Goal: Task Accomplishment & Management: Complete application form

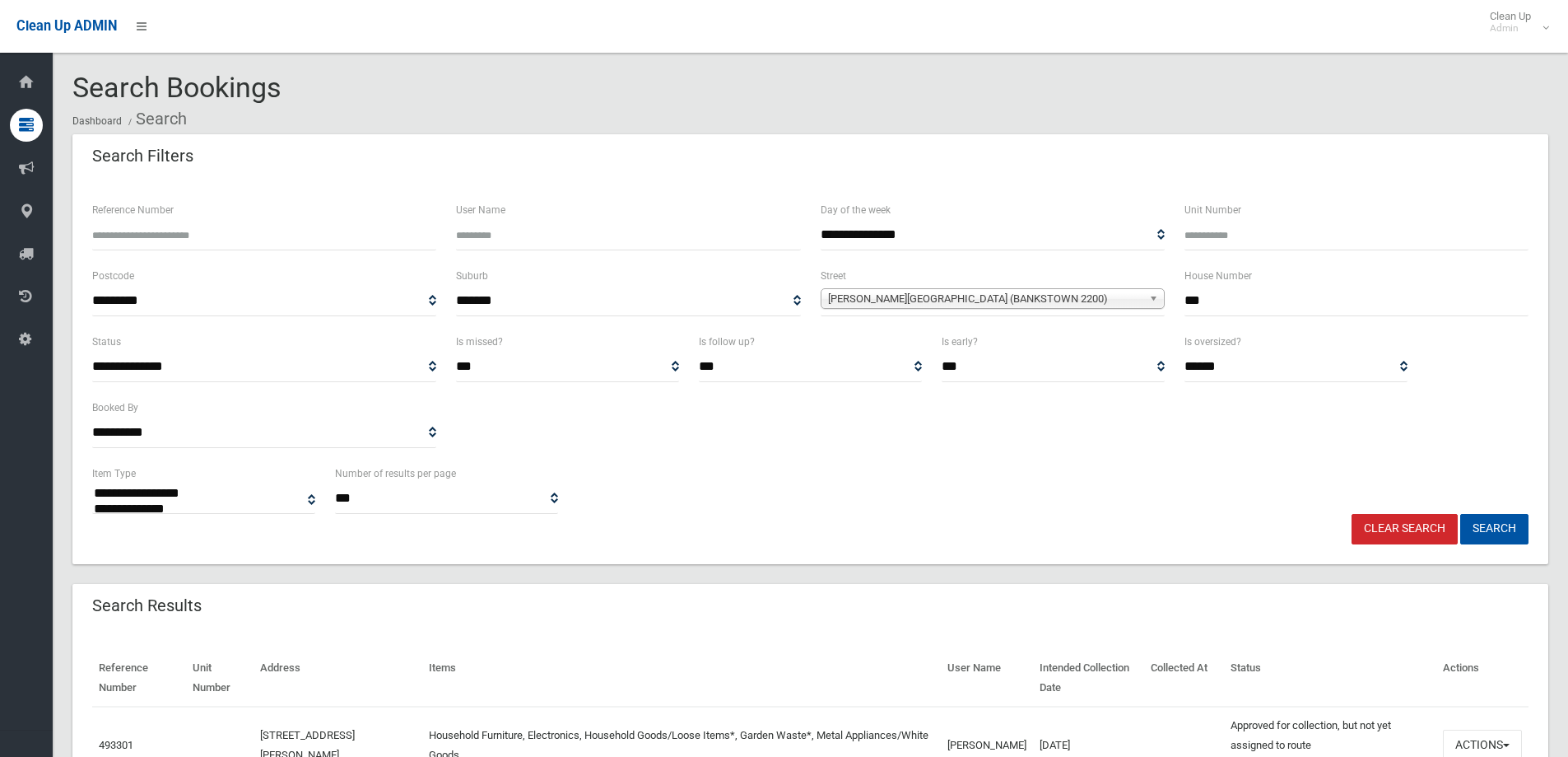
select select
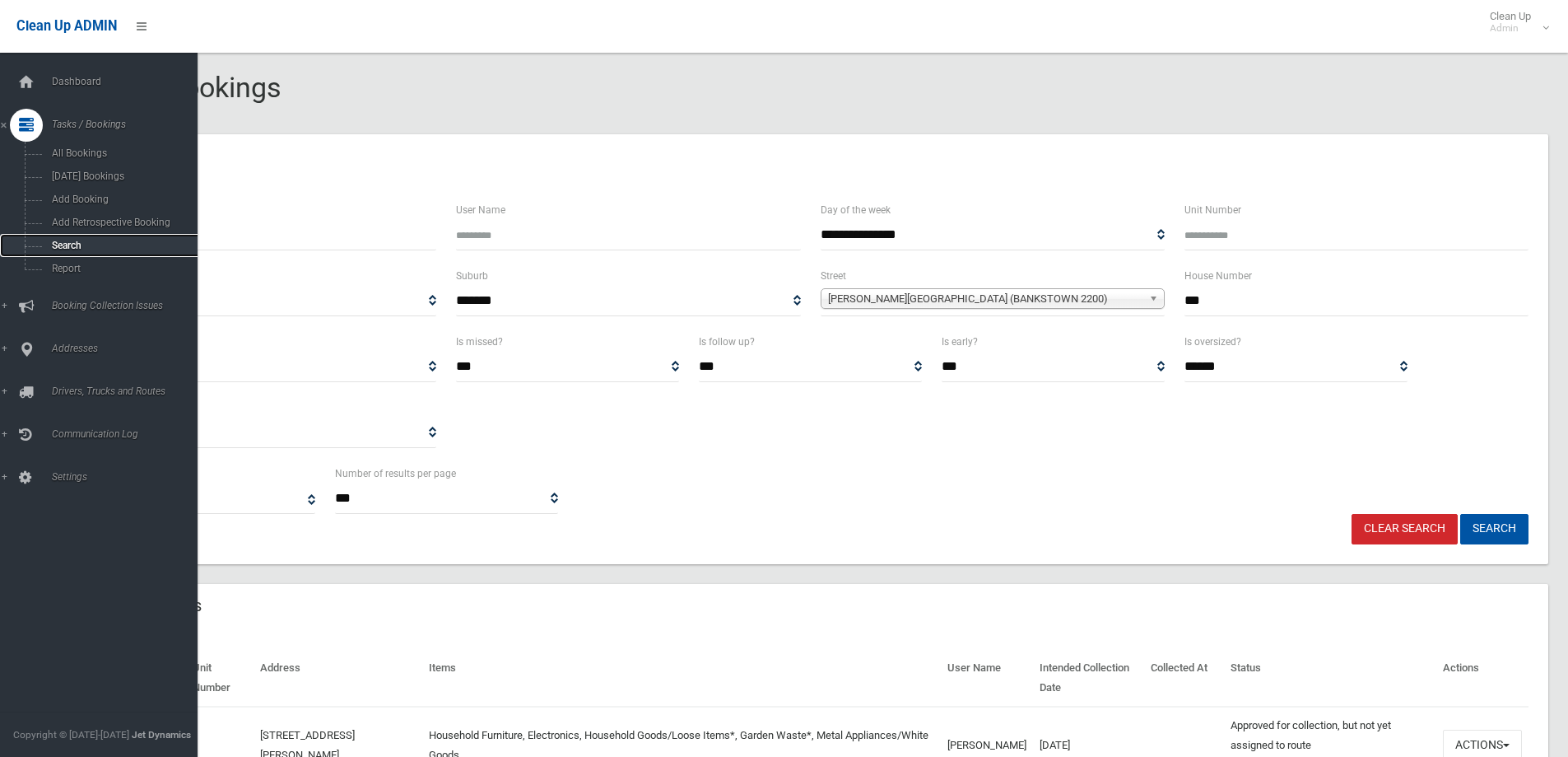
click at [62, 240] on span "Search" at bounding box center [121, 245] width 149 height 12
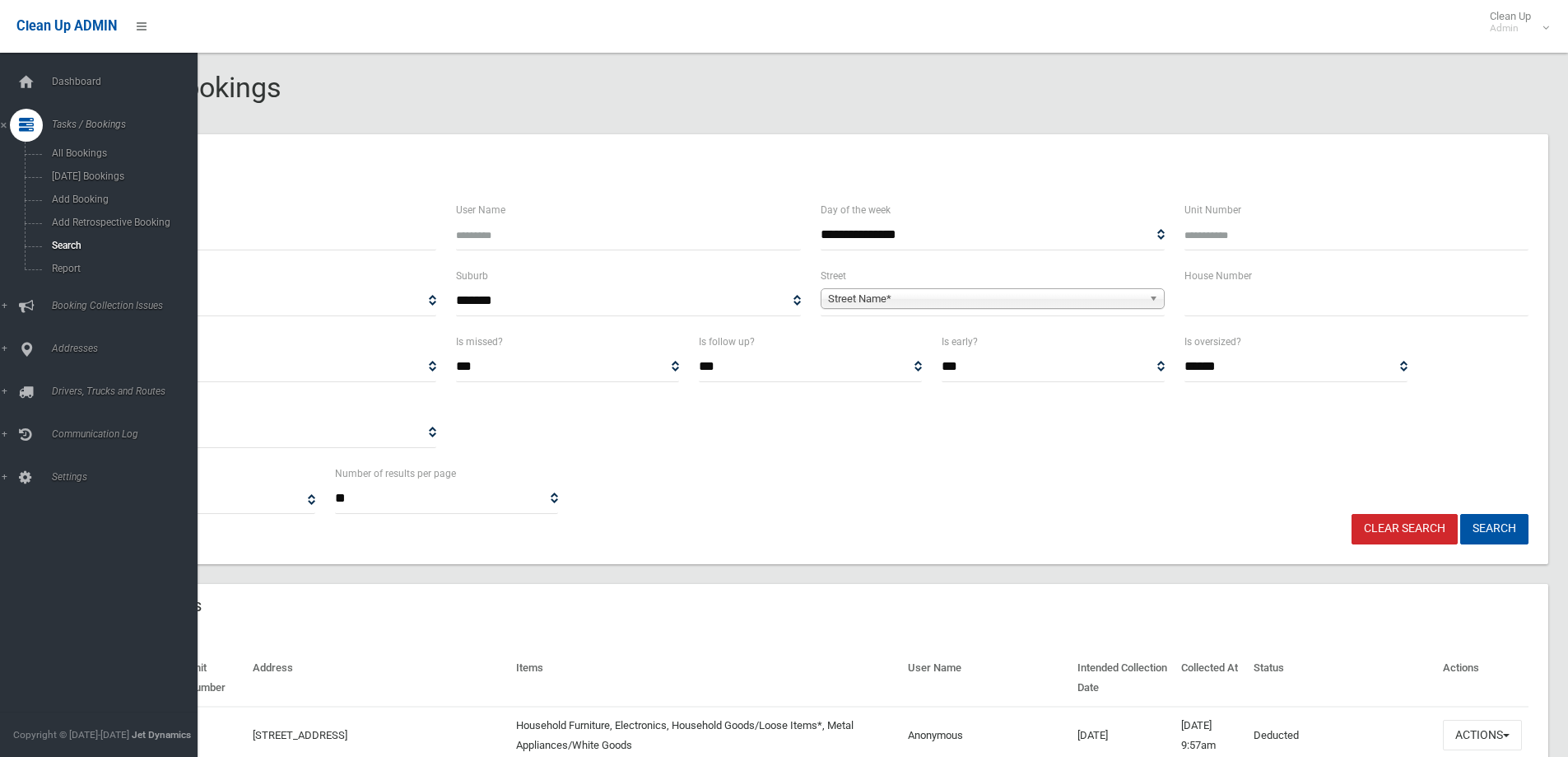
select select
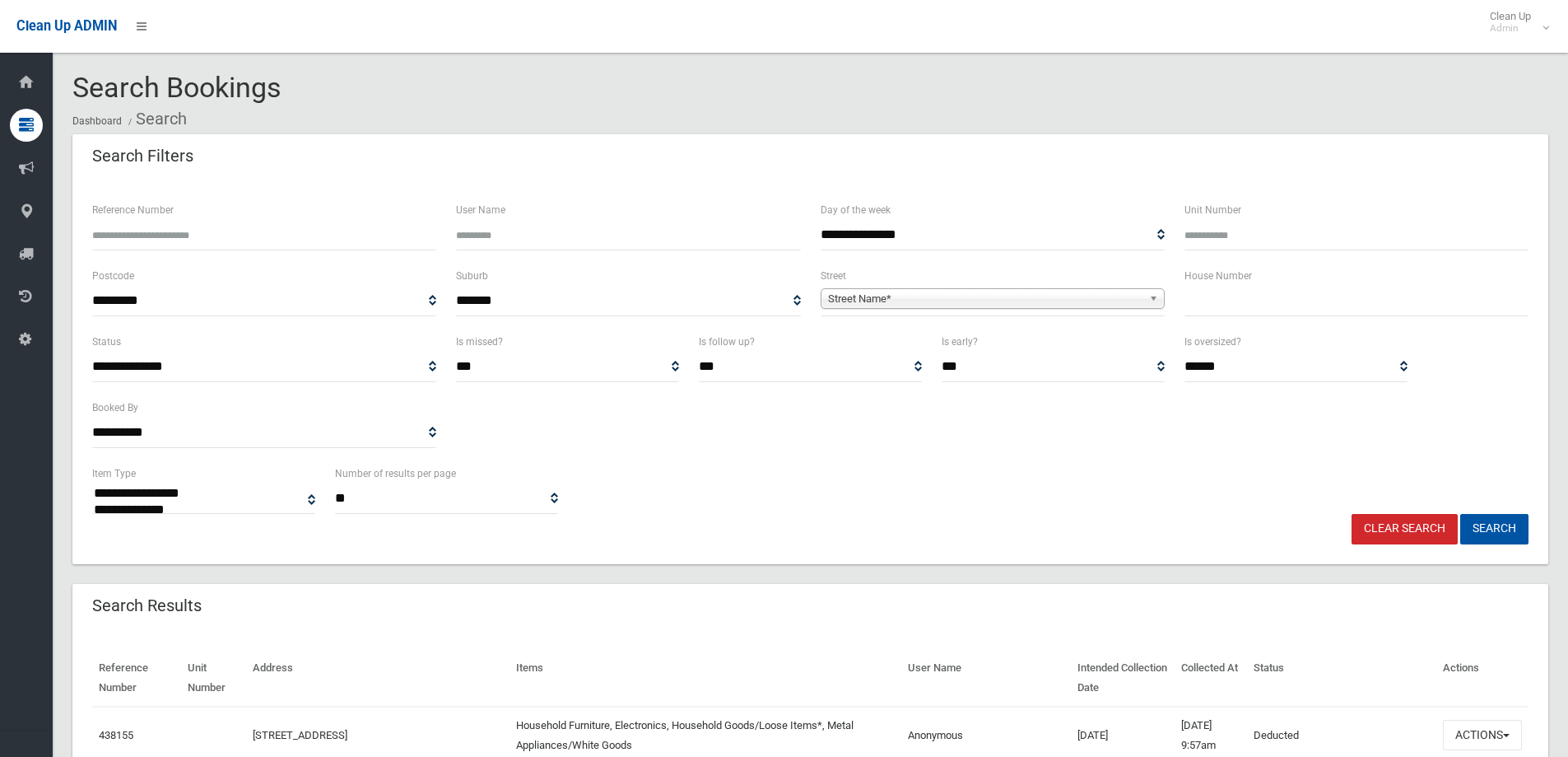
click at [1200, 297] on input "text" at bounding box center [1356, 301] width 344 height 30
type input "**"
click at [860, 294] on span "Street Name*" at bounding box center [986, 299] width 315 height 20
type input "****"
click at [915, 343] on li "Trev enar Street (ASHBURY 2193)" at bounding box center [992, 344] width 335 height 21
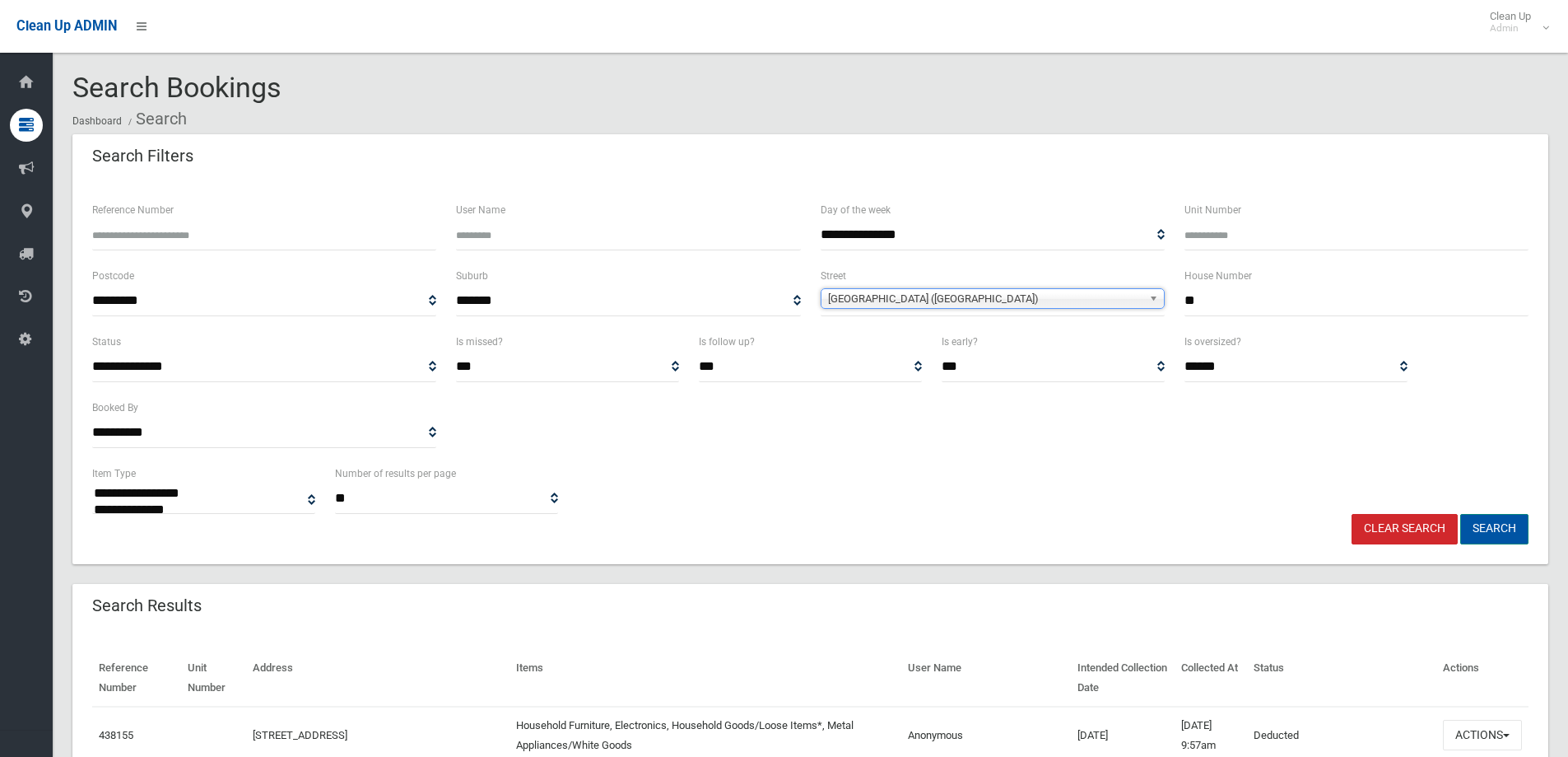
click at [1490, 530] on button "Search" at bounding box center [1494, 529] width 68 height 30
click at [1492, 528] on button "Search" at bounding box center [1494, 529] width 68 height 30
click at [1493, 528] on button "Search" at bounding box center [1494, 529] width 68 height 30
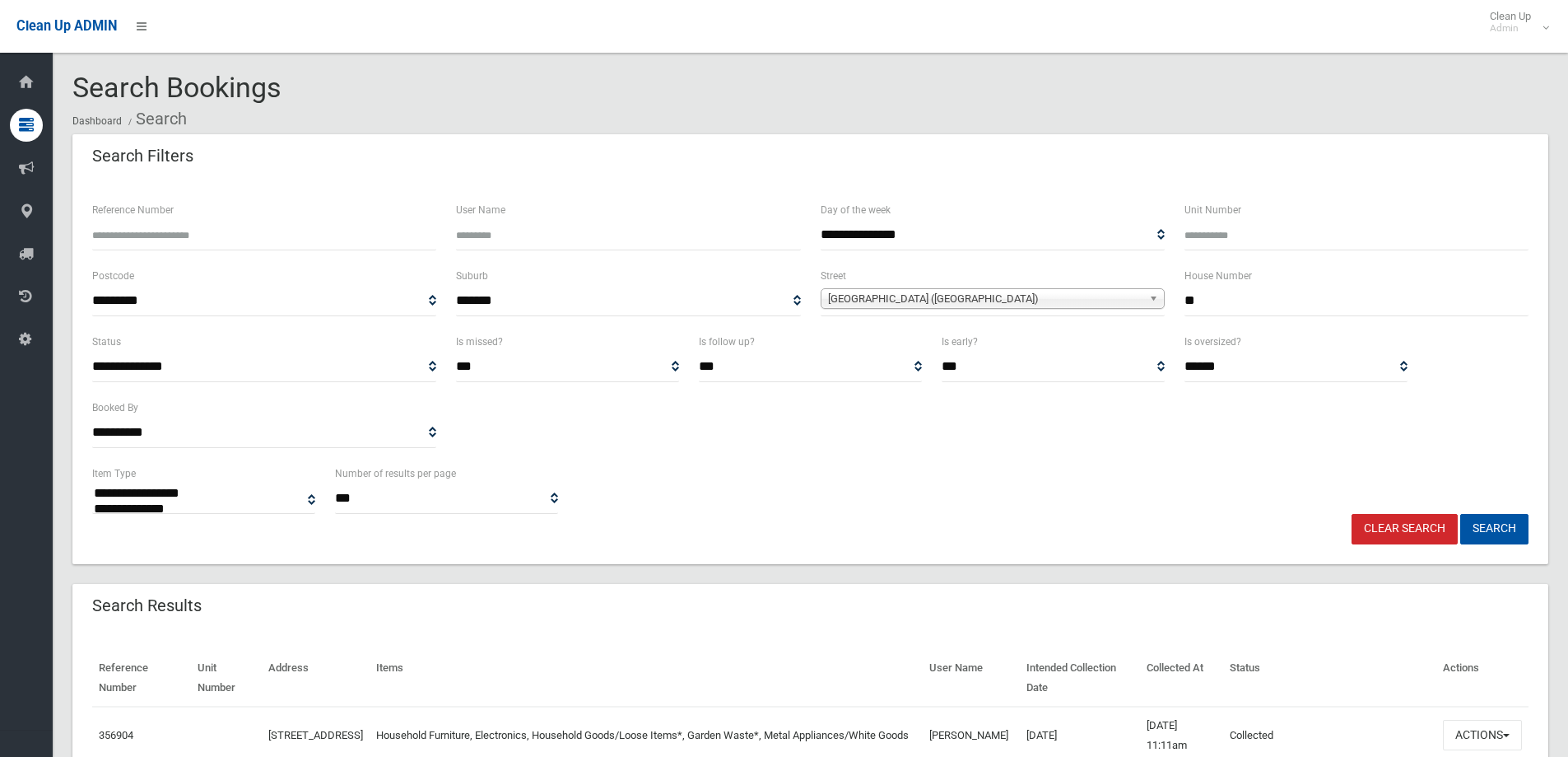
select select
click at [1484, 532] on button "Search" at bounding box center [1494, 529] width 68 height 30
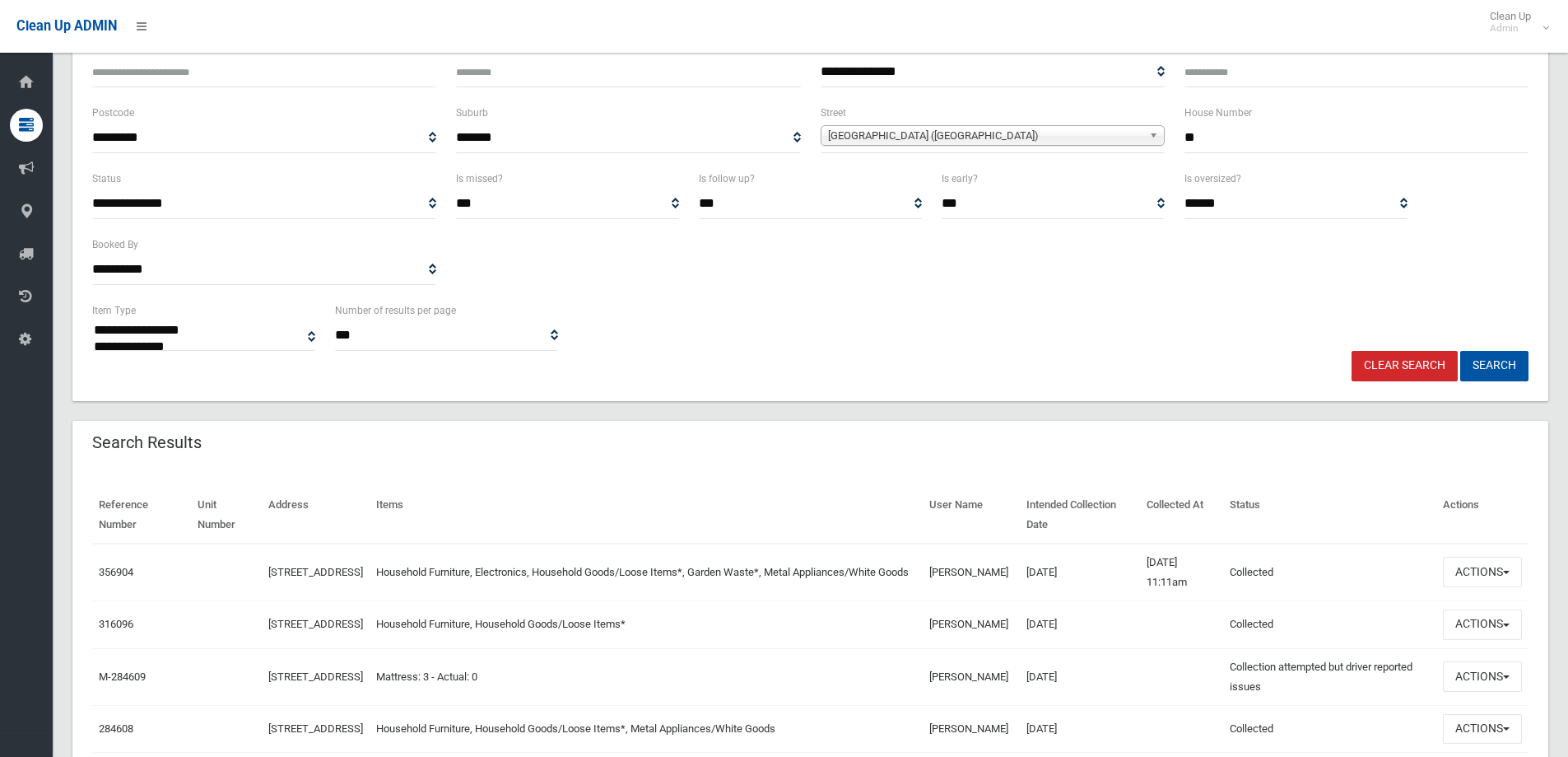
scroll to position [165, 0]
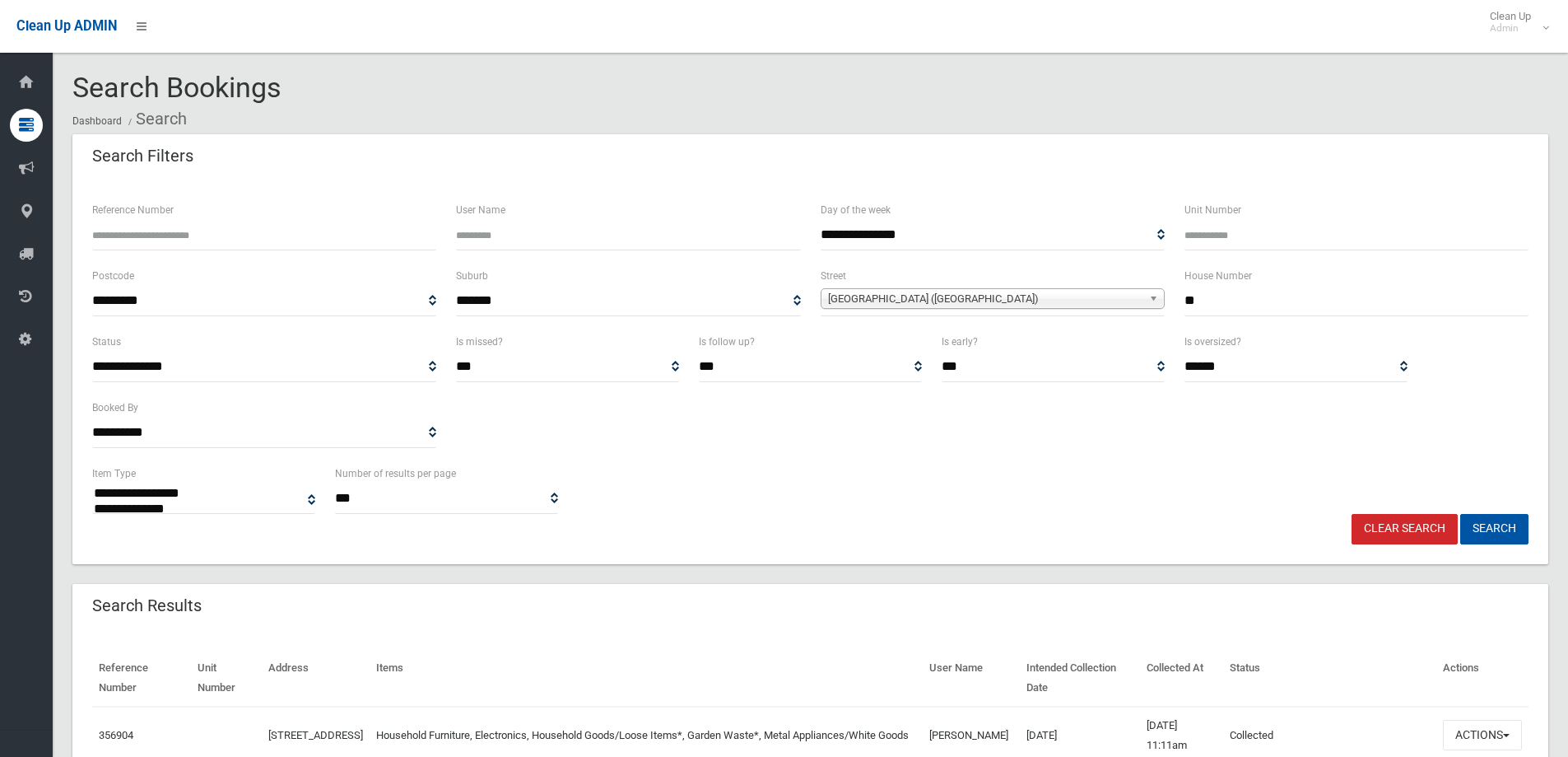
select select
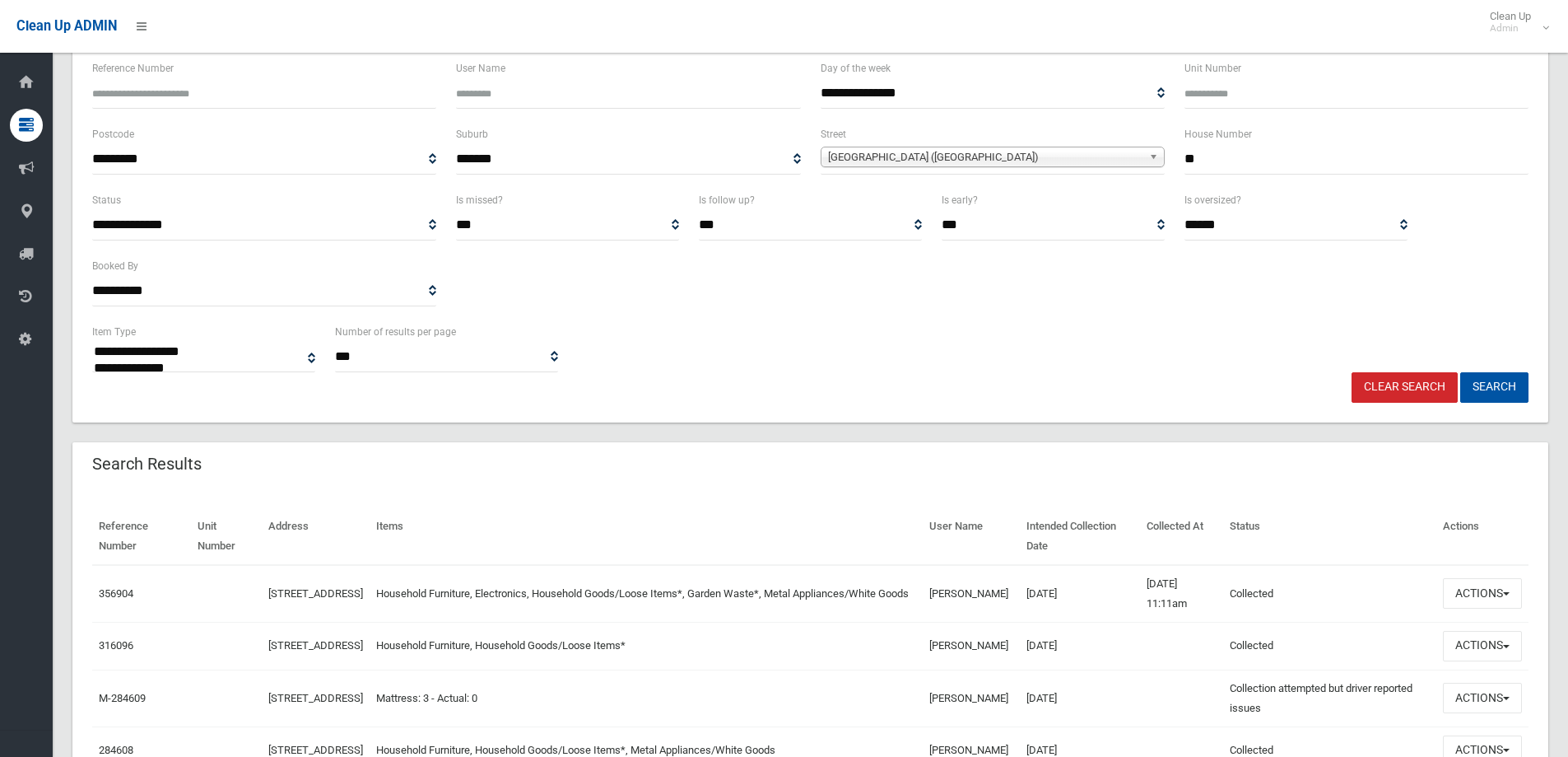
scroll to position [165, 0]
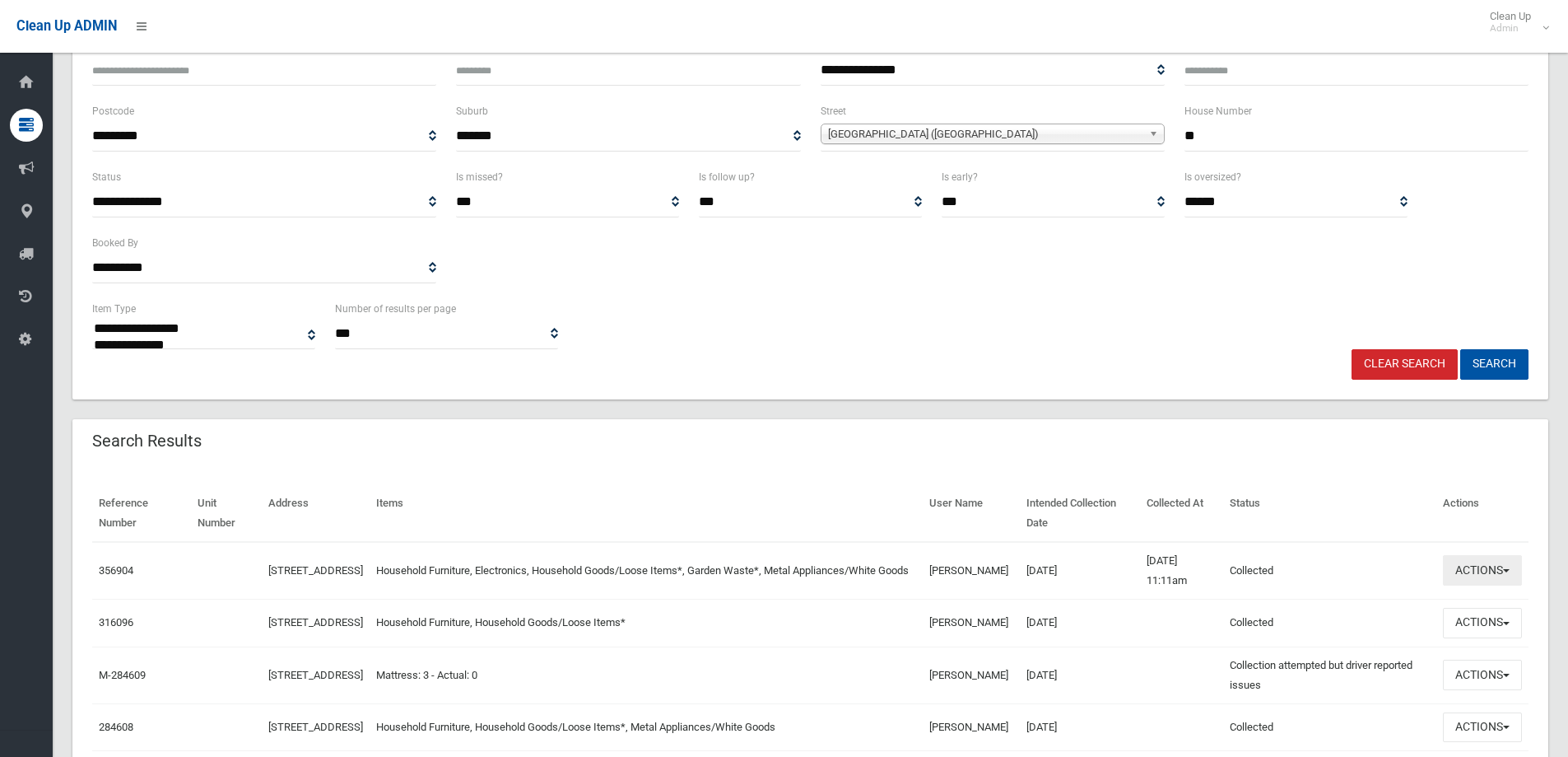
click at [1479, 578] on button "Actions" at bounding box center [1482, 570] width 79 height 30
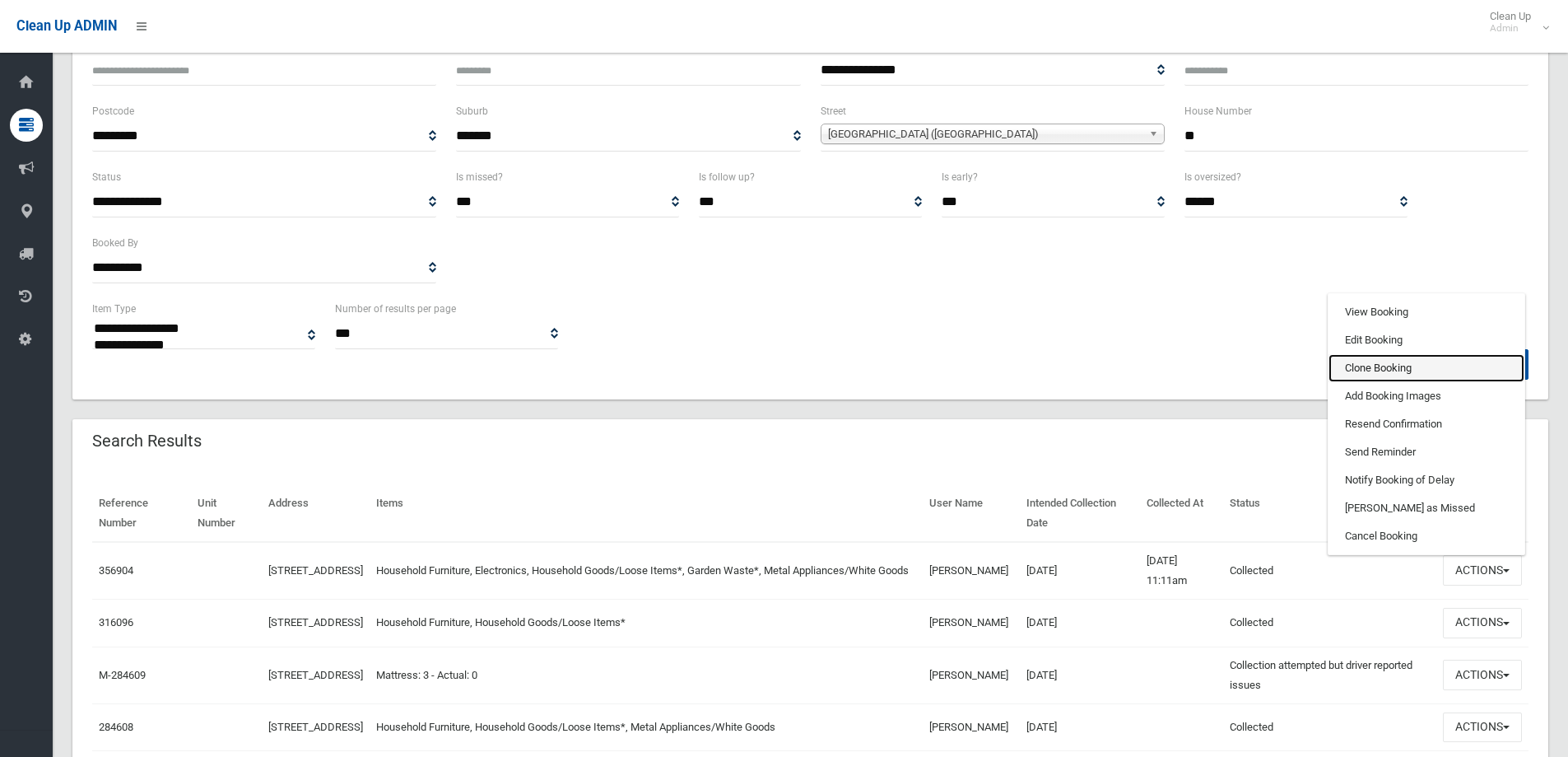
click at [1358, 369] on link "Clone Booking" at bounding box center [1426, 368] width 196 height 28
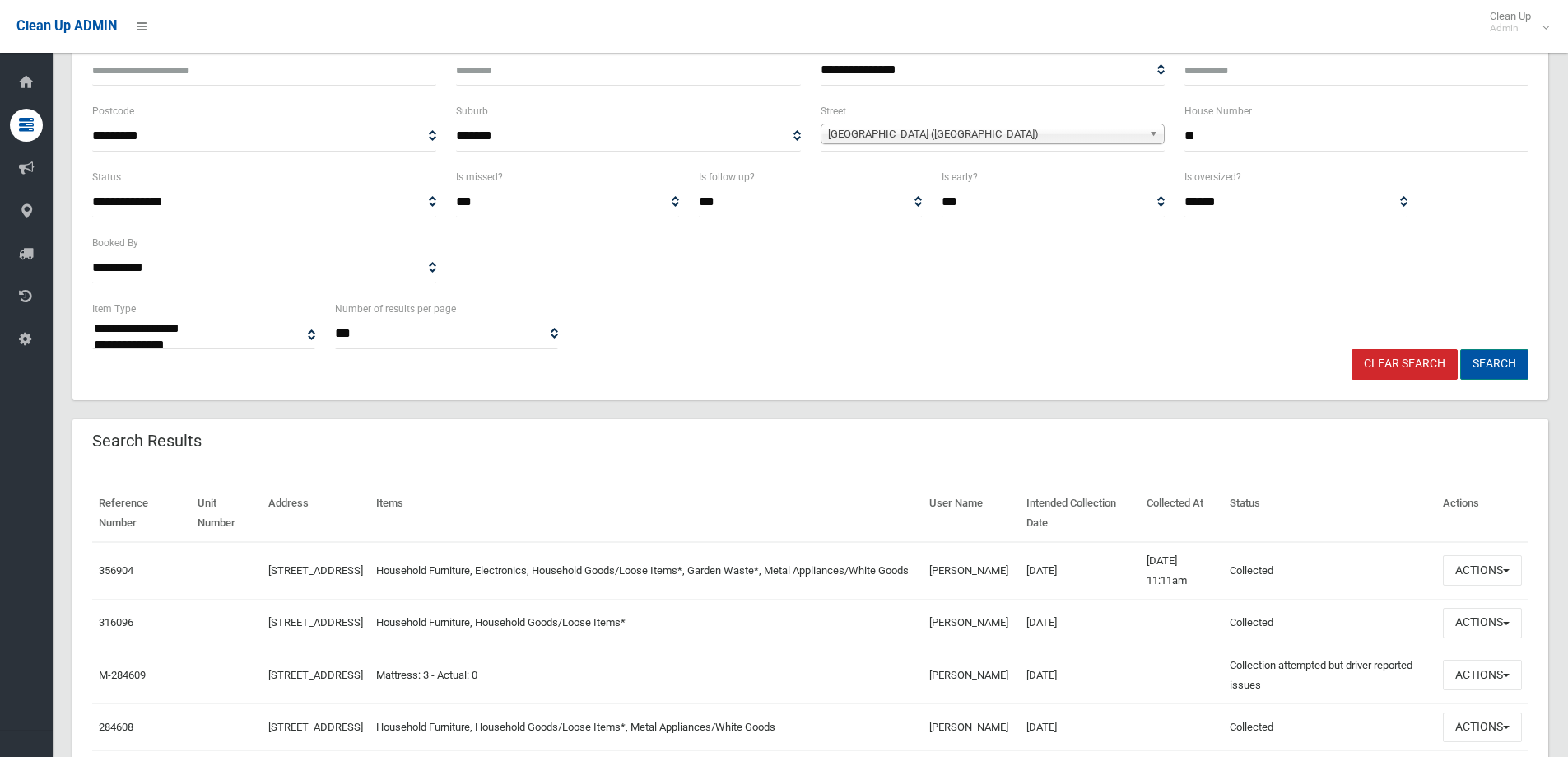
click at [1500, 361] on button "Search" at bounding box center [1494, 364] width 68 height 30
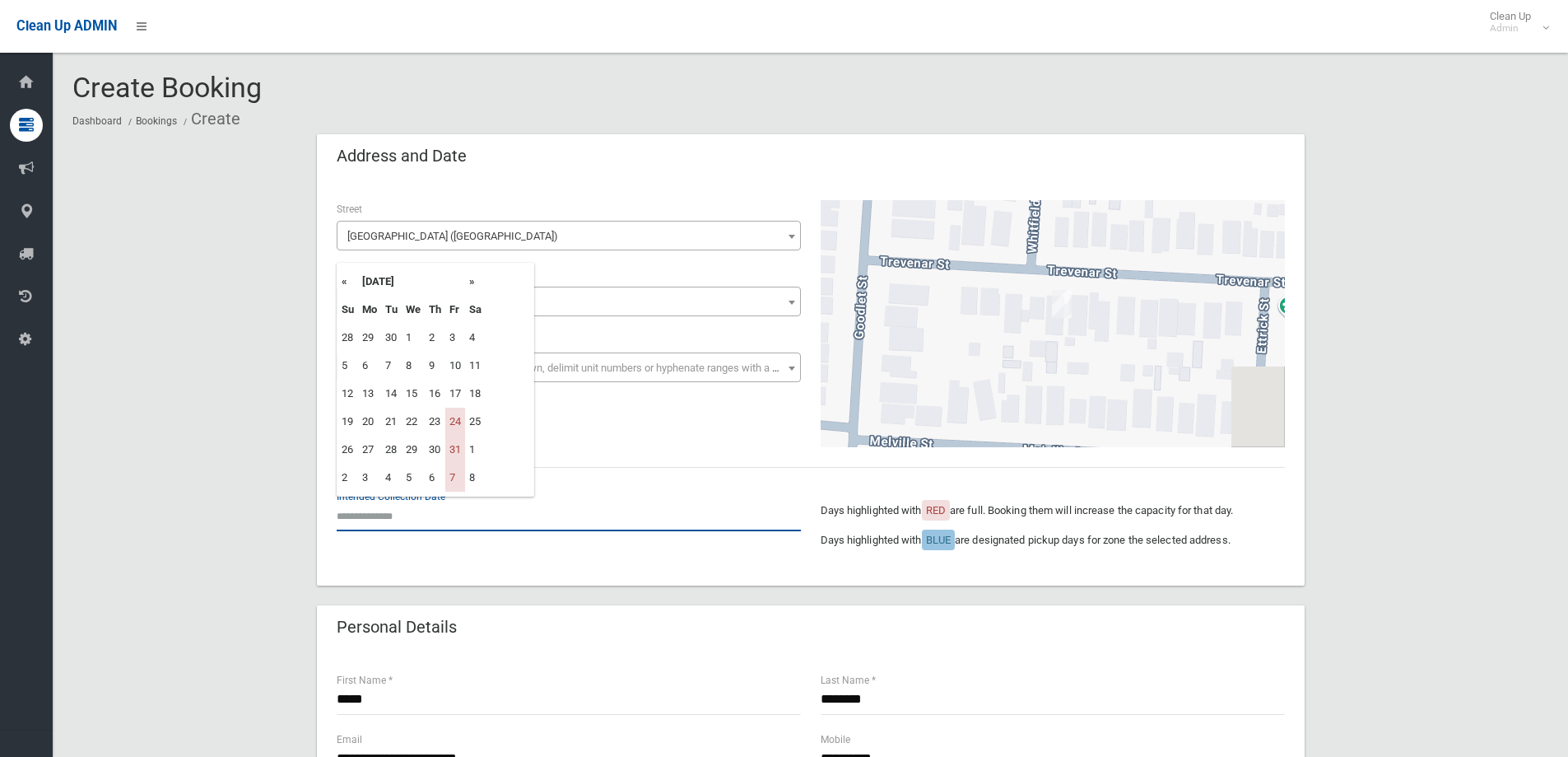
click at [370, 512] on input "text" at bounding box center [568, 515] width 464 height 30
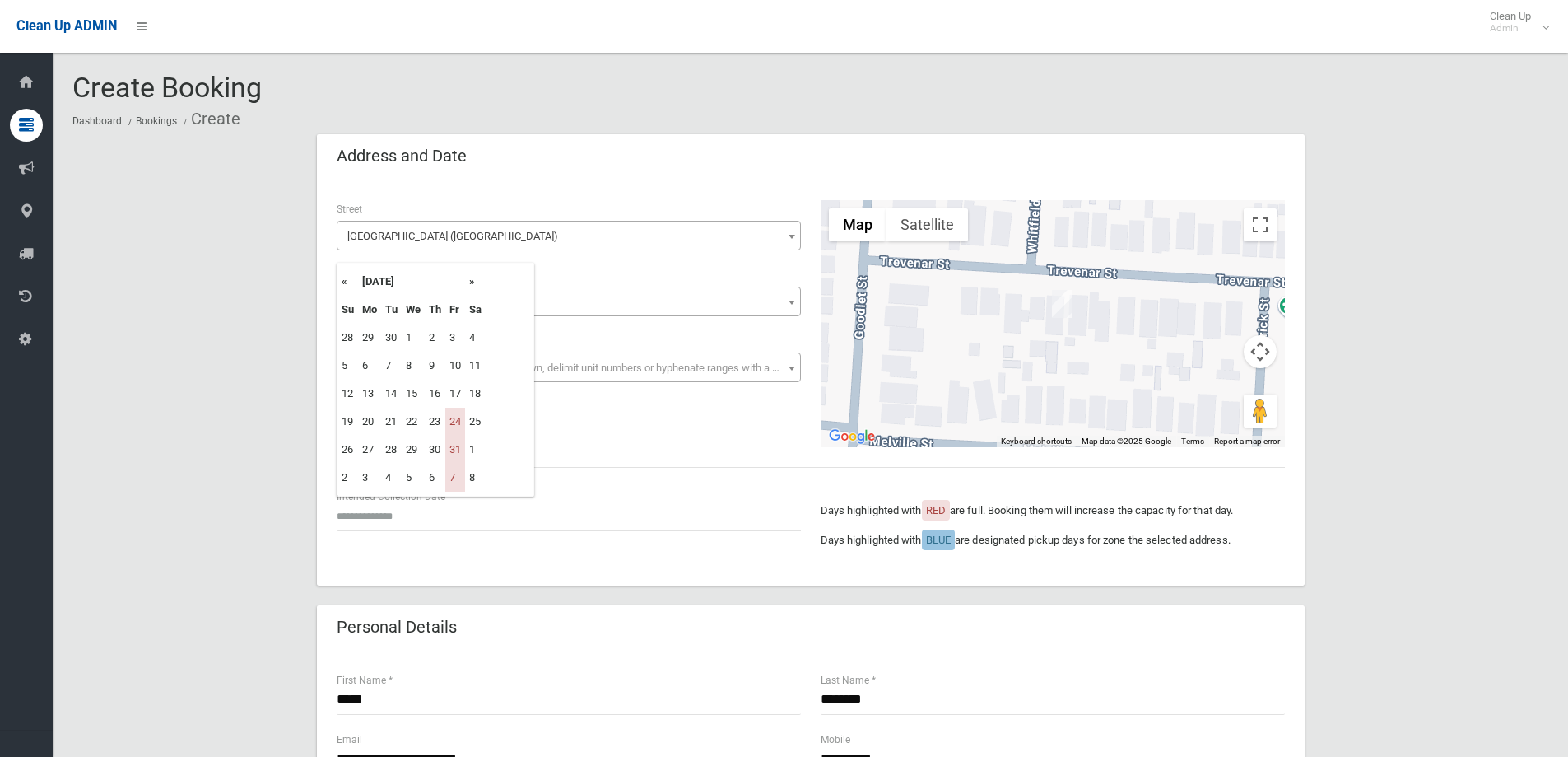
click at [470, 285] on th "»" at bounding box center [475, 281] width 21 height 28
click at [456, 396] on td "14" at bounding box center [455, 393] width 20 height 28
type input "**********"
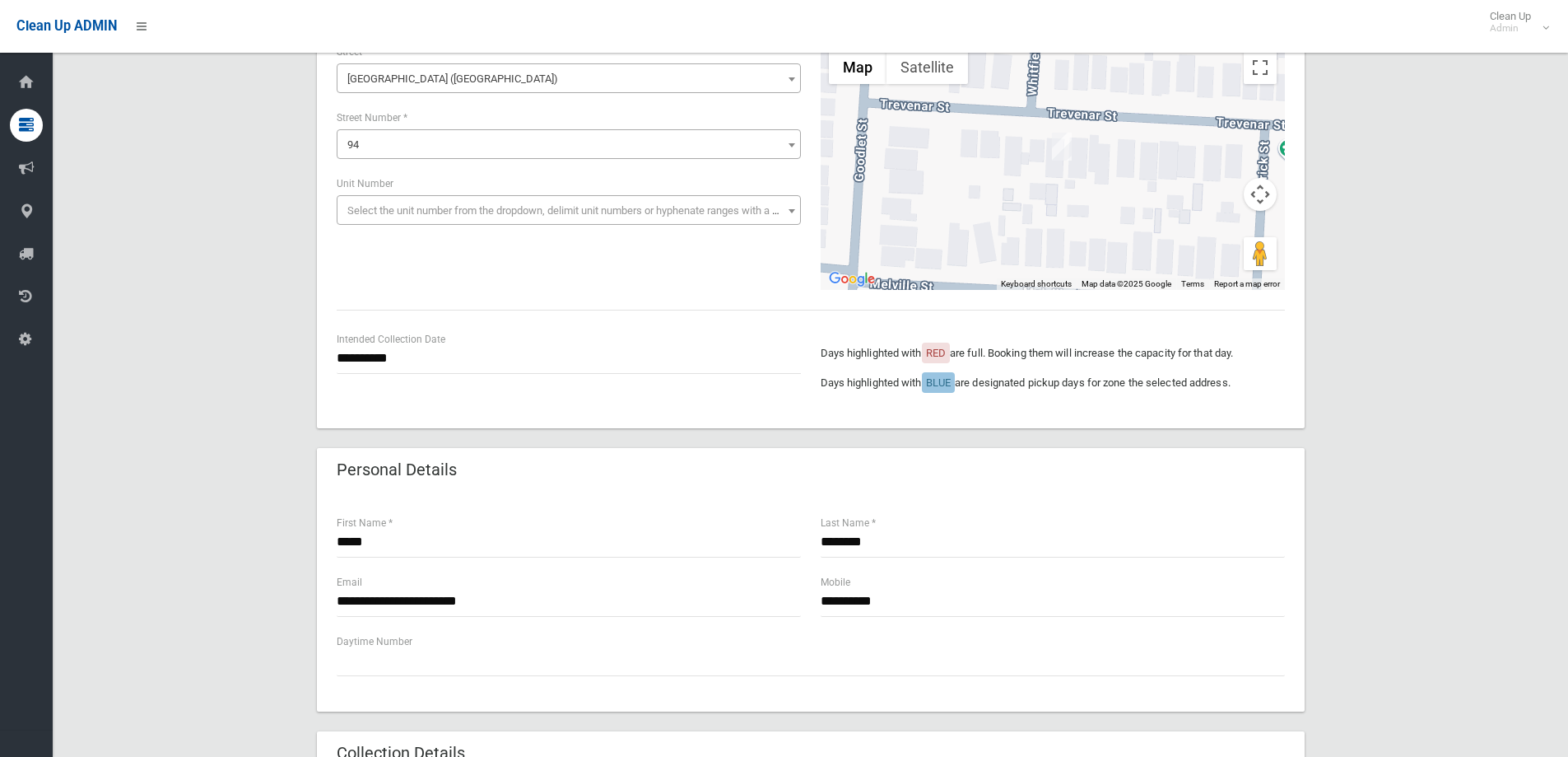
scroll to position [165, 0]
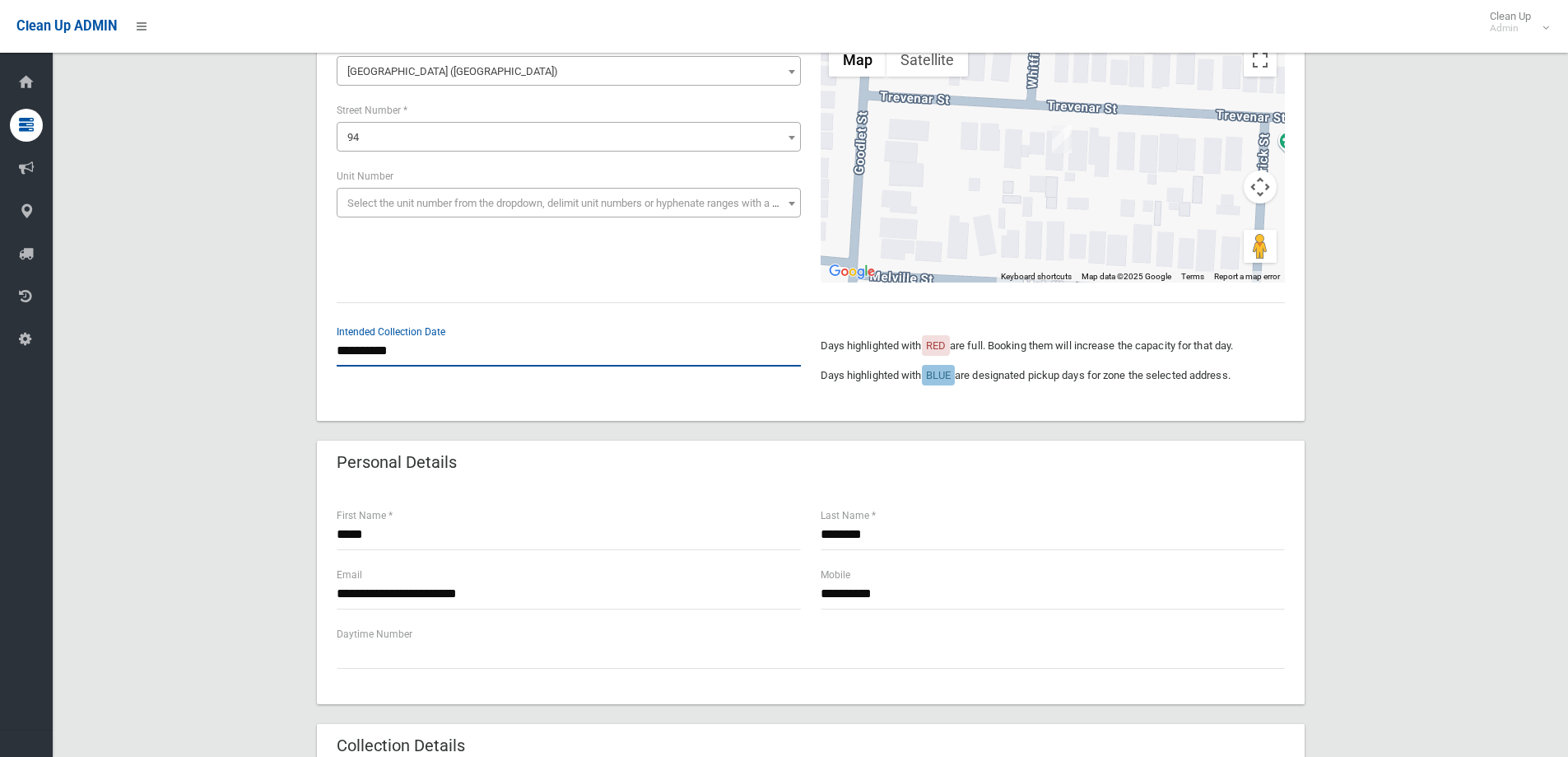
click at [397, 345] on input "**********" at bounding box center [568, 351] width 464 height 30
drag, startPoint x: 388, startPoint y: 536, endPoint x: 394, endPoint y: 526, distance: 11.7
click at [393, 532] on input "*****" at bounding box center [568, 535] width 464 height 30
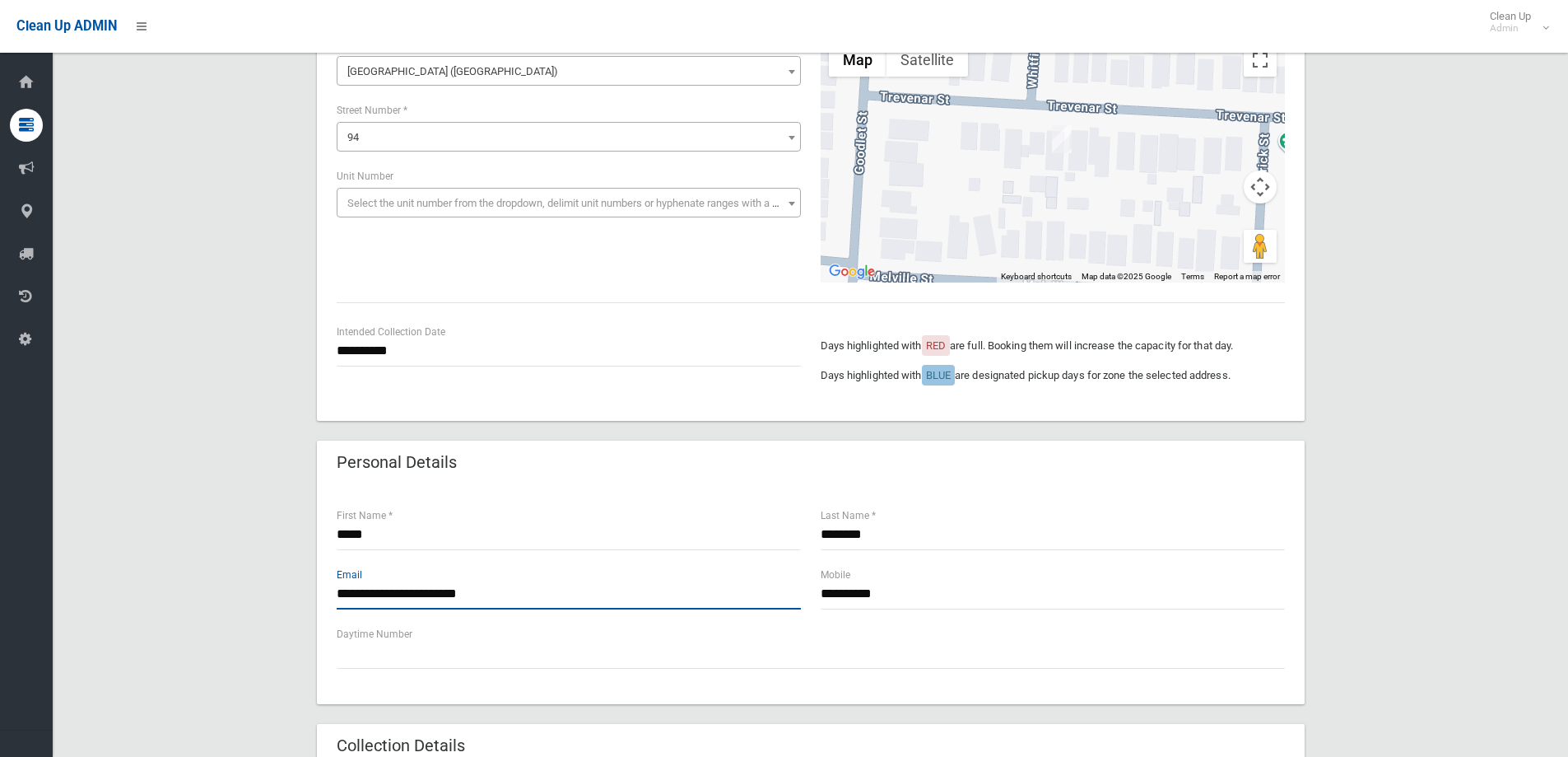
click at [504, 603] on input "**********" at bounding box center [568, 594] width 464 height 30
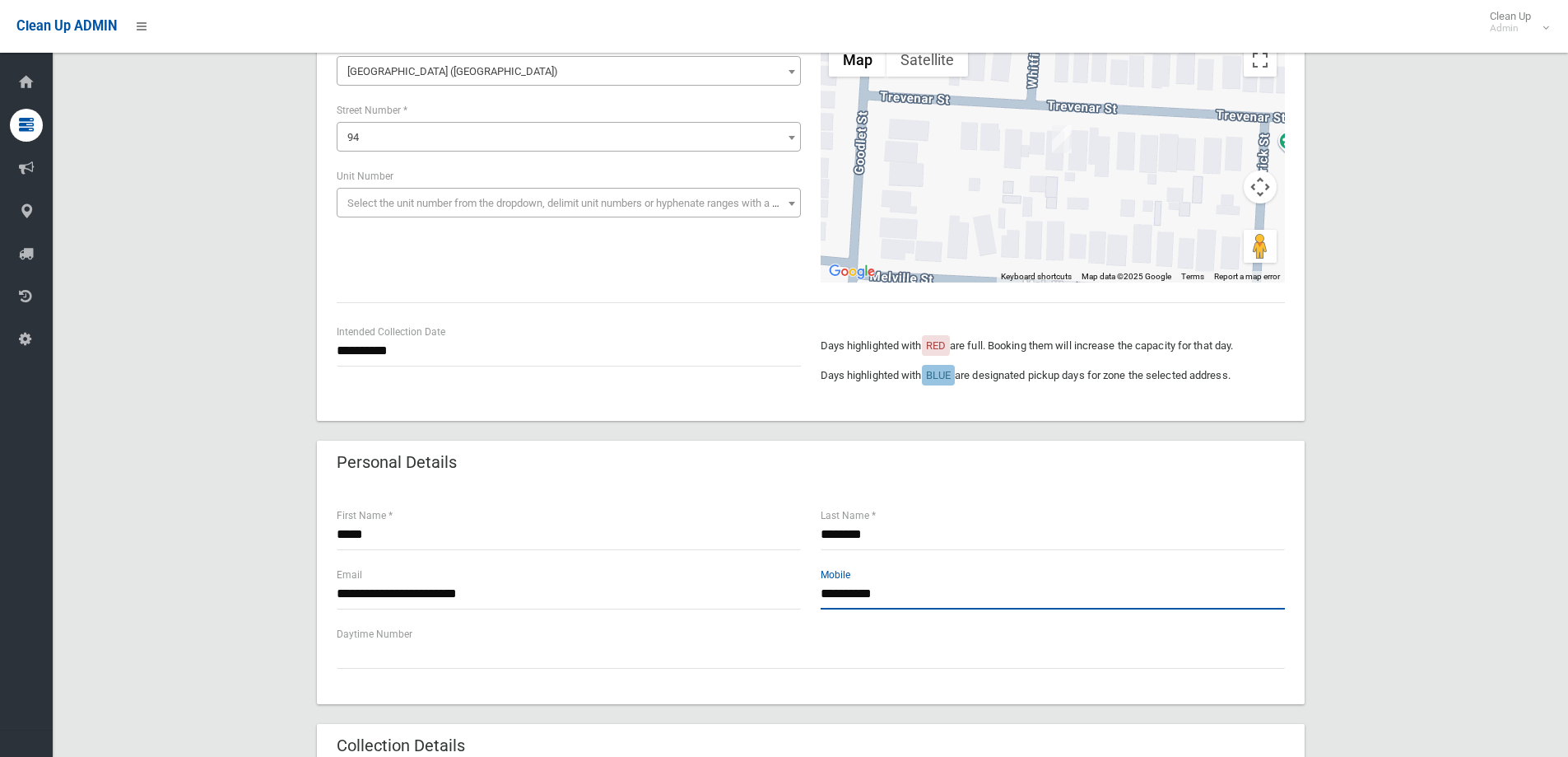
click at [910, 595] on input "**********" at bounding box center [1052, 594] width 464 height 30
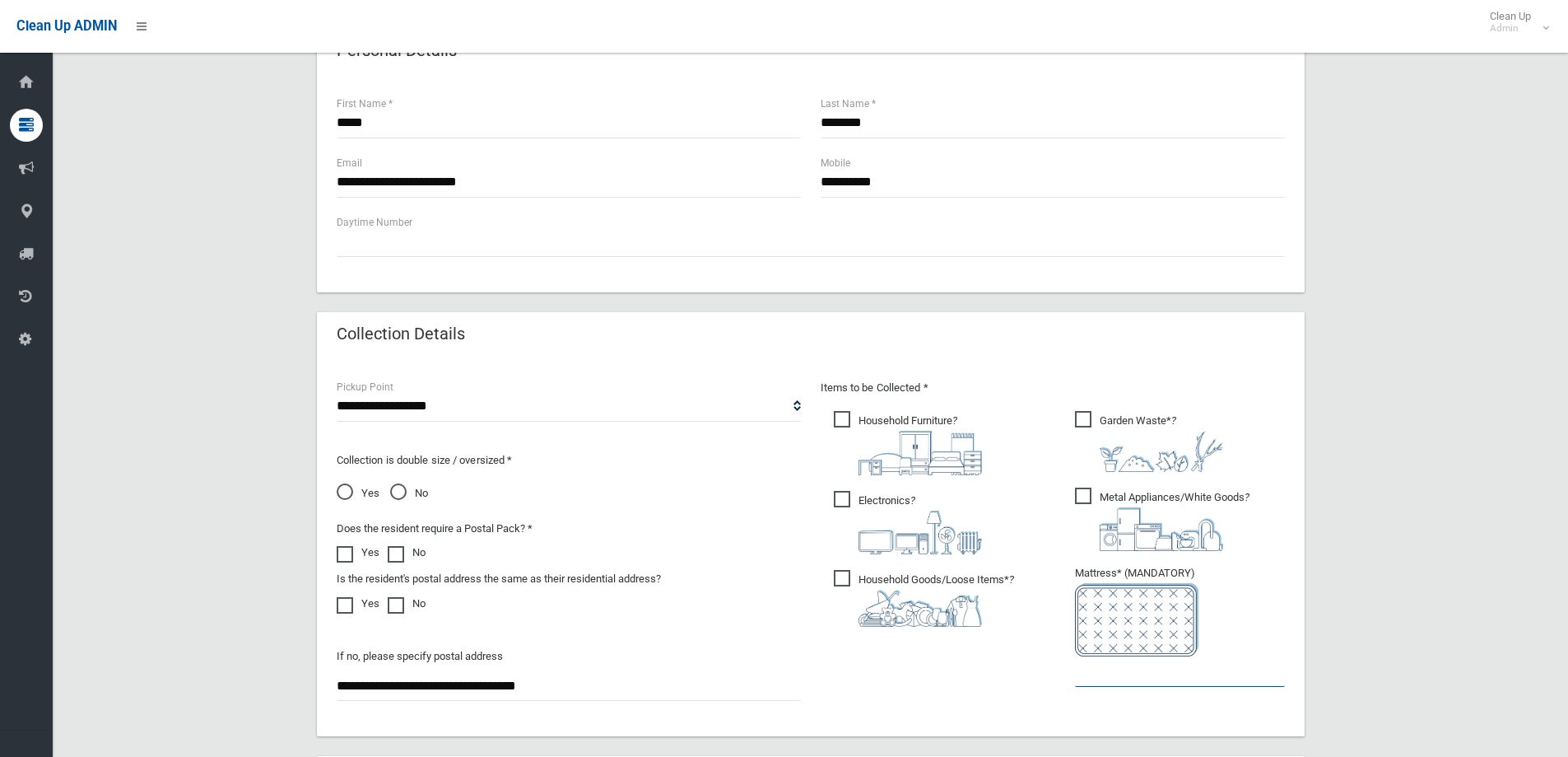
click at [1132, 674] on input "text" at bounding box center [1180, 671] width 210 height 30
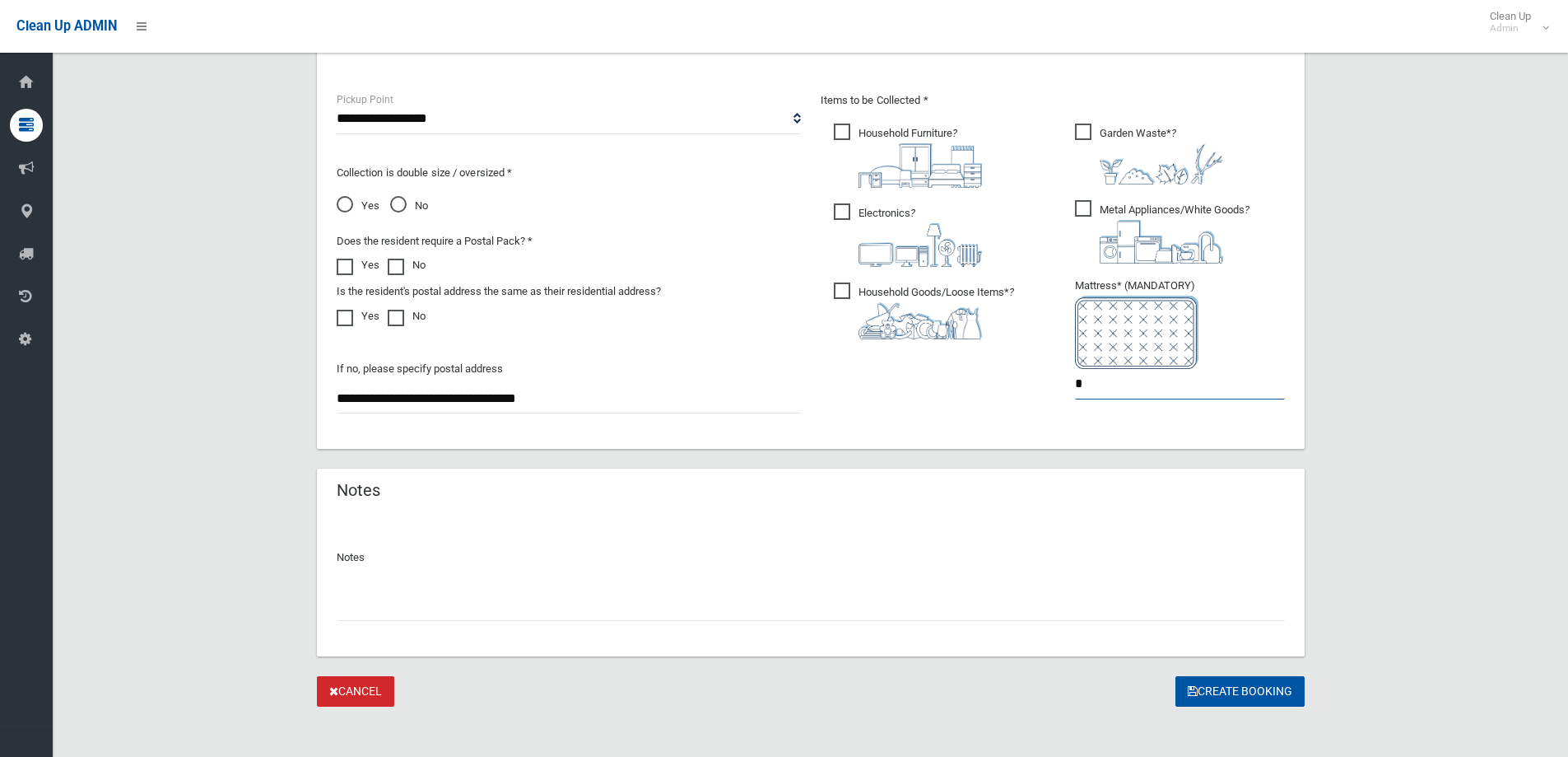
scroll to position [872, 0]
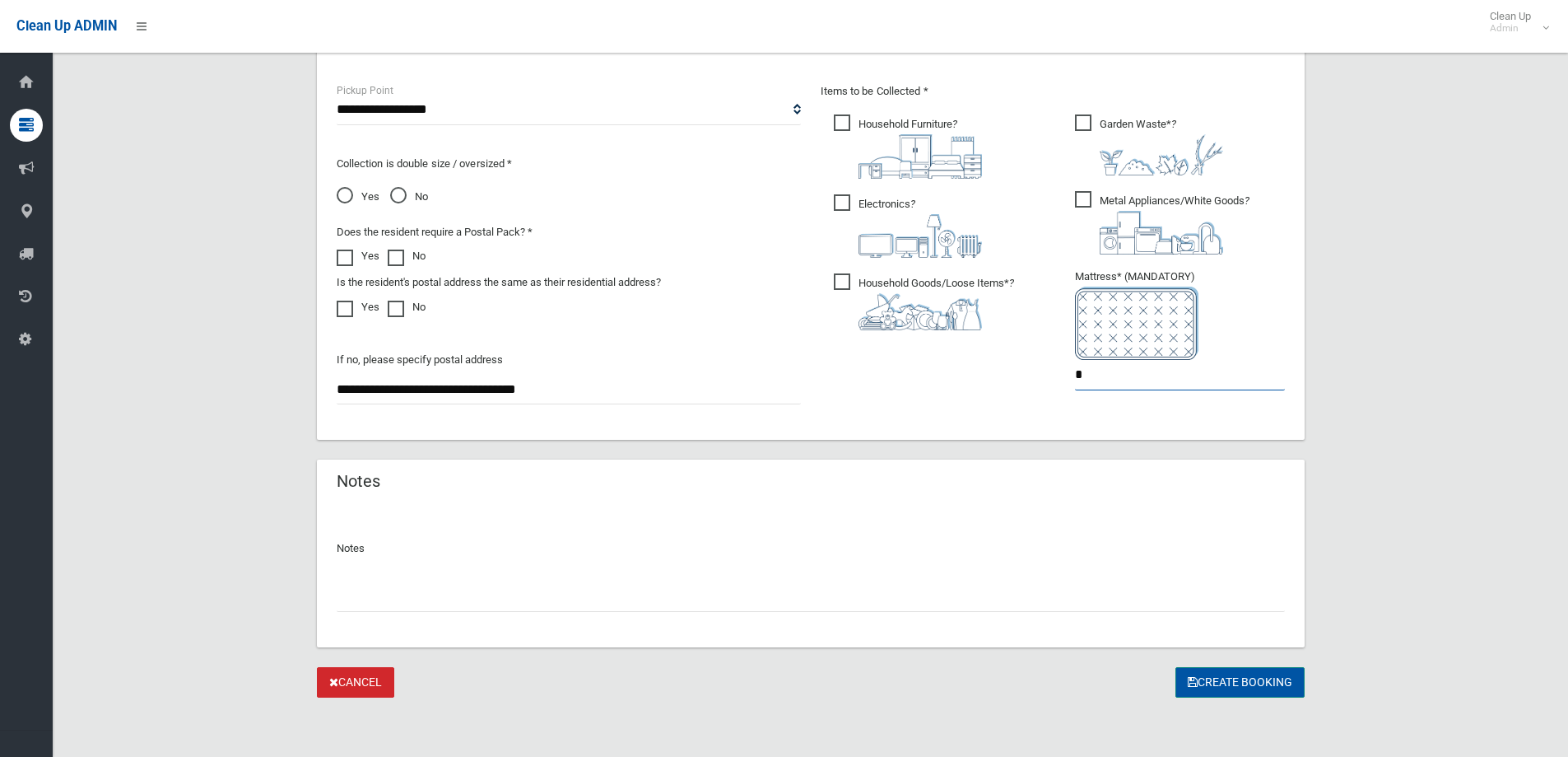
type input "*"
click at [1234, 679] on button "Create Booking" at bounding box center [1240, 682] width 129 height 30
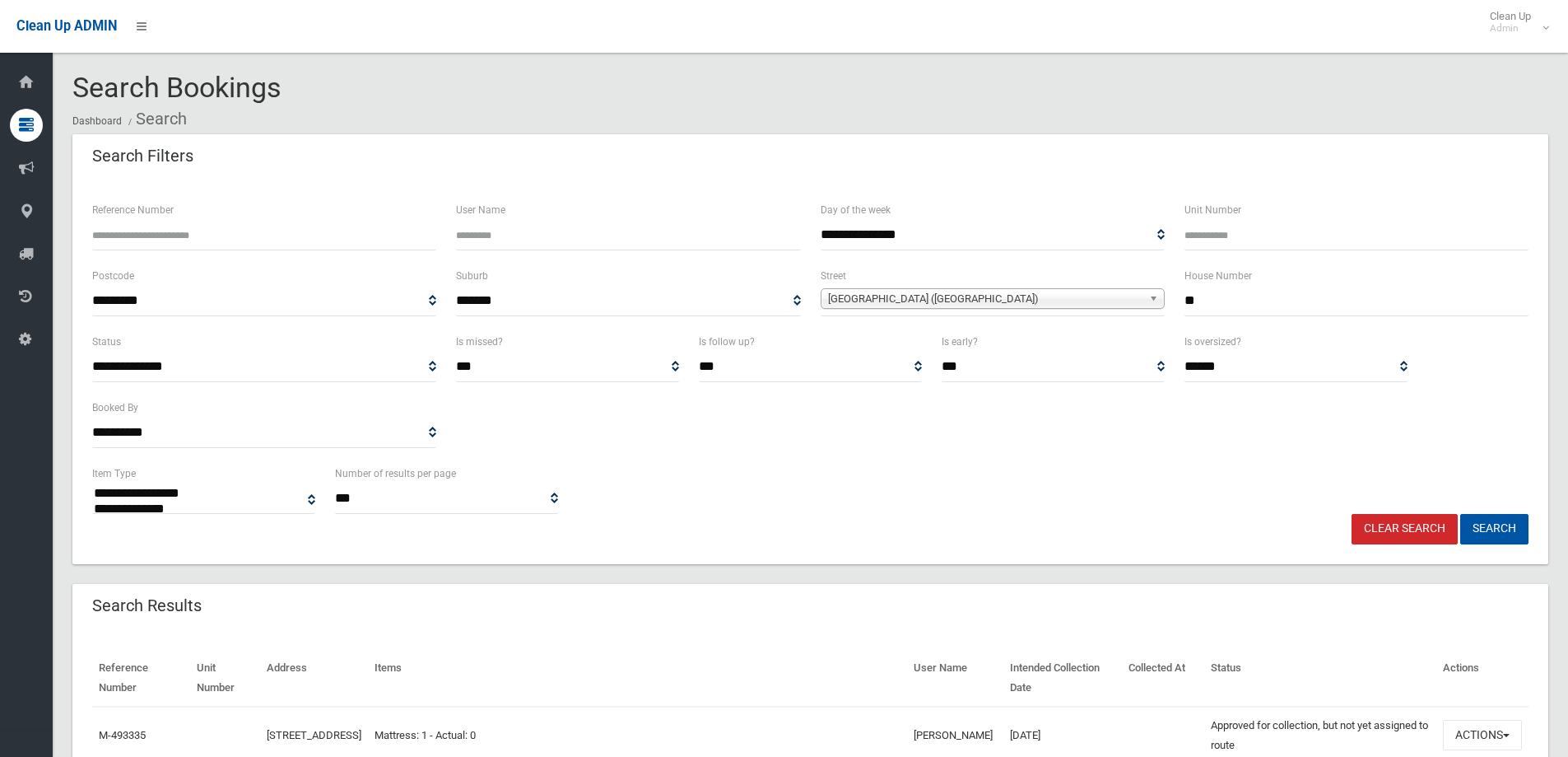
select select
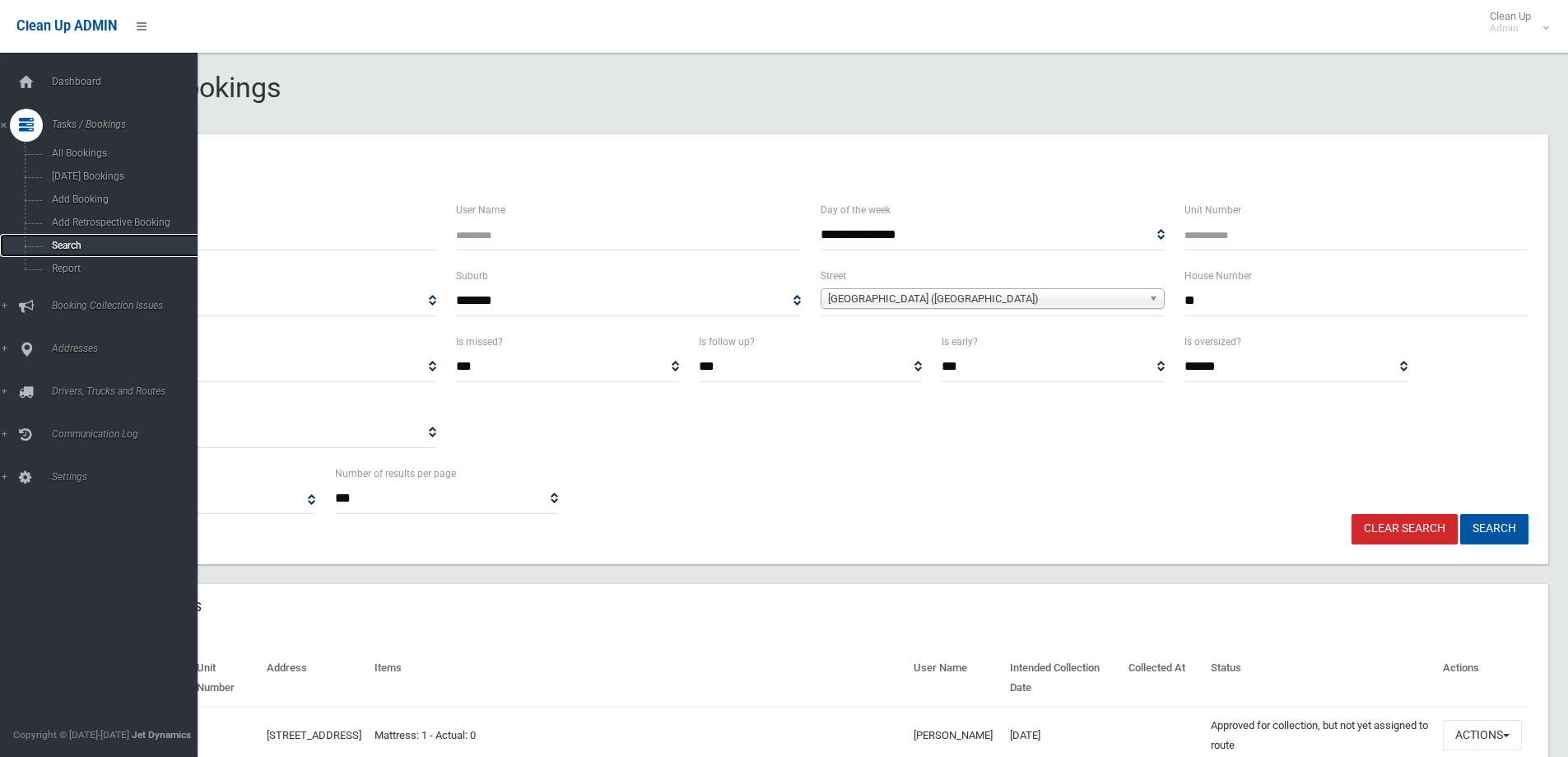
click at [61, 243] on span "Search" at bounding box center [121, 245] width 149 height 12
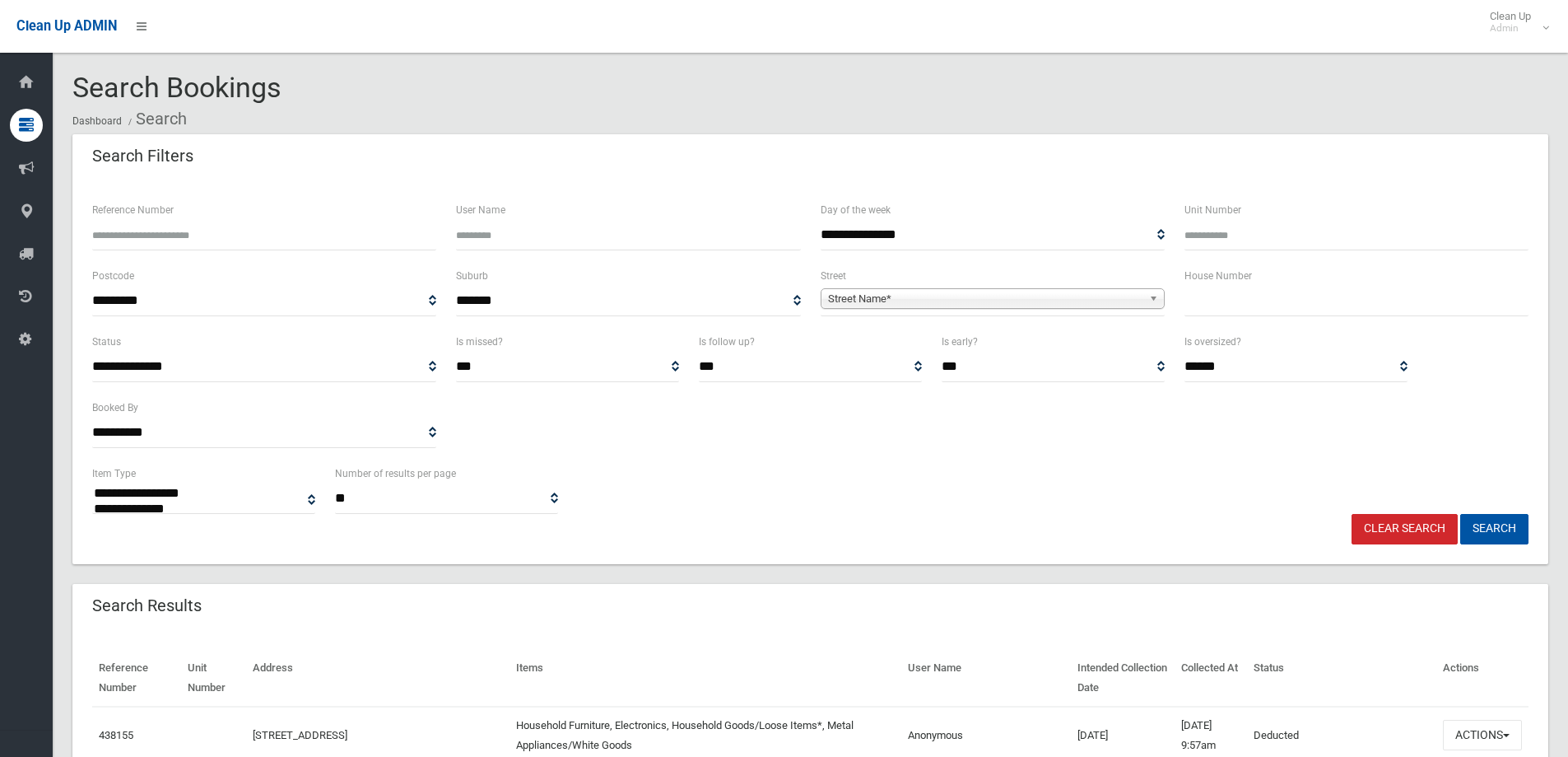
select select
click at [1201, 295] on input "text" at bounding box center [1356, 301] width 344 height 30
type input "**"
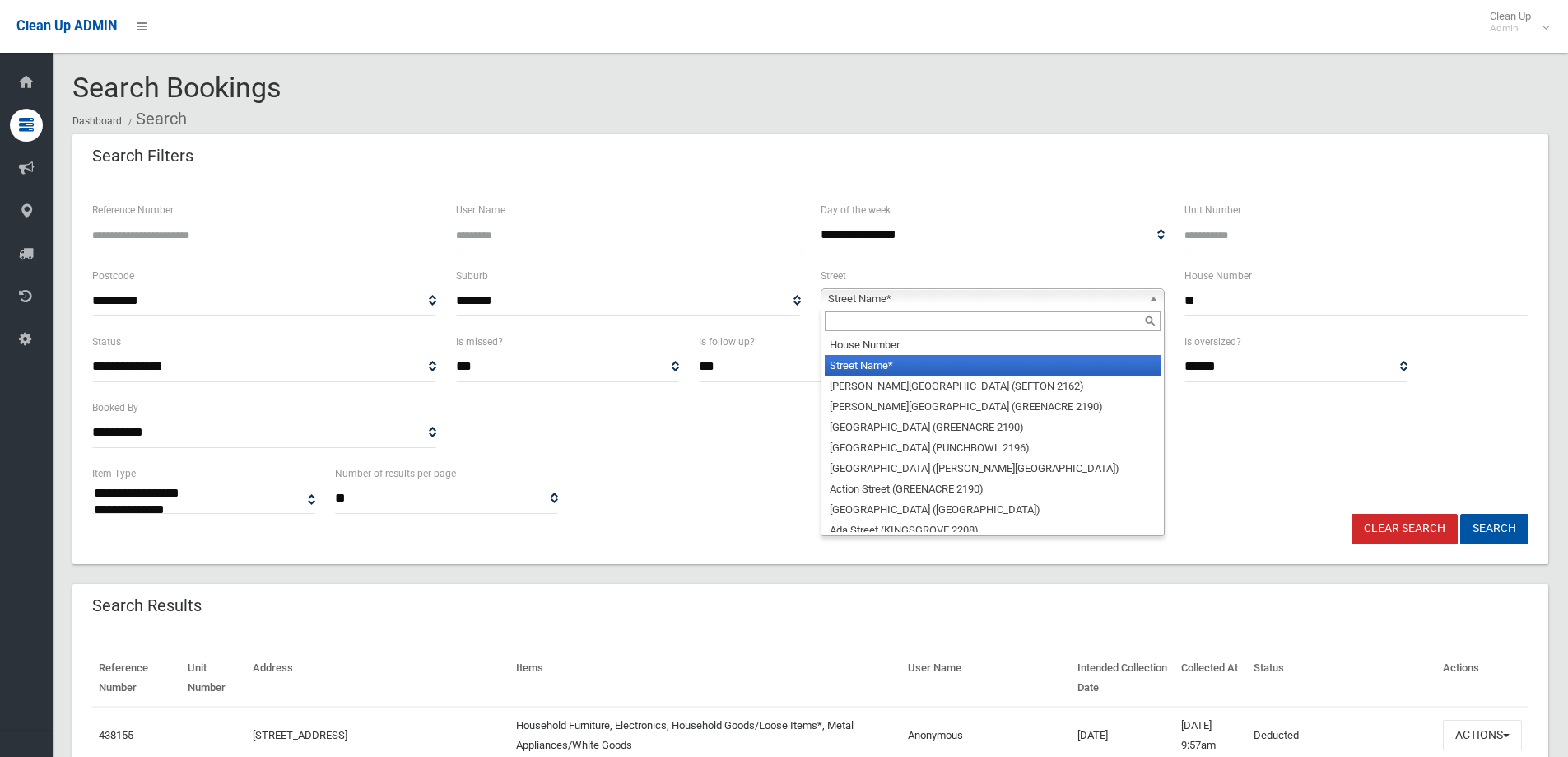
click at [871, 293] on span "Street Name*" at bounding box center [986, 299] width 315 height 20
click at [839, 321] on input "text" at bounding box center [992, 321] width 335 height 20
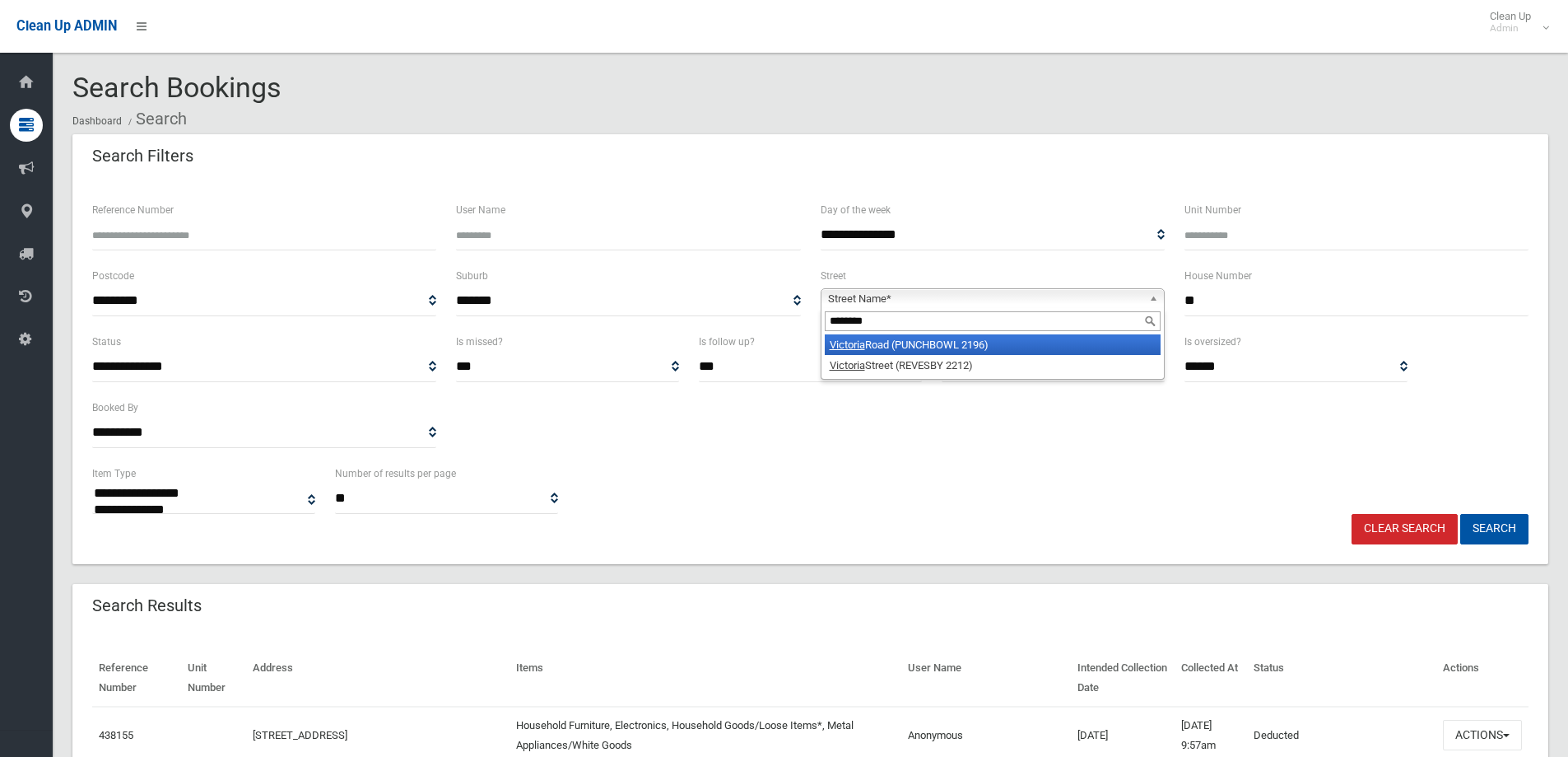
type input "********"
click at [852, 344] on em "Victoria" at bounding box center [848, 344] width 36 height 13
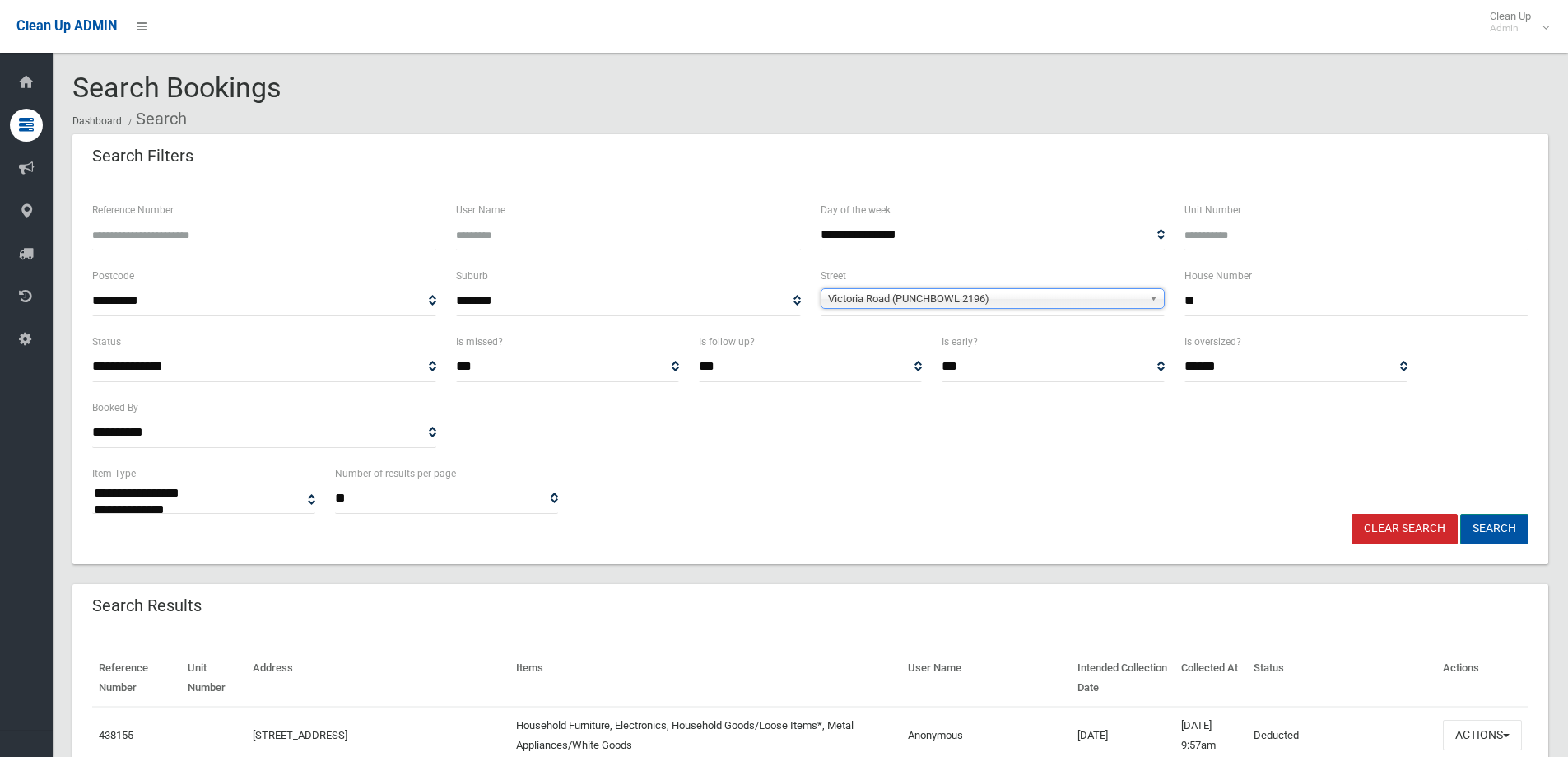
click at [1486, 532] on button "Search" at bounding box center [1494, 529] width 68 height 30
click at [1485, 528] on button "Search" at bounding box center [1494, 529] width 68 height 30
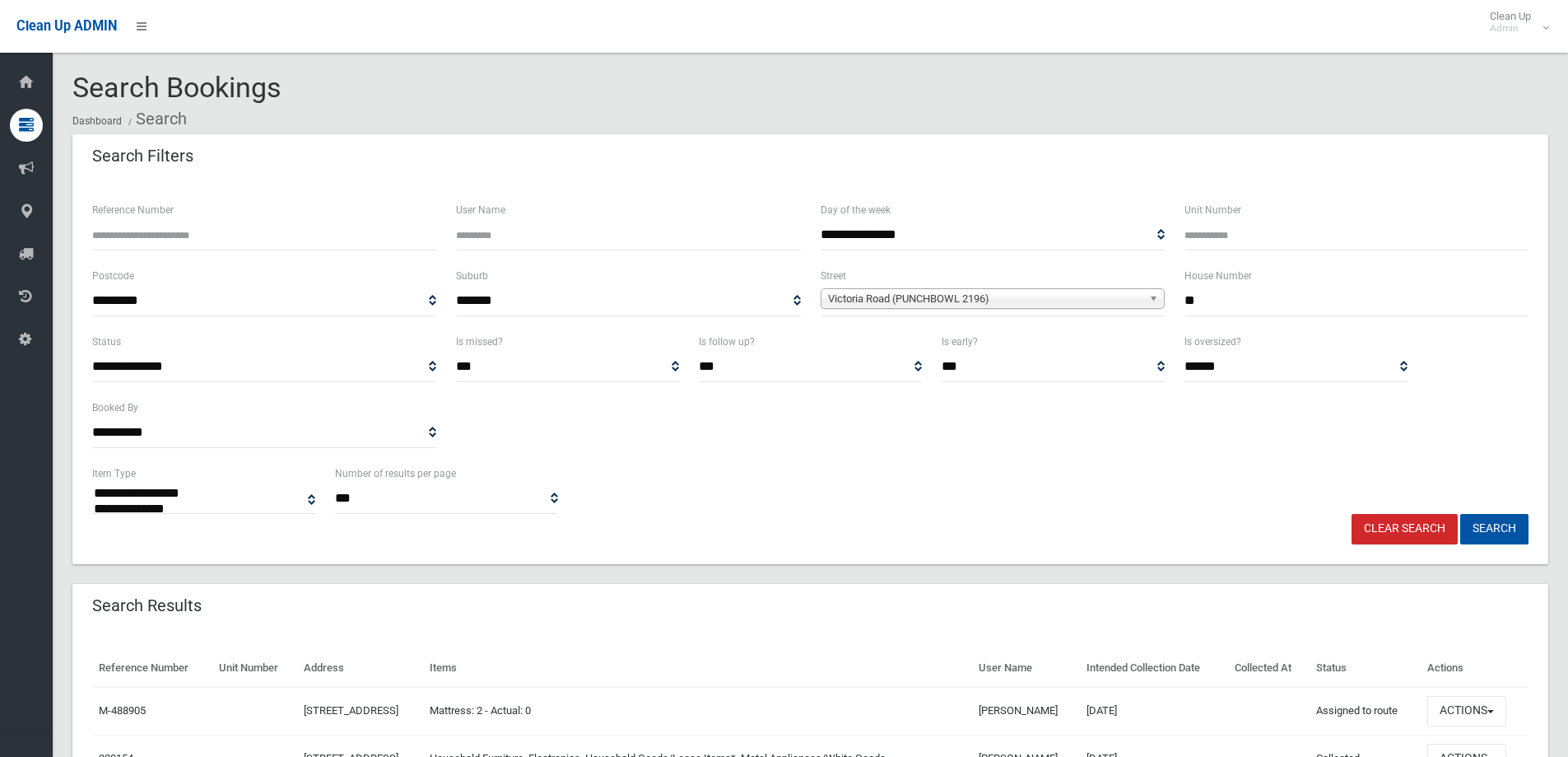
select select
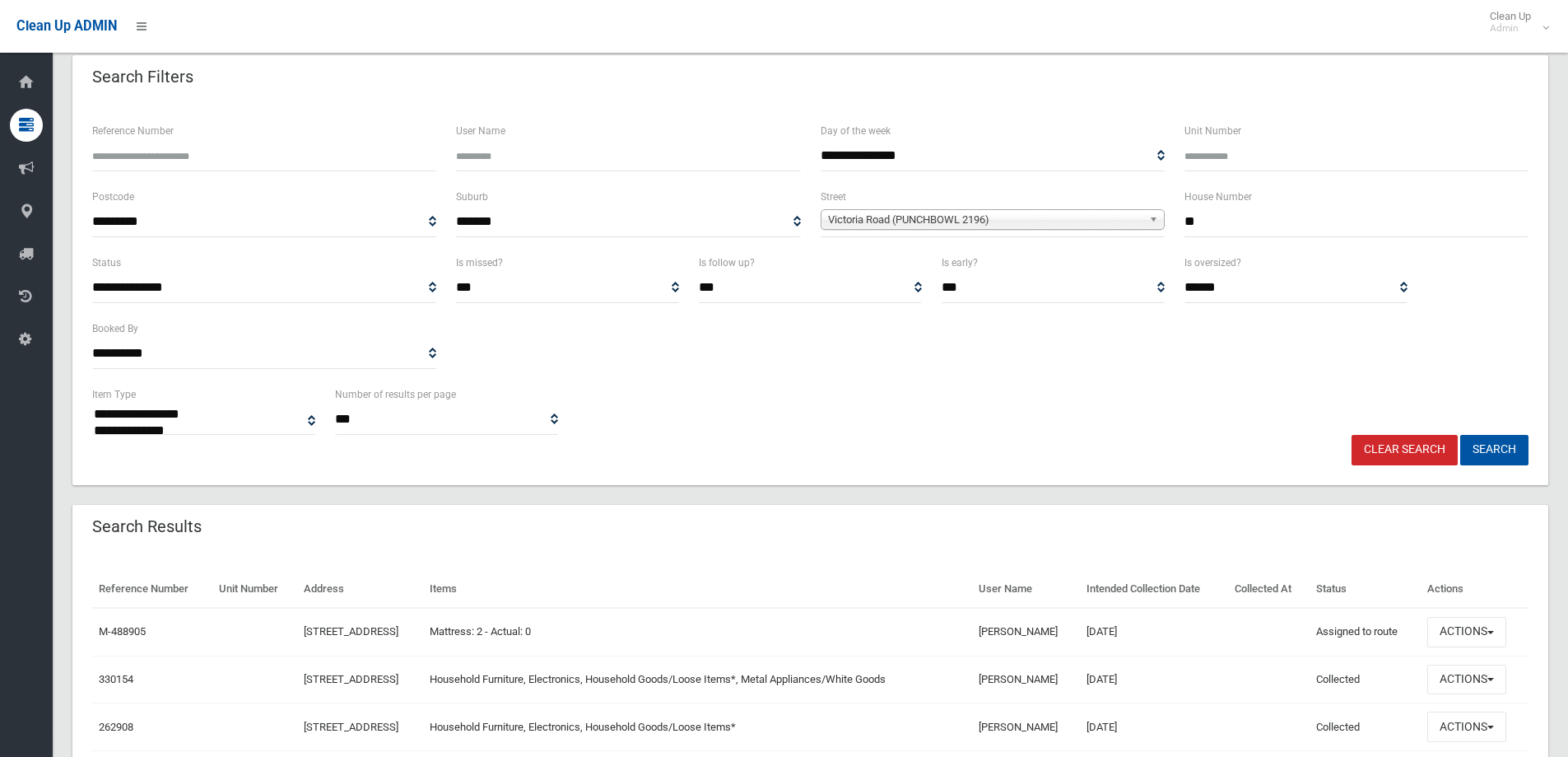
scroll to position [165, 0]
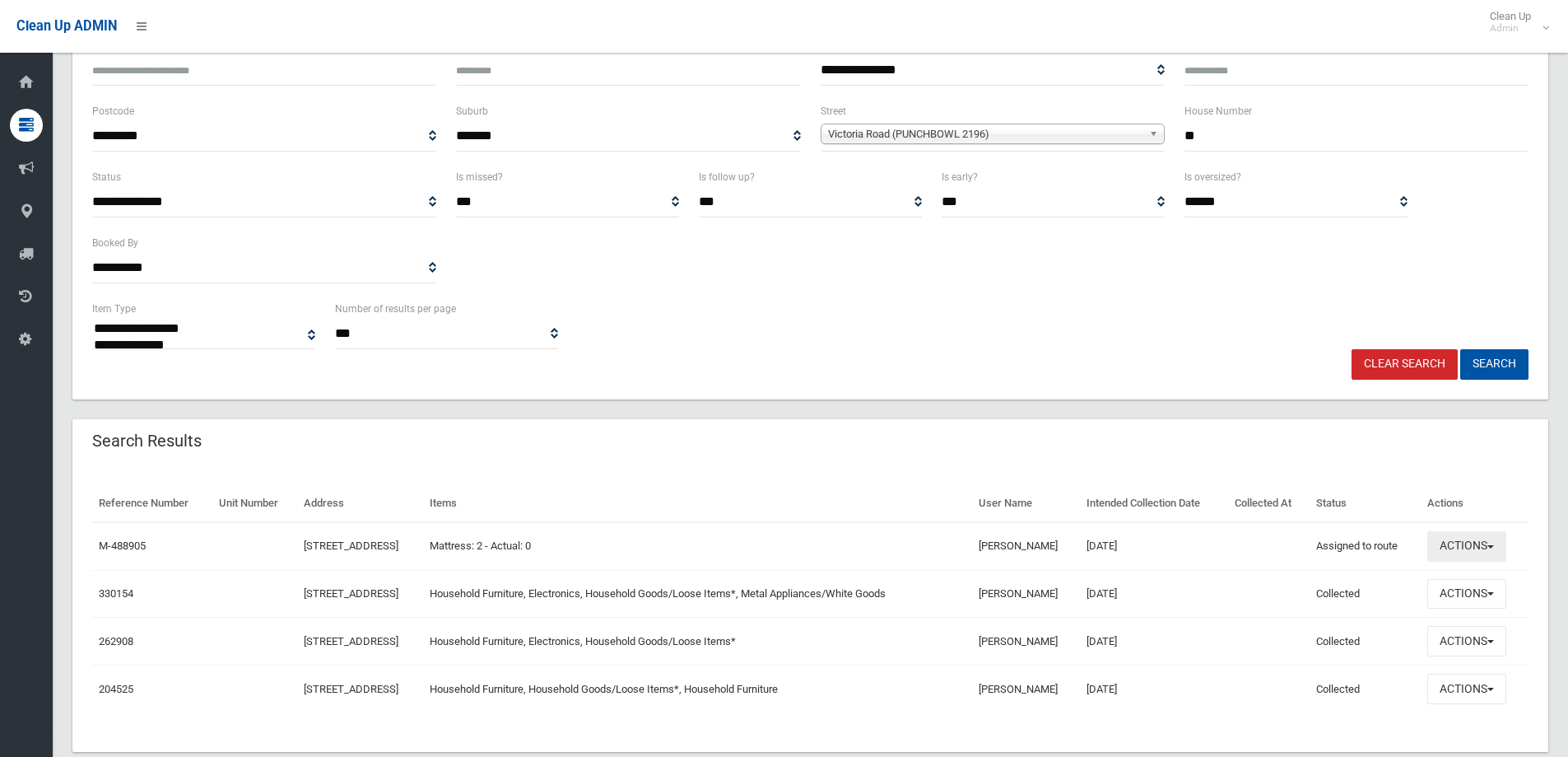
click at [1469, 546] on button "Actions" at bounding box center [1467, 547] width 79 height 30
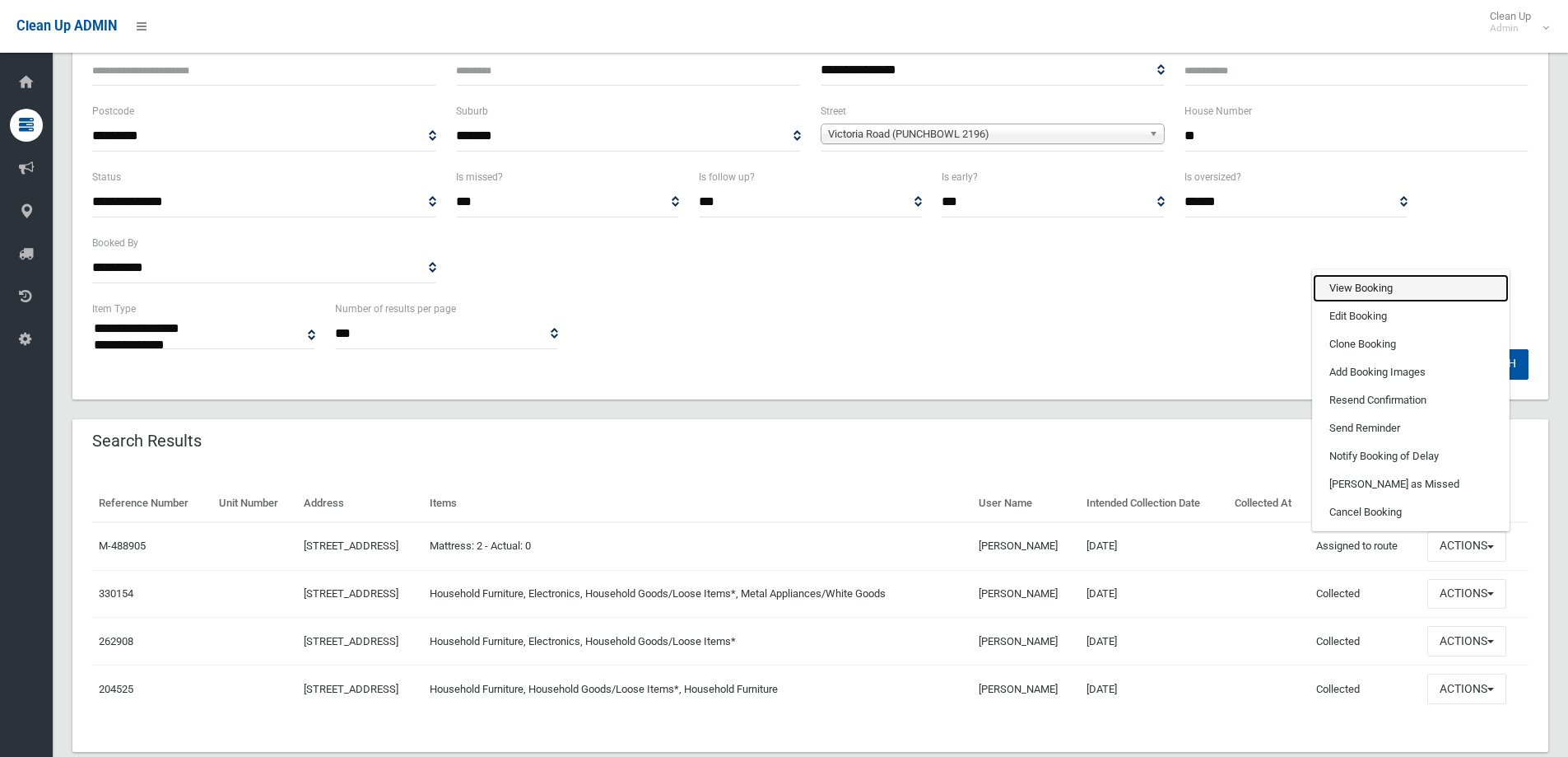
click at [1373, 288] on link "View Booking" at bounding box center [1411, 287] width 196 height 28
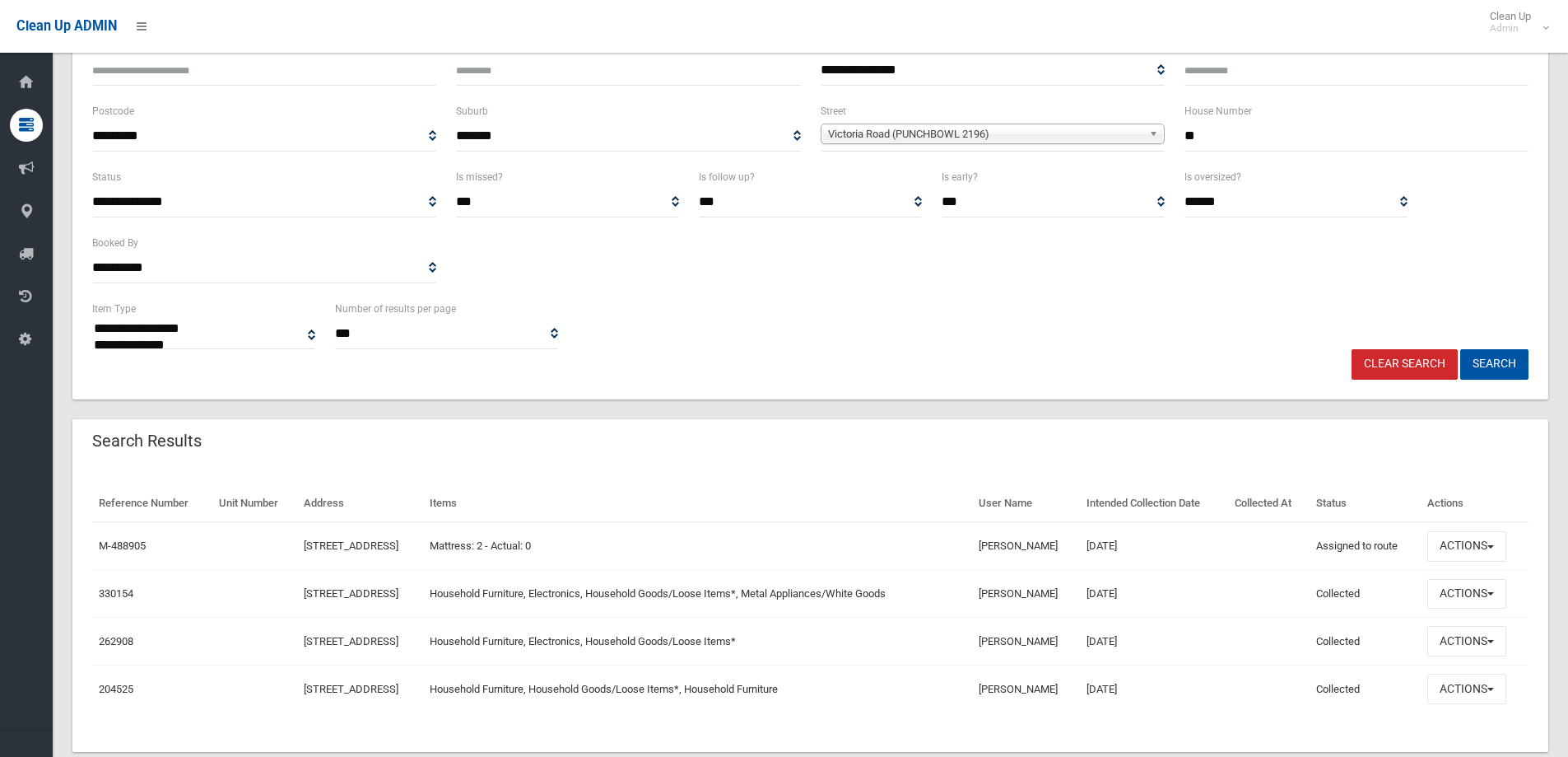
scroll to position [200, 0]
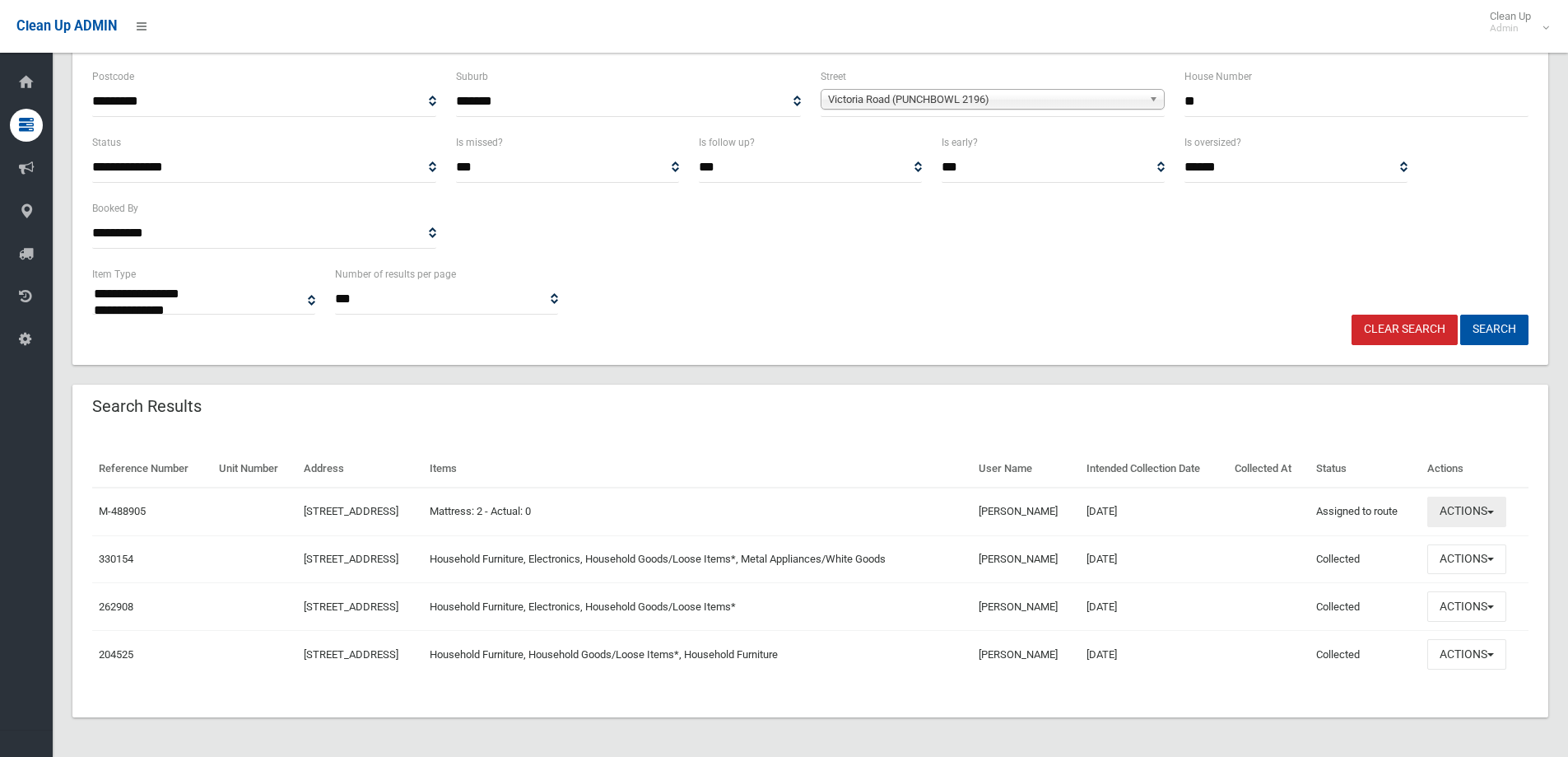
click at [1472, 514] on button "Actions" at bounding box center [1467, 512] width 79 height 30
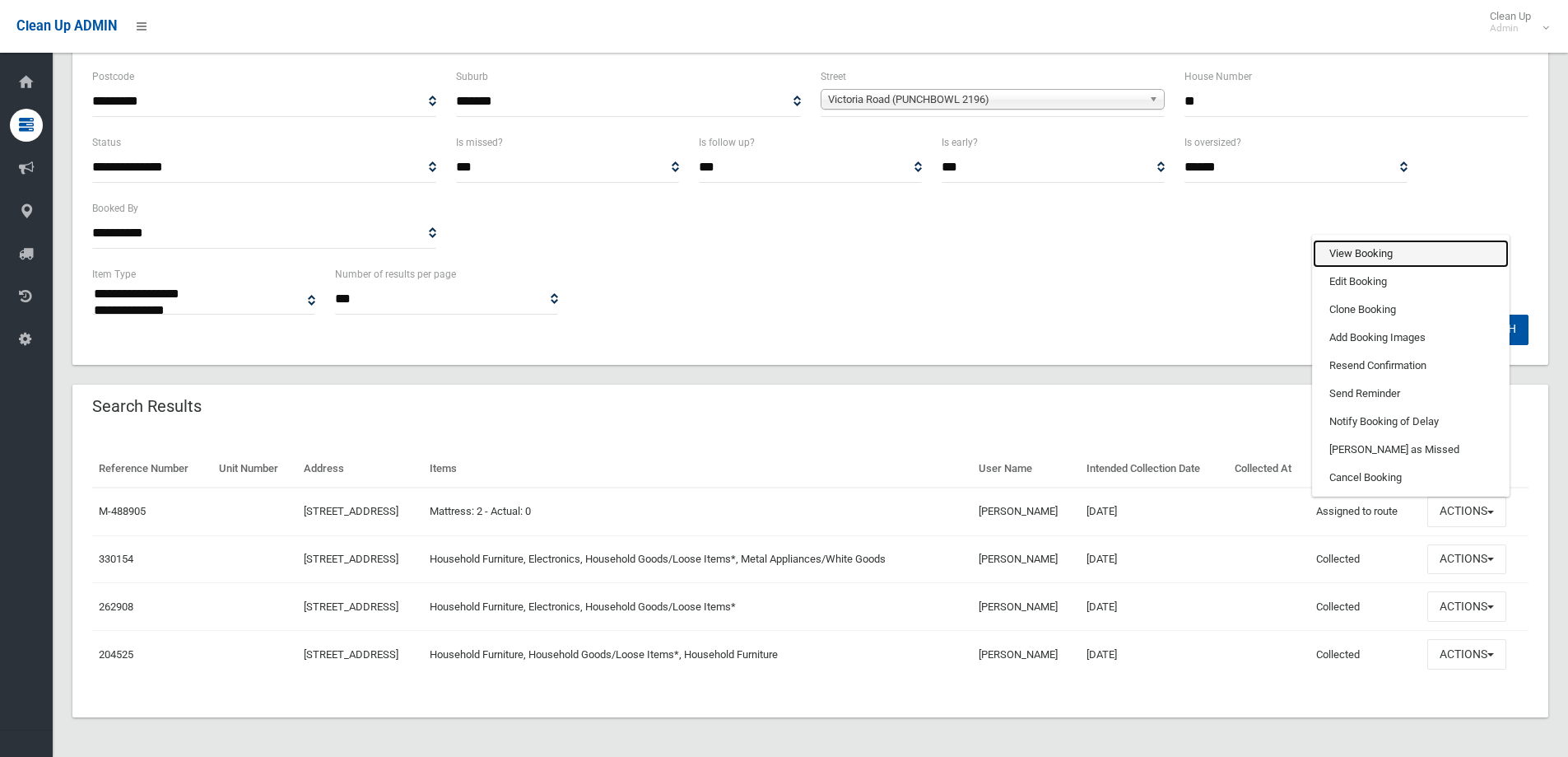
click at [1360, 252] on link "View Booking" at bounding box center [1411, 253] width 196 height 28
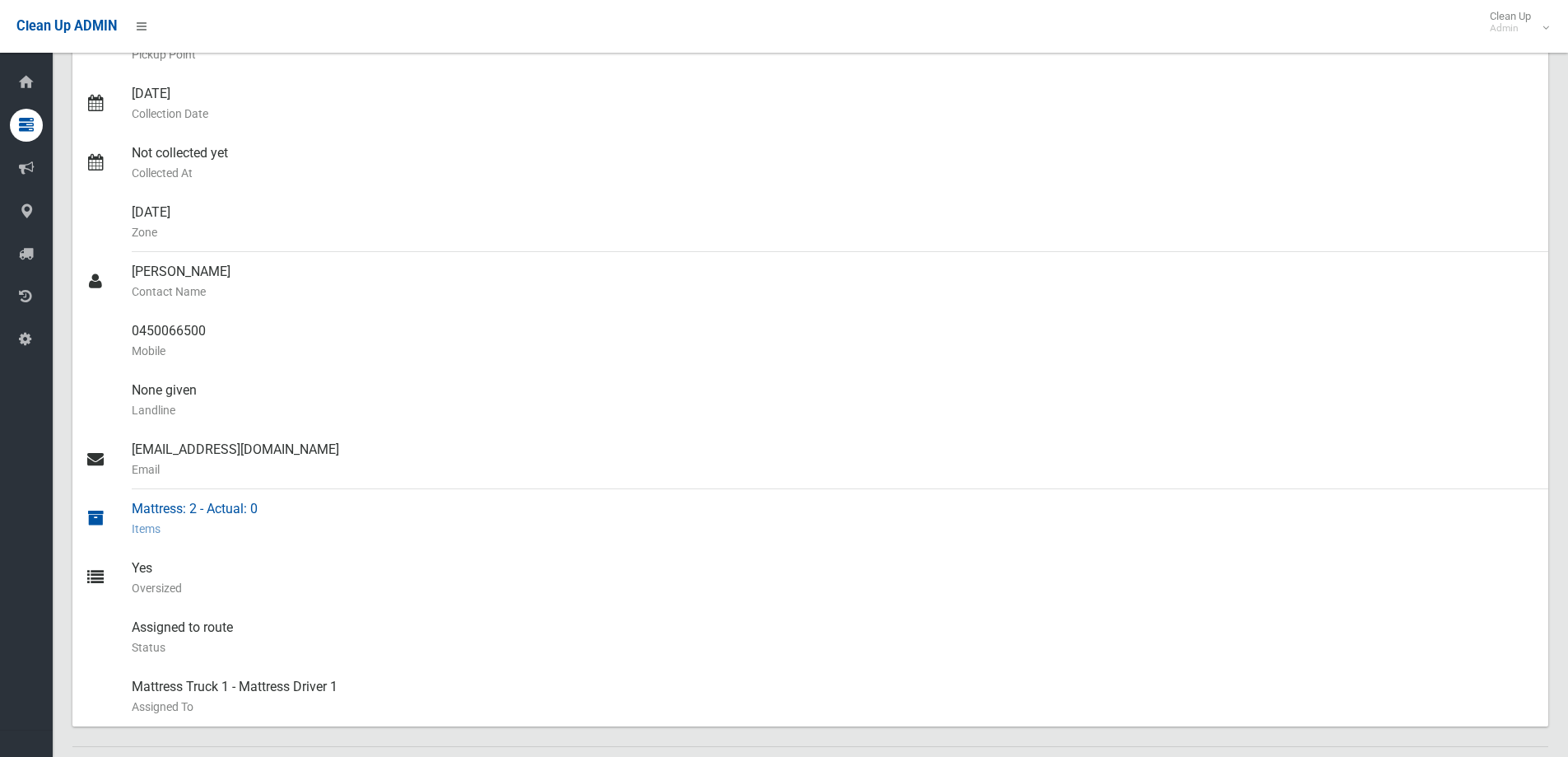
scroll to position [329, 0]
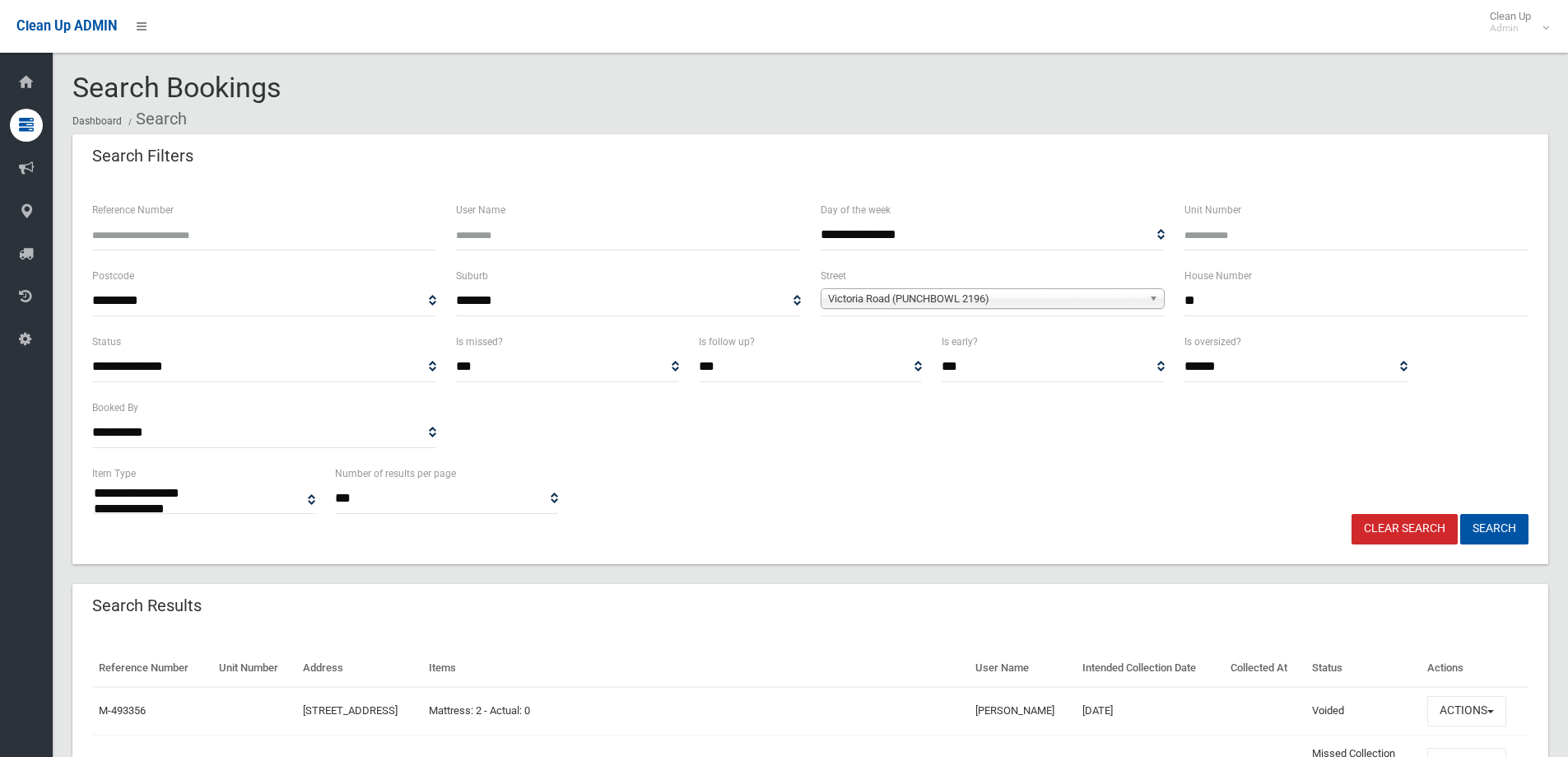
select select
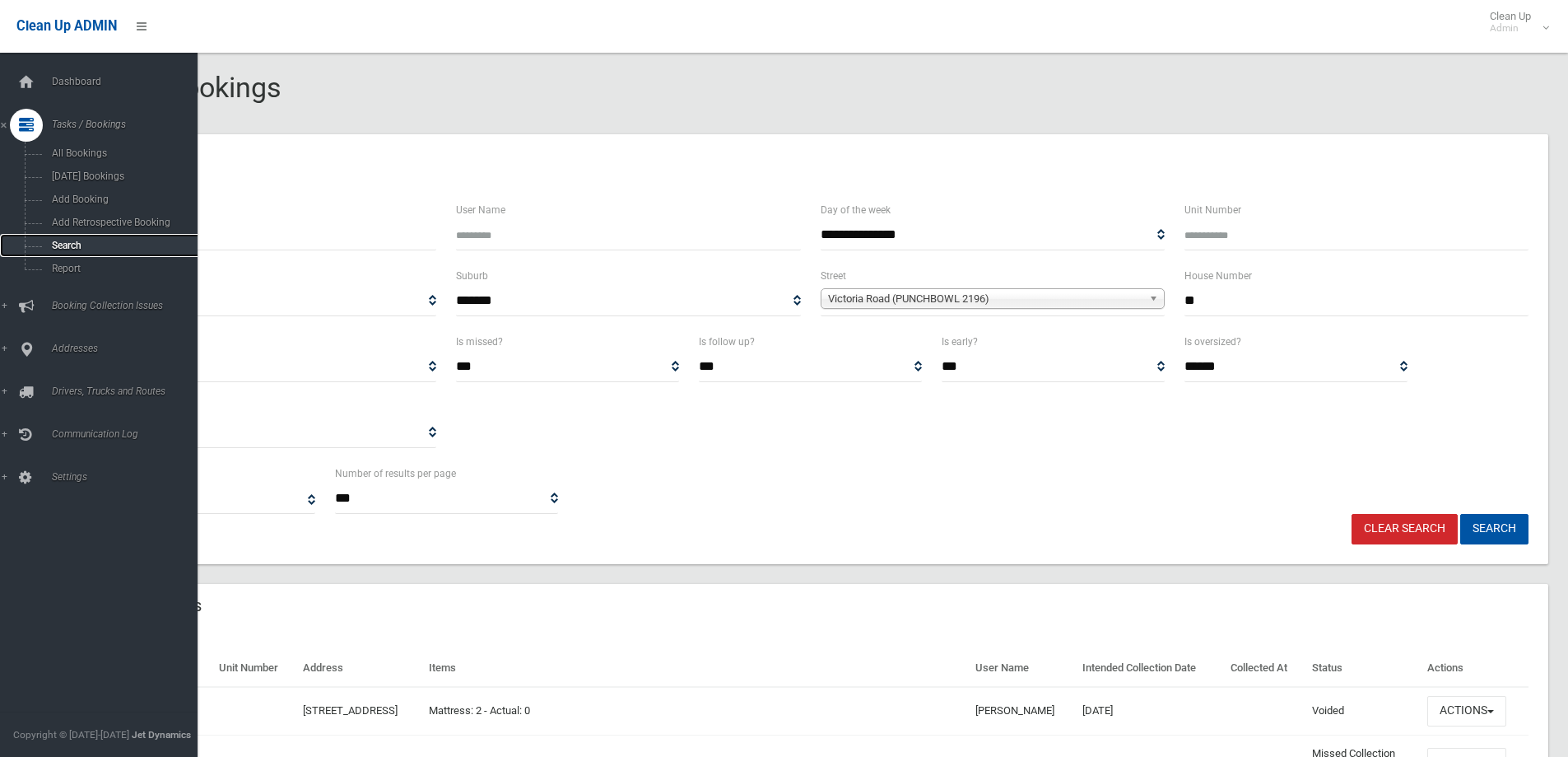
click at [58, 244] on span "Search" at bounding box center [121, 245] width 149 height 12
click at [60, 244] on span "Search" at bounding box center [121, 245] width 149 height 12
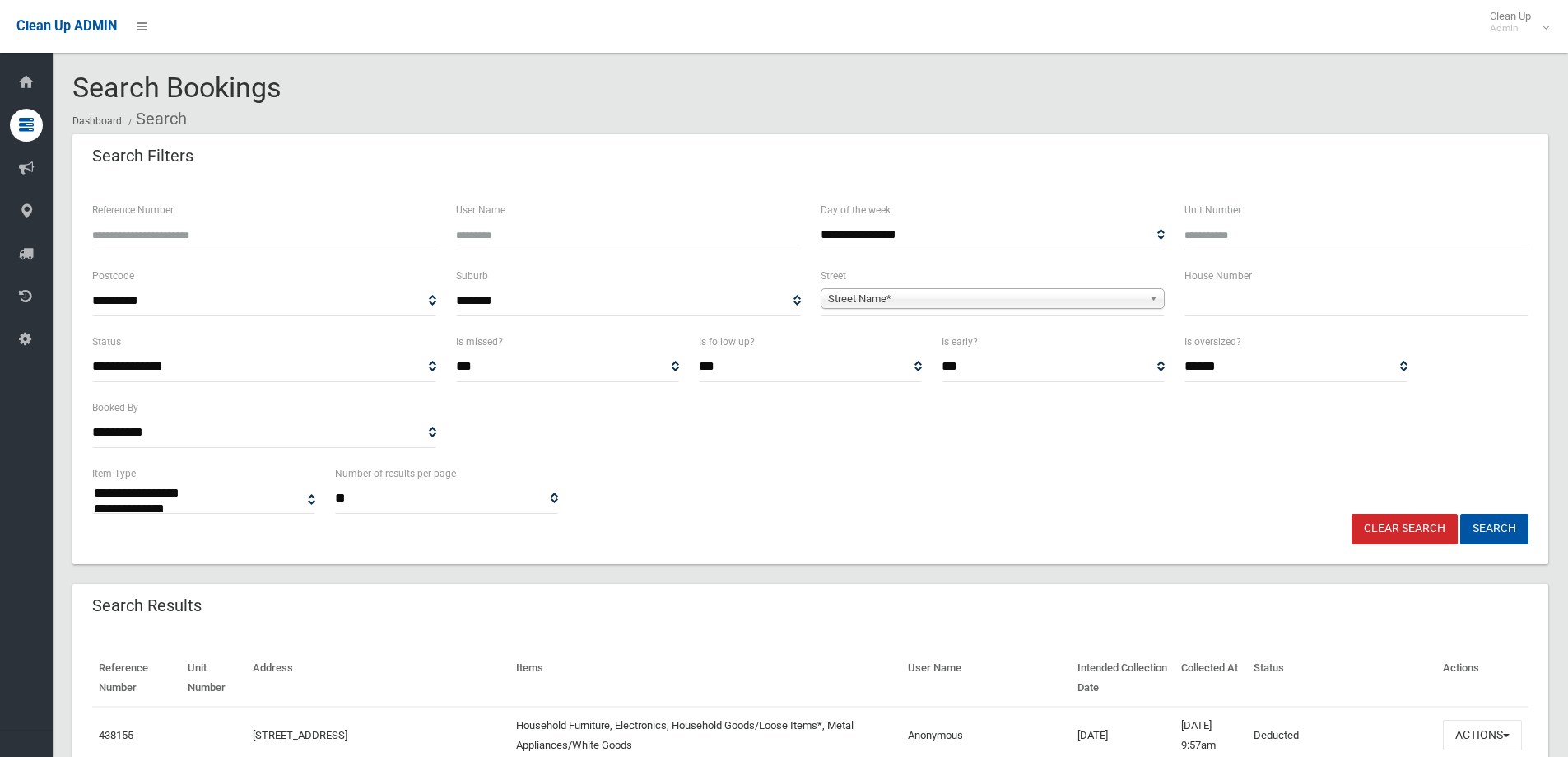
select select
click at [1239, 293] on input "text" at bounding box center [1356, 301] width 344 height 30
type input "**"
click at [921, 294] on span "Street Name*" at bounding box center [986, 299] width 315 height 20
type input "****"
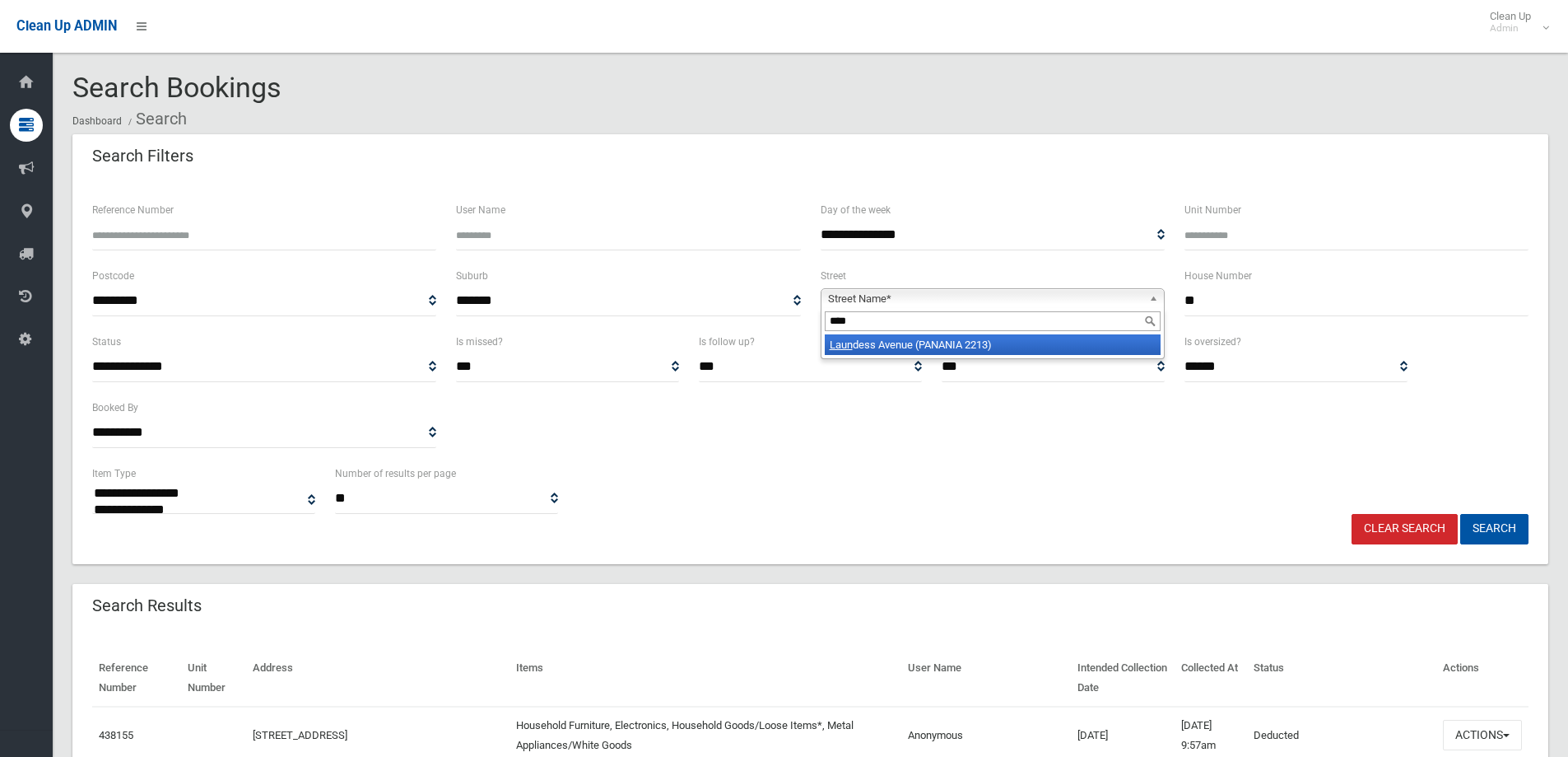
click at [921, 348] on li "Laun dess Avenue (PANANIA 2213)" at bounding box center [992, 344] width 335 height 21
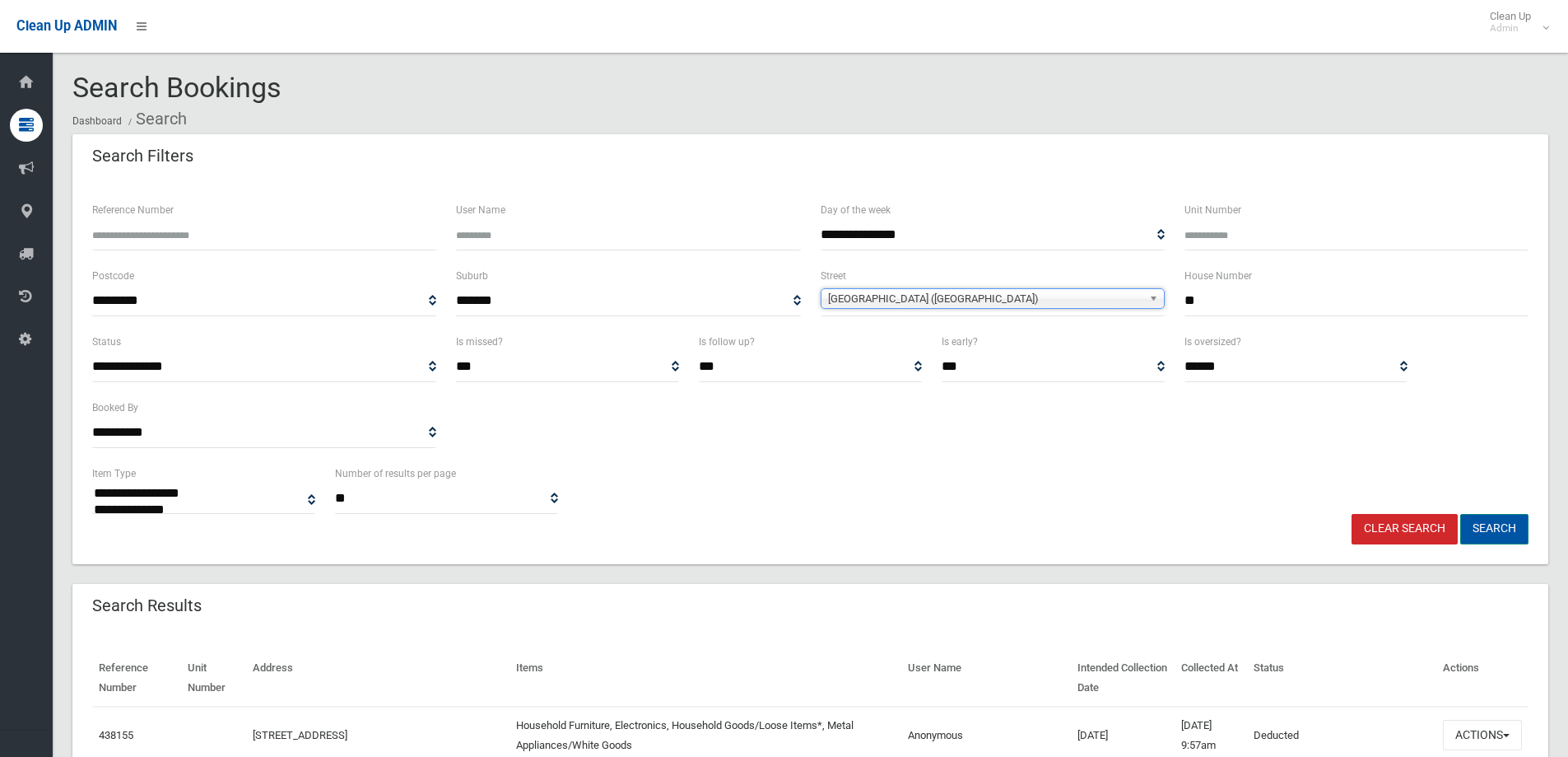
click at [1496, 529] on button "Search" at bounding box center [1494, 529] width 68 height 30
click at [1496, 527] on button "Search" at bounding box center [1494, 529] width 68 height 30
click at [1493, 527] on button "Search" at bounding box center [1494, 529] width 68 height 30
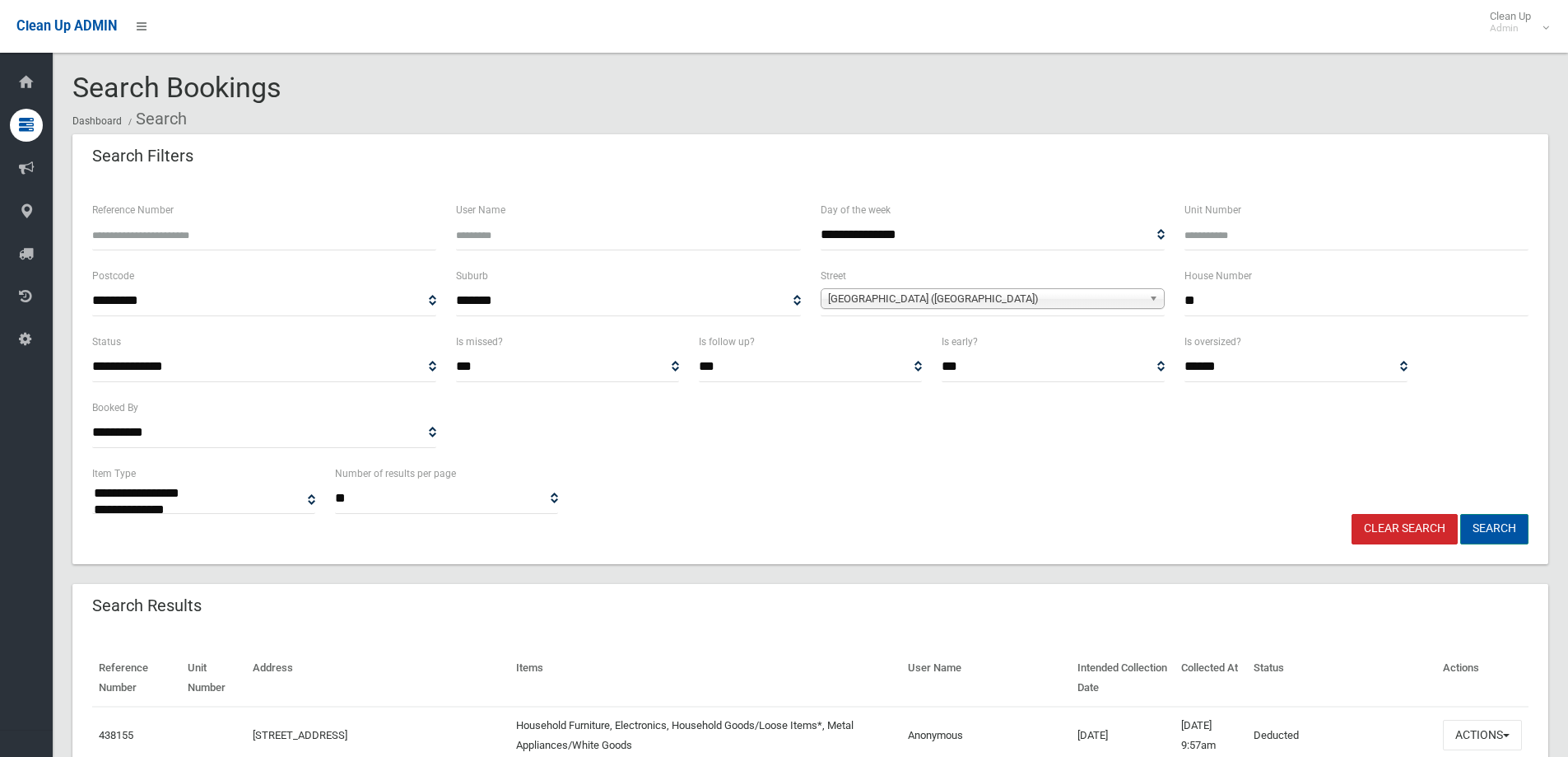
click at [1488, 525] on button "Search" at bounding box center [1494, 529] width 68 height 30
click at [1487, 527] on button "Search" at bounding box center [1494, 529] width 68 height 30
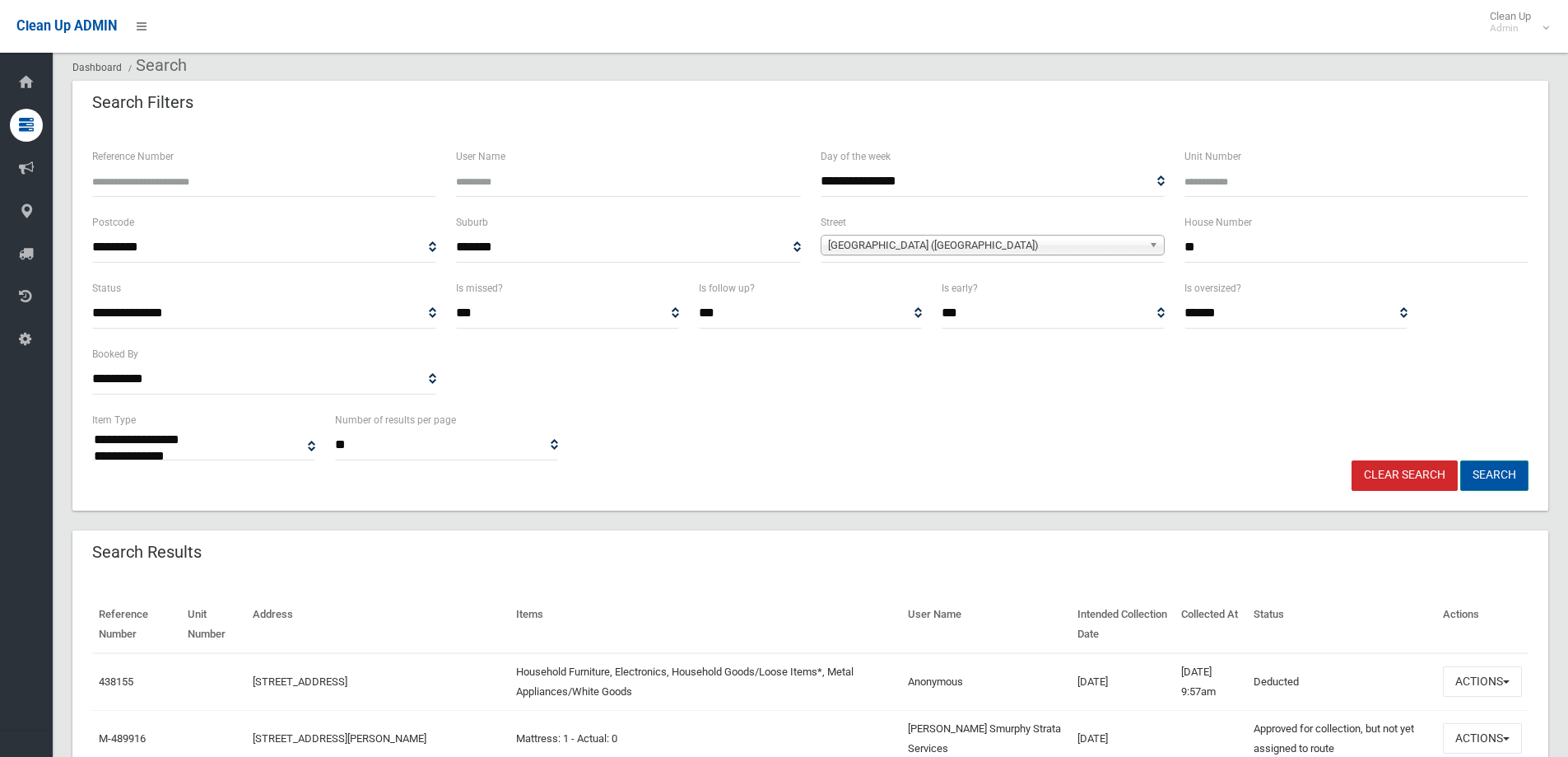
scroll to position [82, 0]
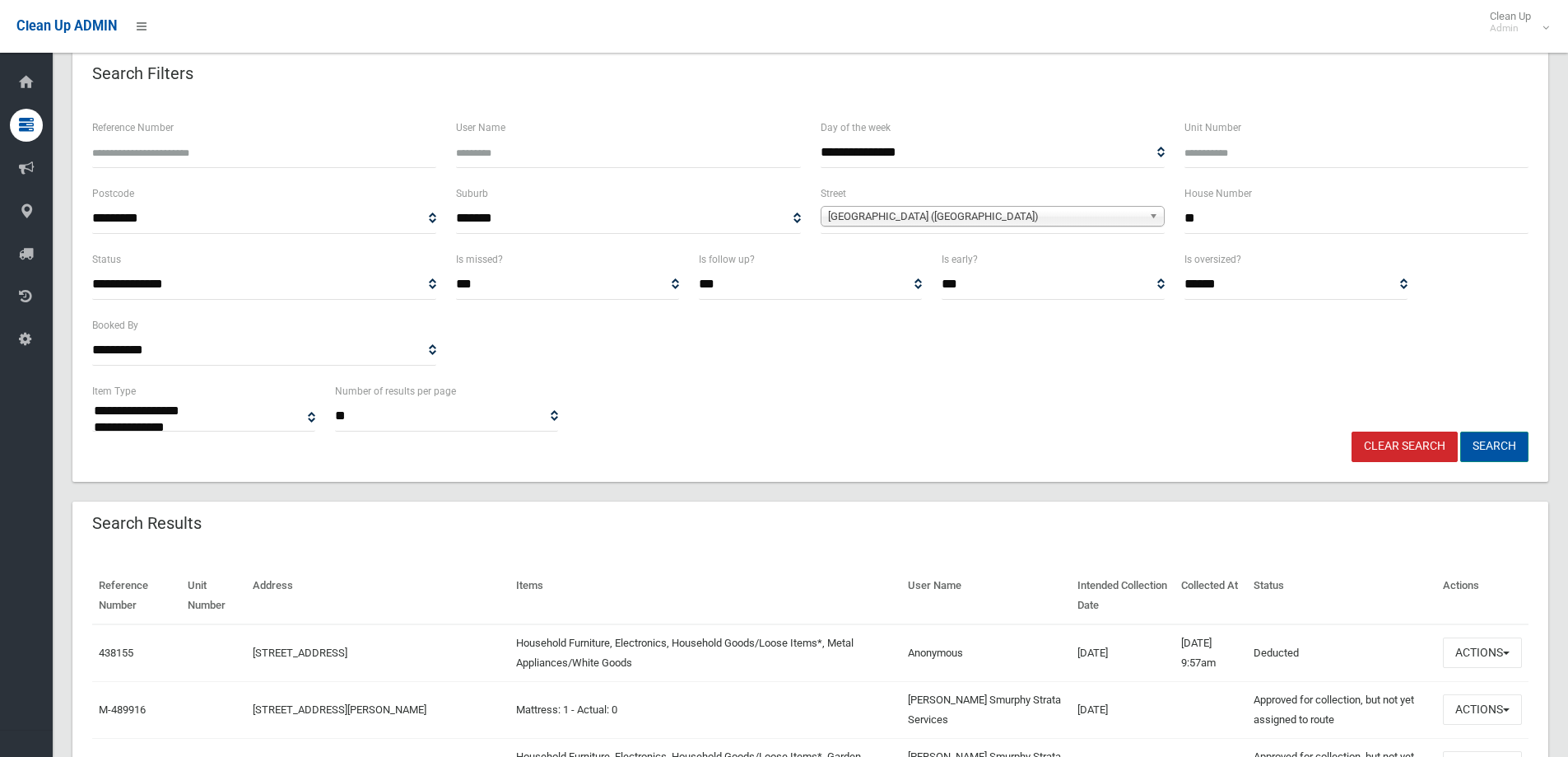
click at [1500, 445] on button "Search" at bounding box center [1494, 447] width 68 height 30
click at [1499, 445] on button "Search" at bounding box center [1494, 447] width 68 height 30
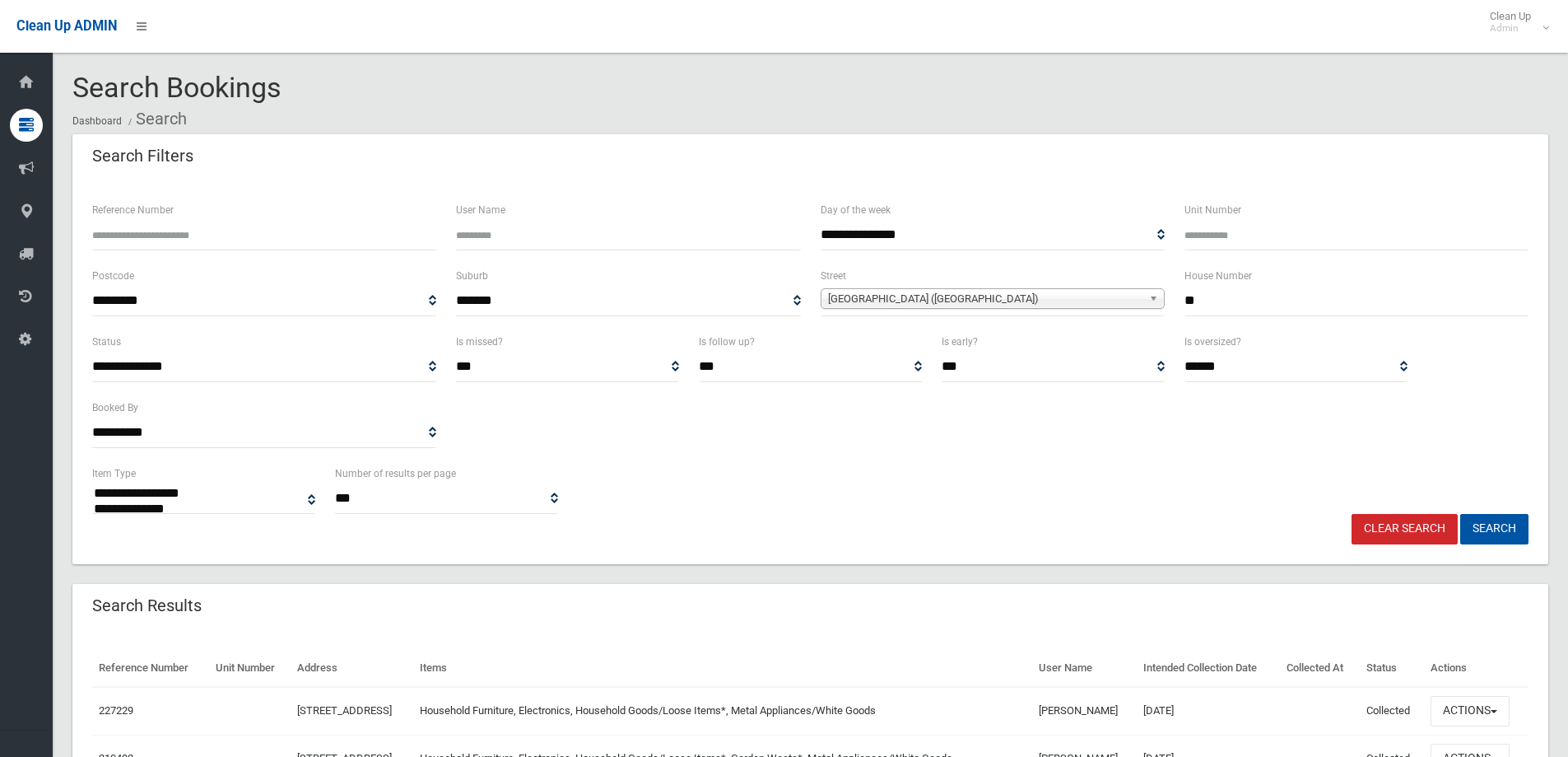
select select
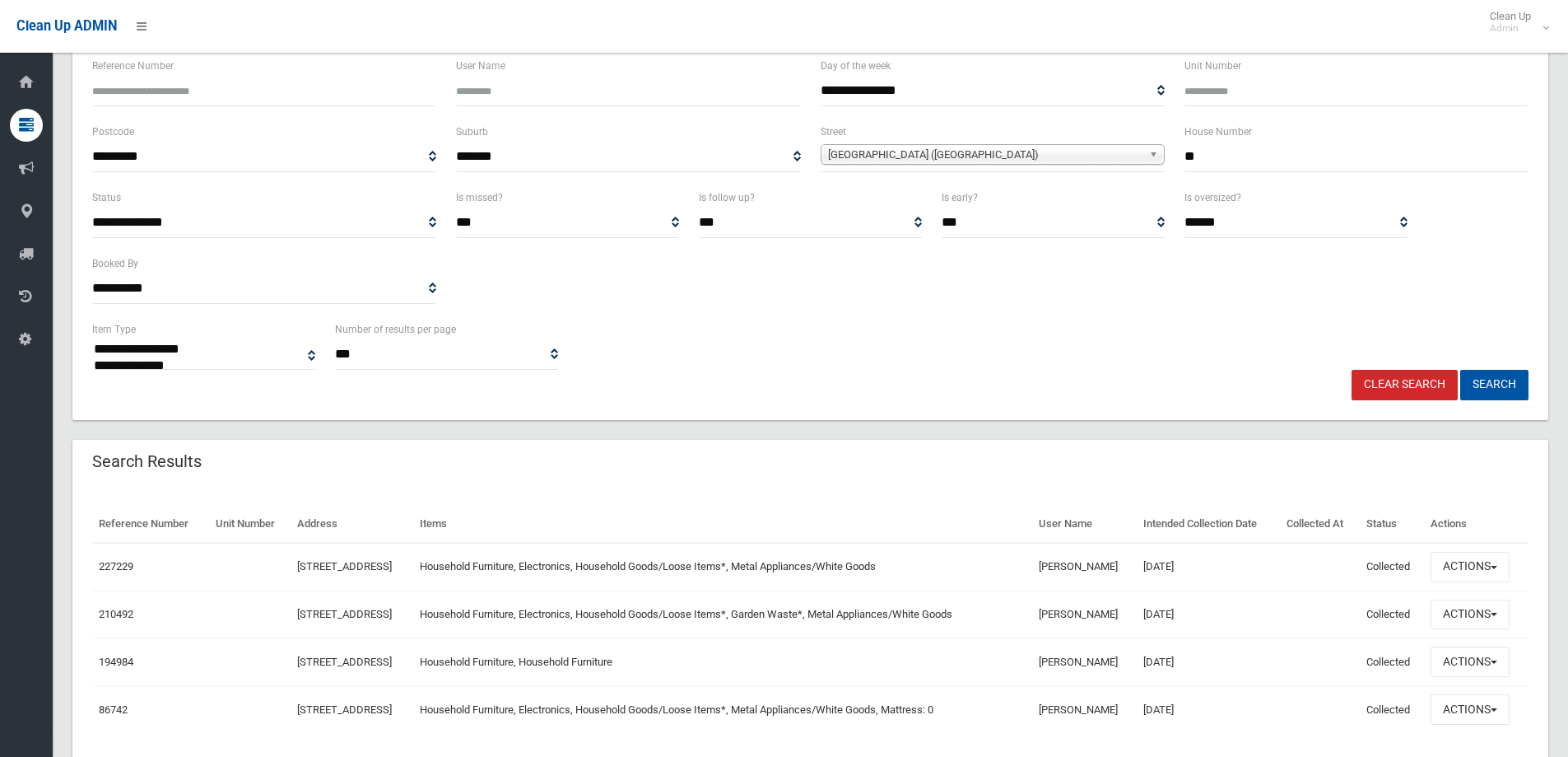
scroll to position [165, 0]
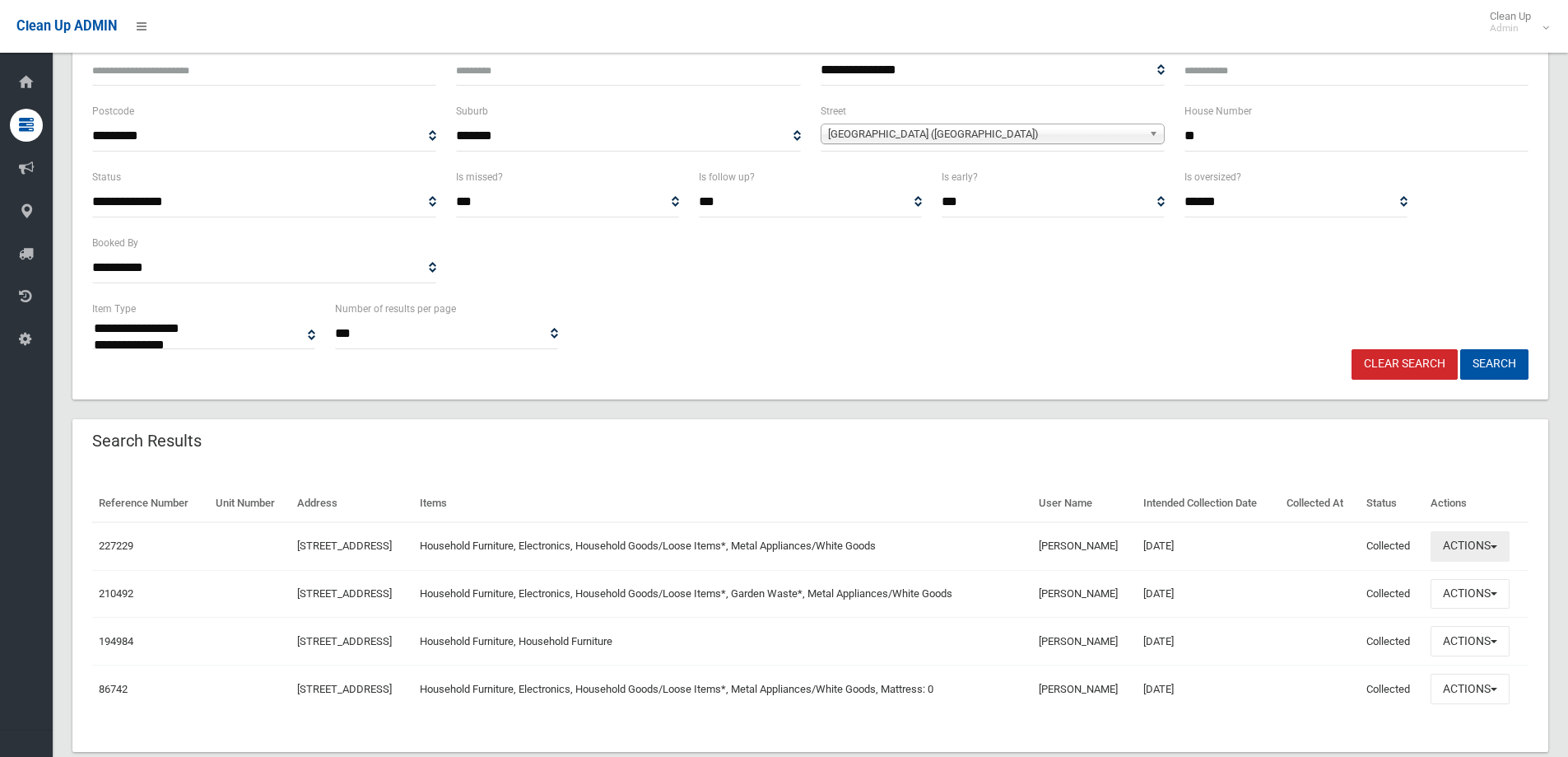
click at [1462, 550] on button "Actions" at bounding box center [1470, 547] width 79 height 30
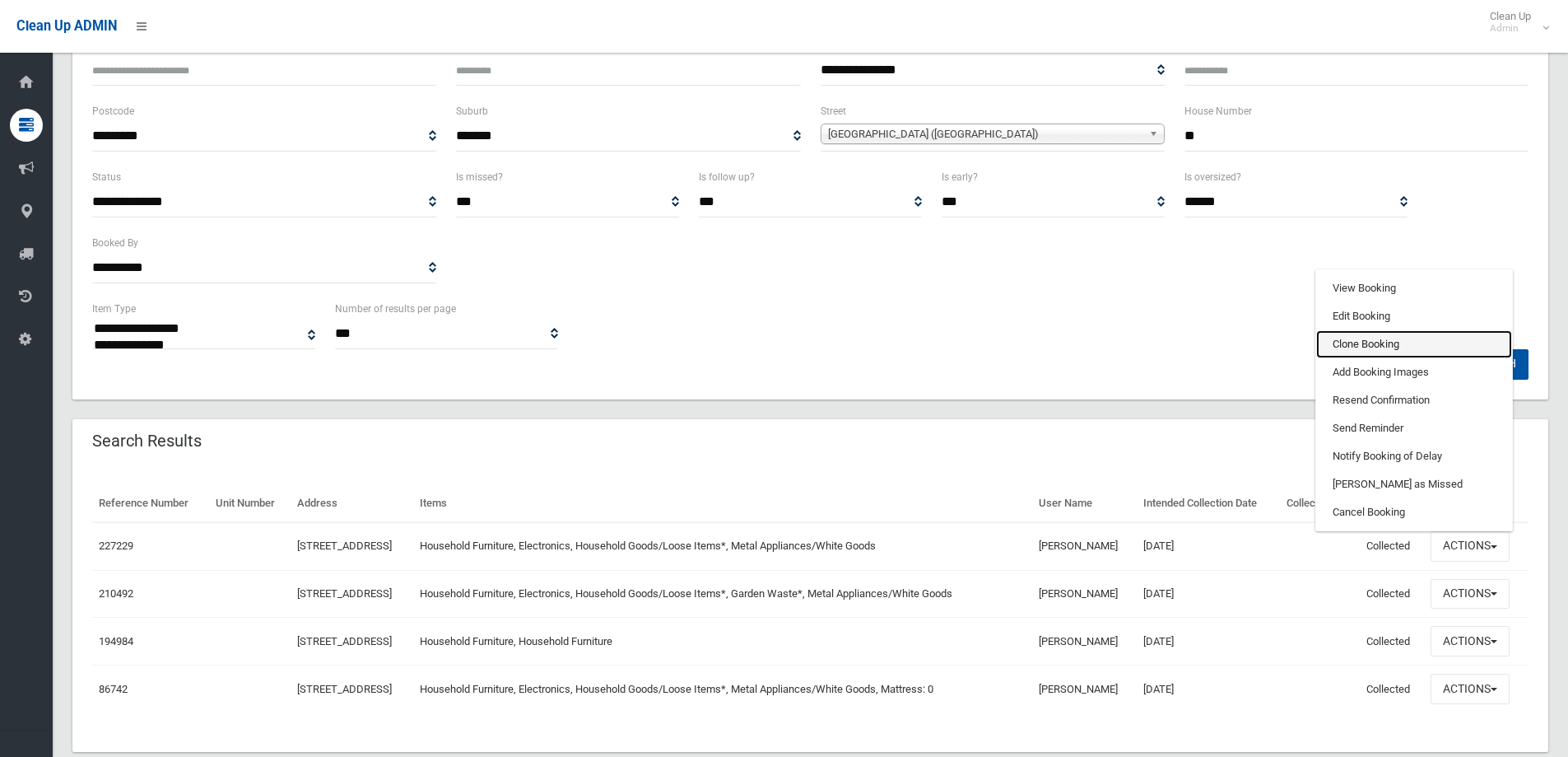
click at [1348, 345] on link "Clone Booking" at bounding box center [1413, 344] width 196 height 28
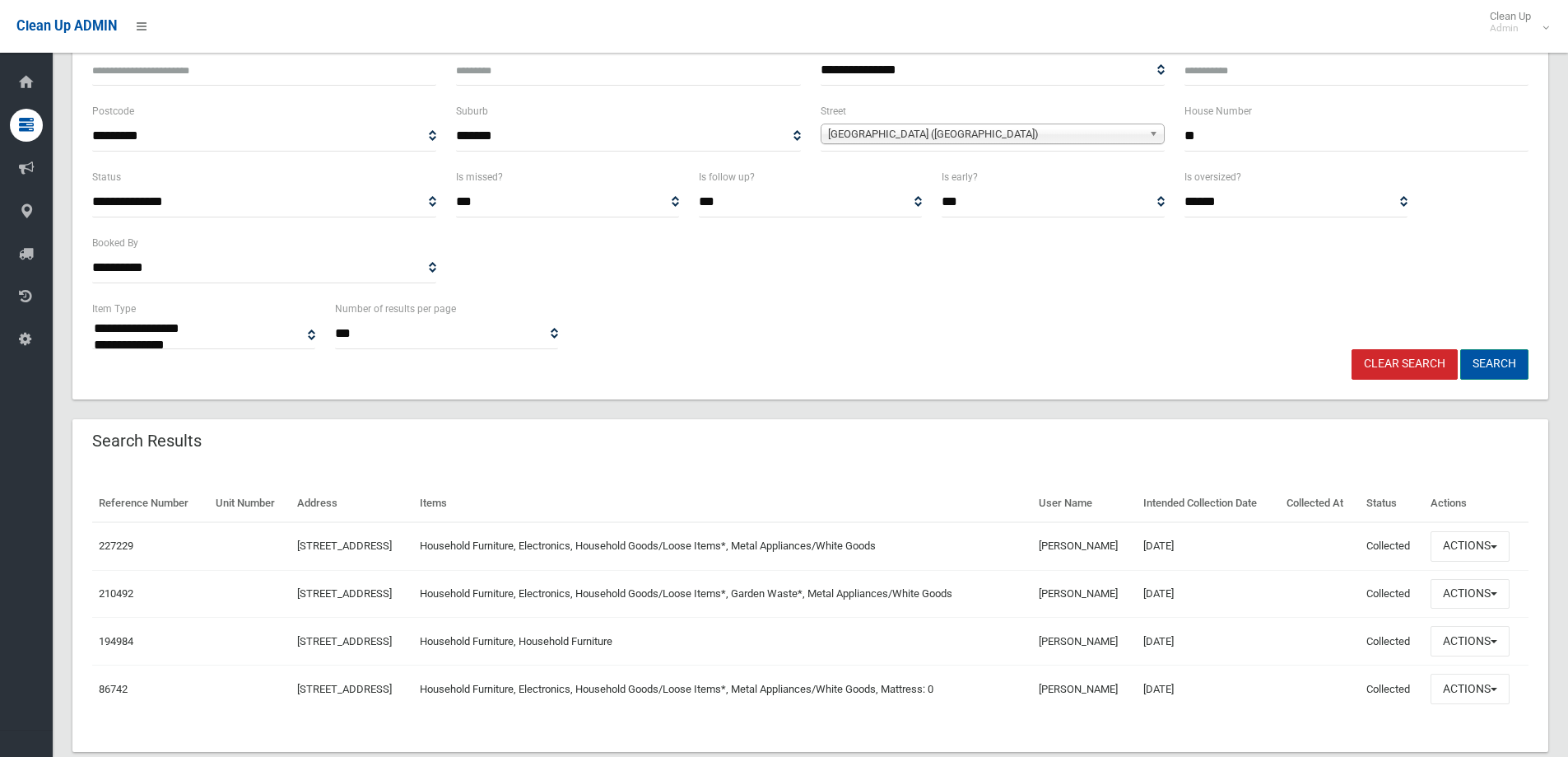
click at [1490, 359] on button "Search" at bounding box center [1494, 364] width 68 height 30
click at [1486, 361] on button "Search" at bounding box center [1494, 364] width 68 height 30
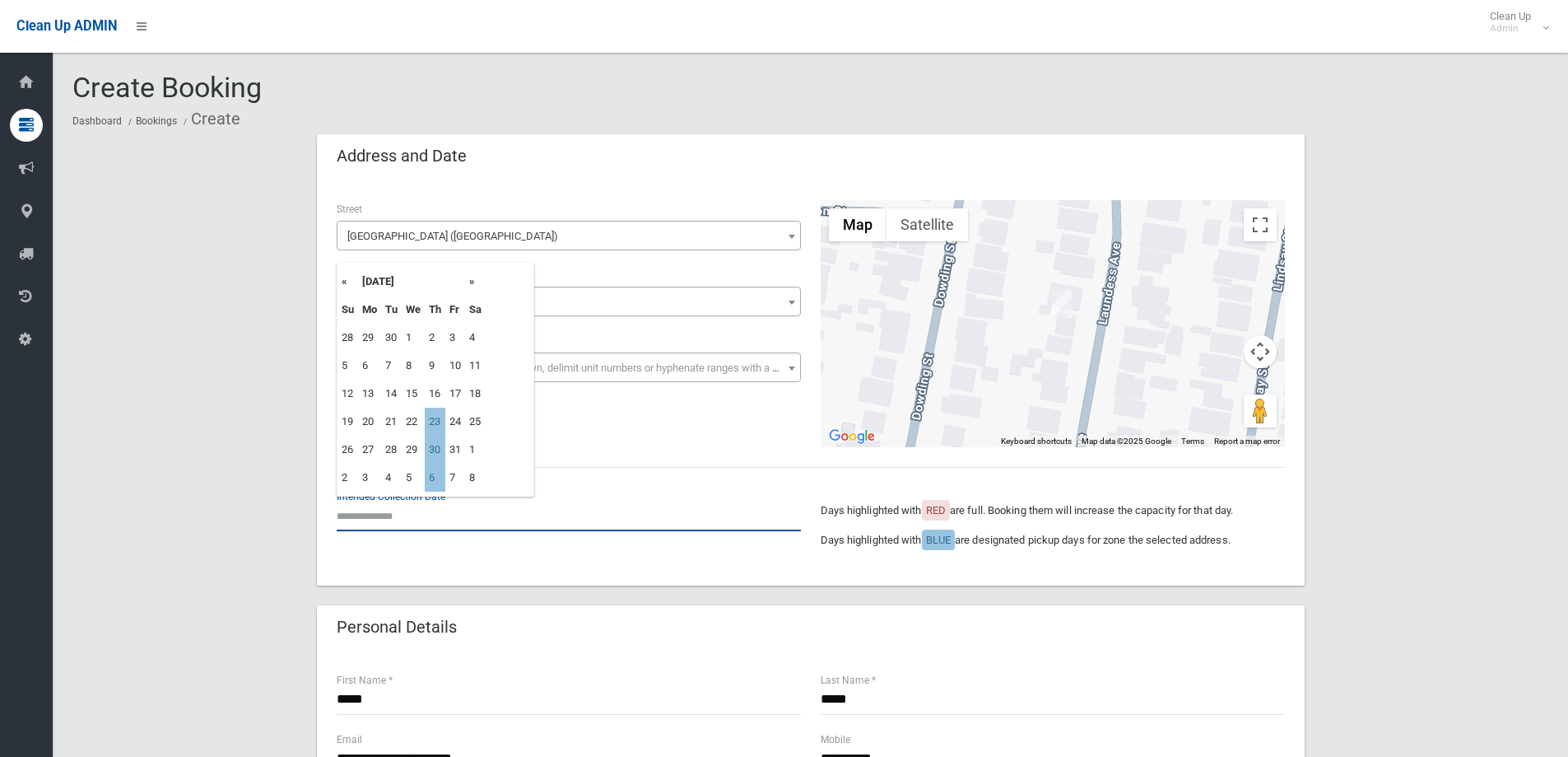
click at [386, 513] on input "text" at bounding box center [568, 515] width 464 height 30
click at [427, 417] on td "23" at bounding box center [435, 421] width 21 height 28
type input "**********"
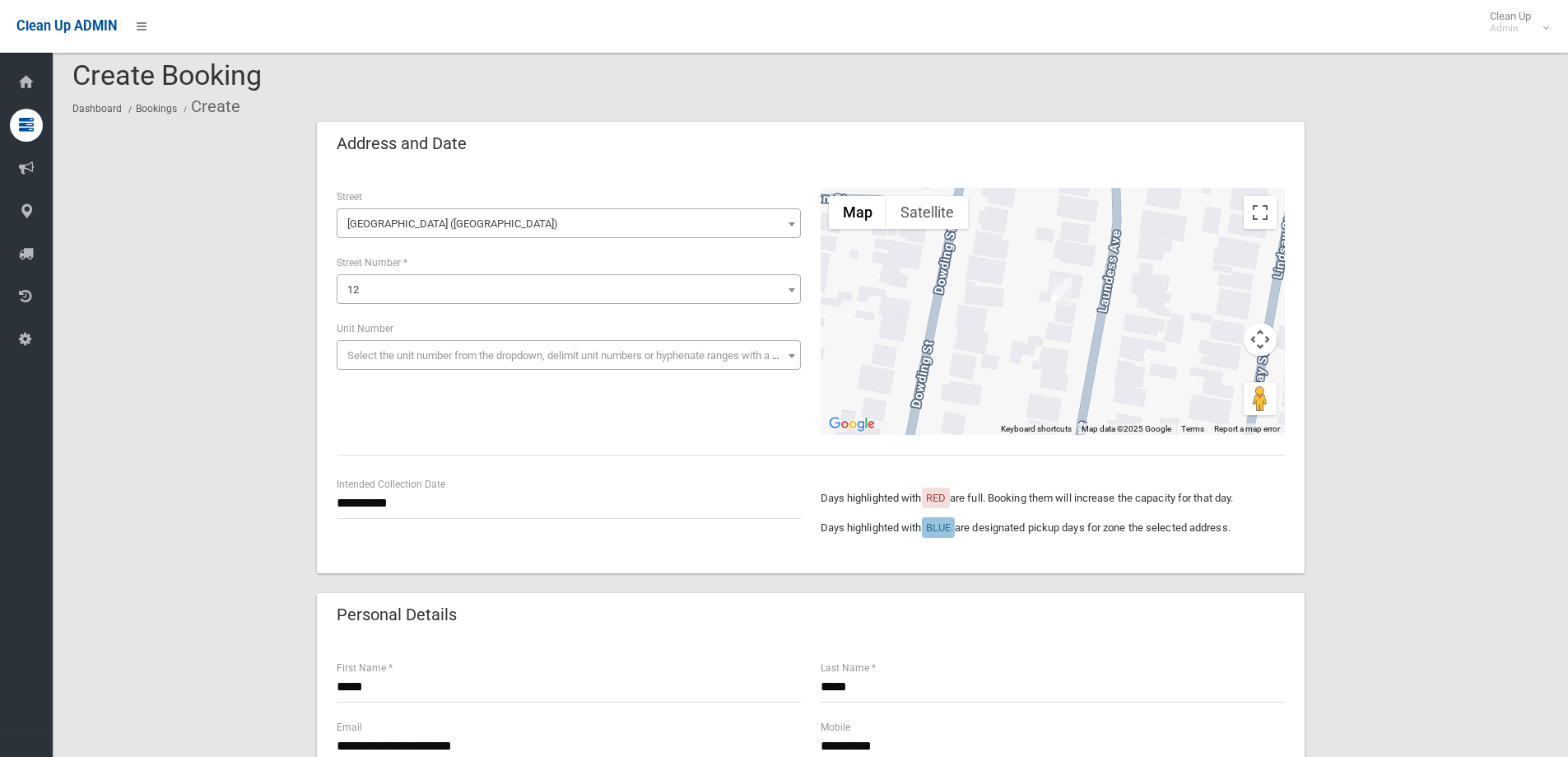
scroll to position [247, 0]
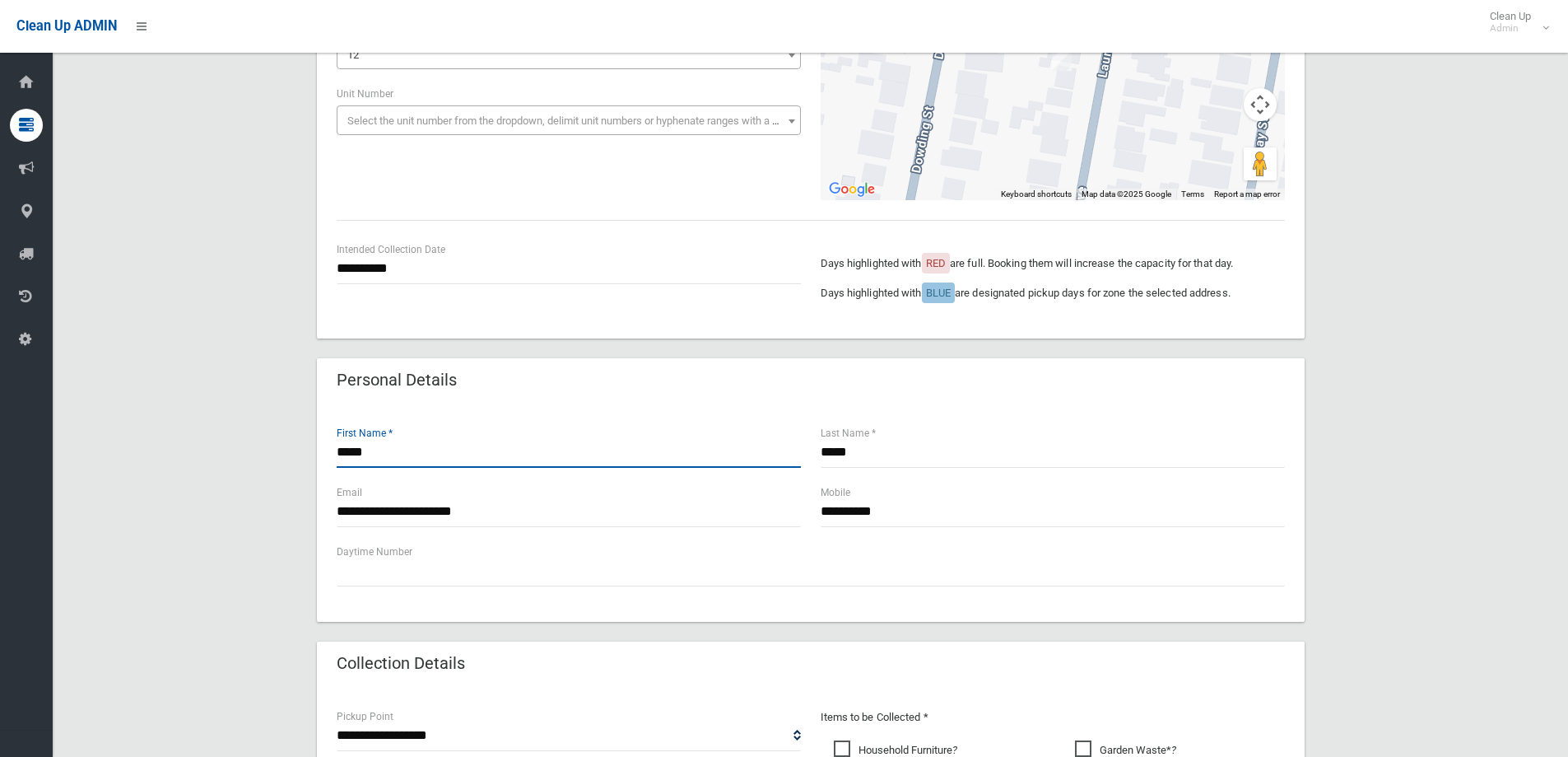
click at [383, 448] on input "*****" at bounding box center [568, 453] width 464 height 30
click at [894, 451] on input "*****" at bounding box center [1052, 453] width 464 height 30
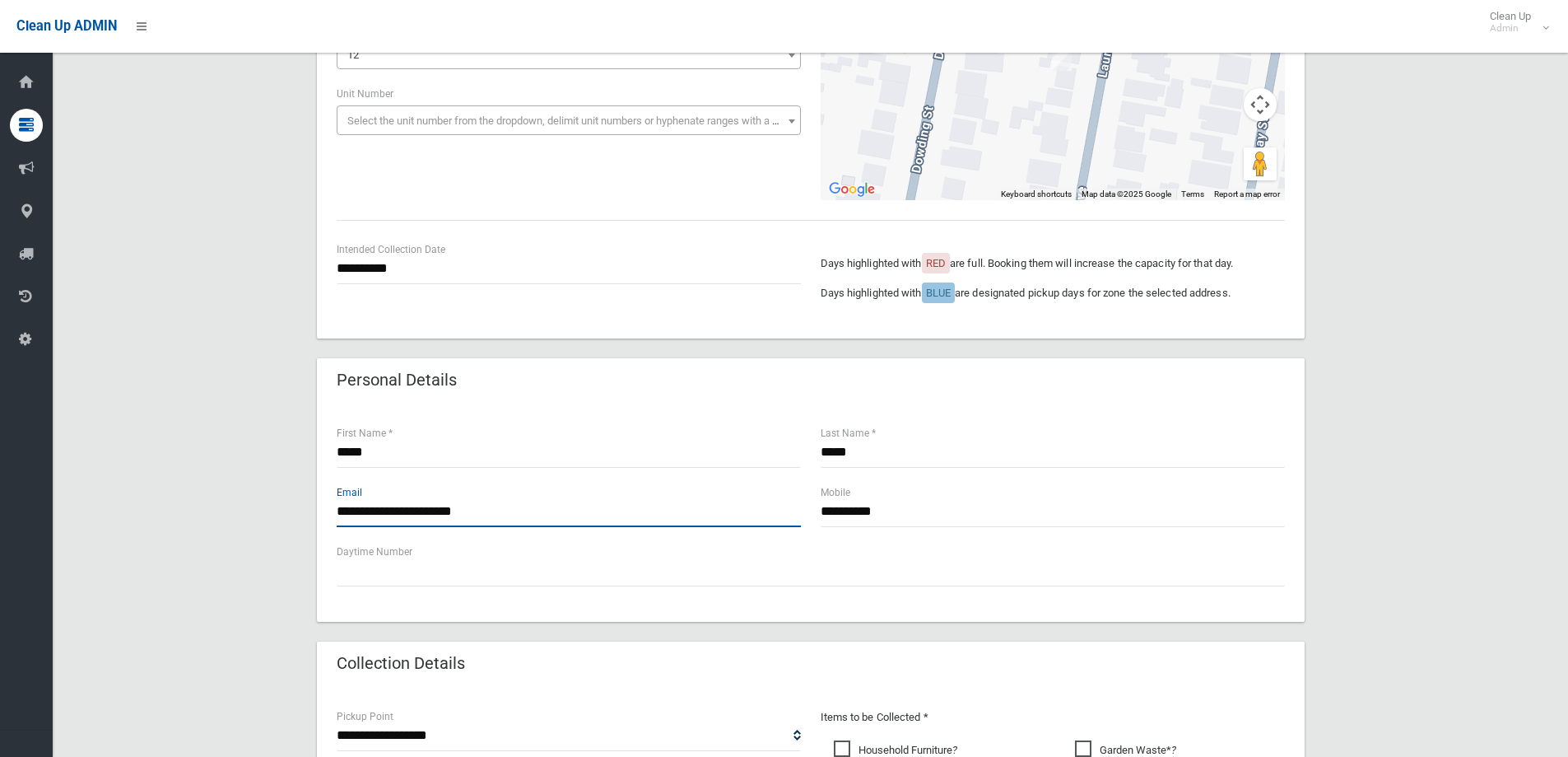
click at [510, 513] on input "**********" at bounding box center [568, 512] width 464 height 30
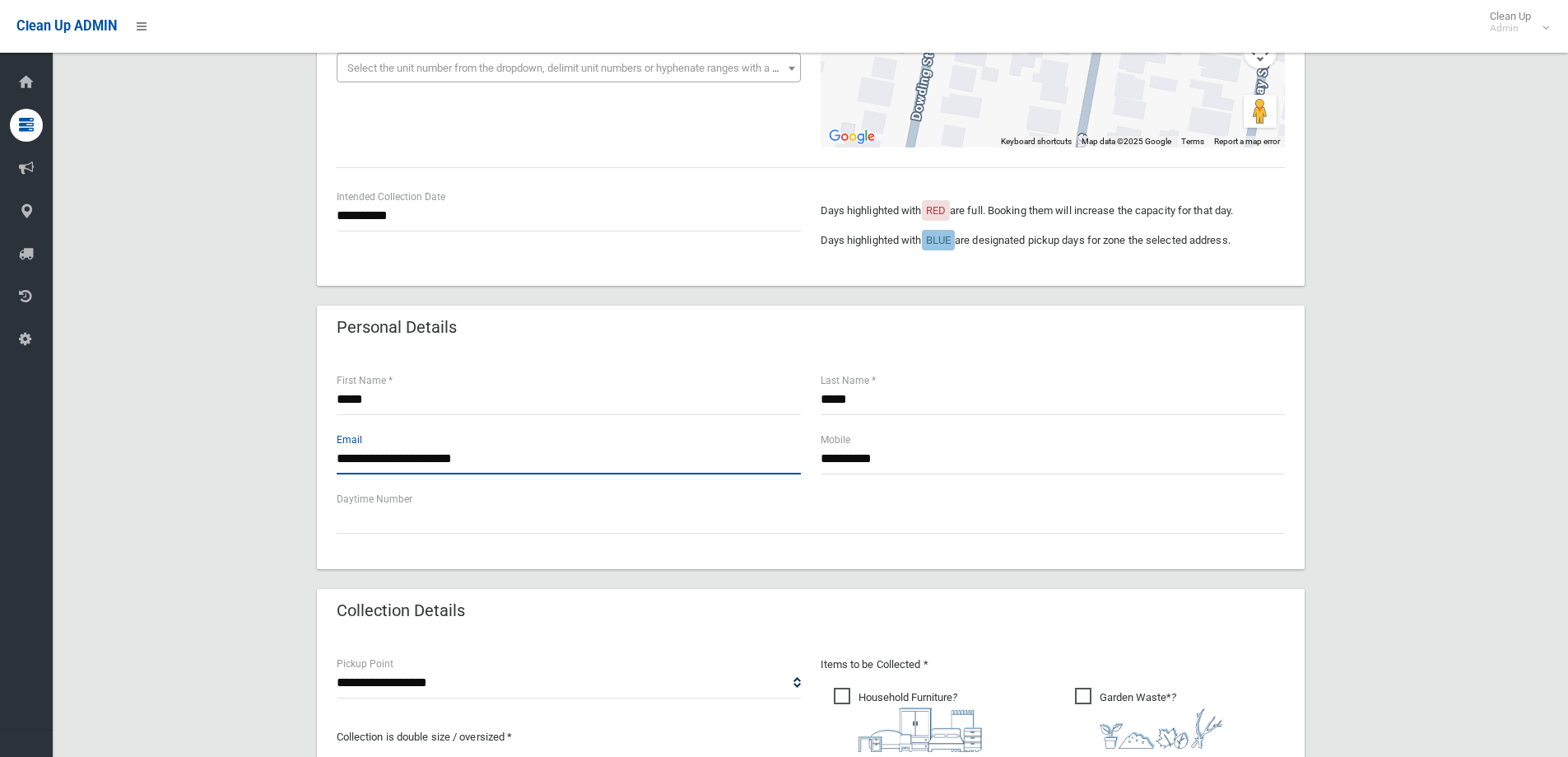
scroll to position [329, 0]
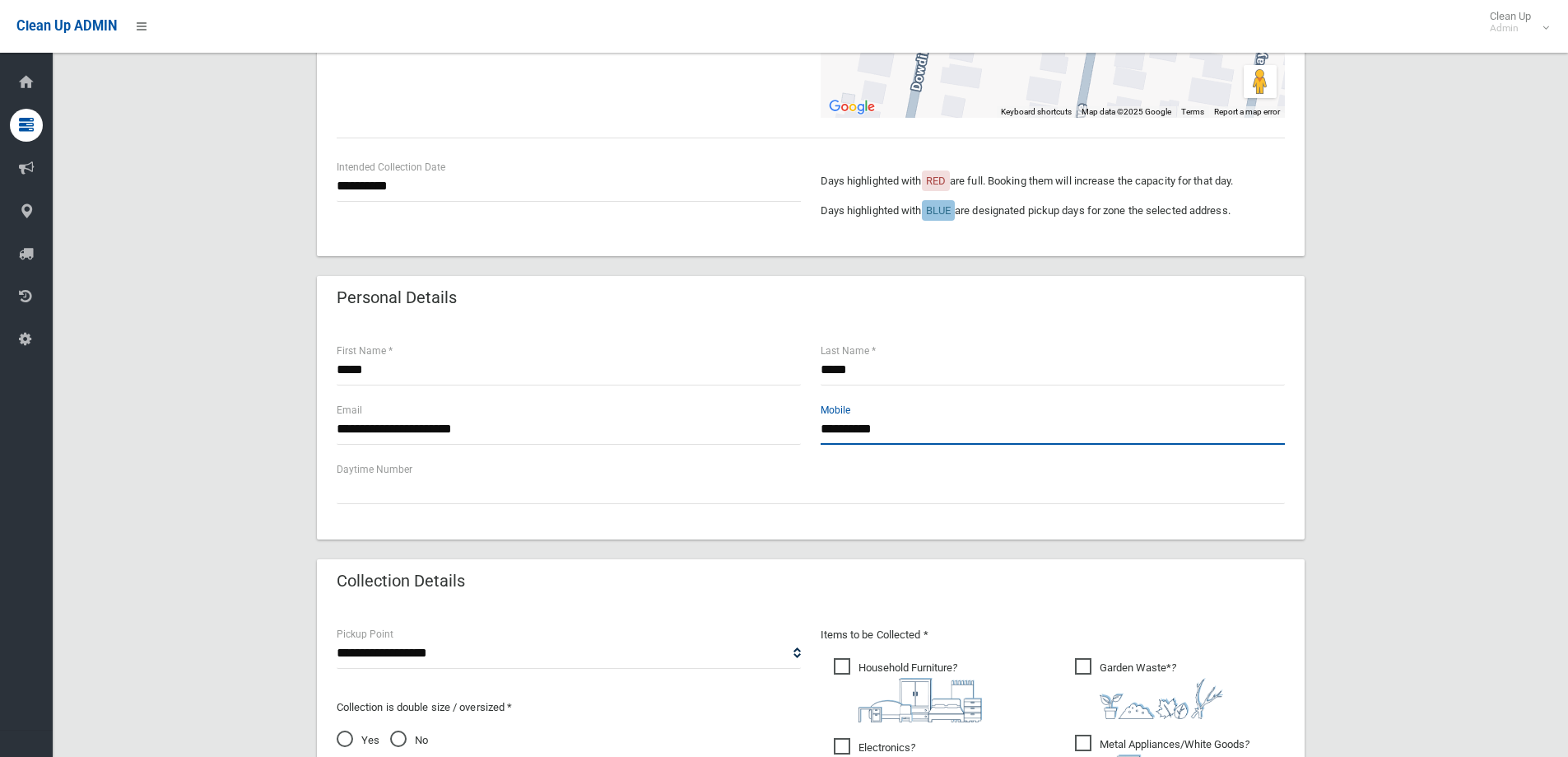
click at [915, 422] on input "**********" at bounding box center [1052, 430] width 464 height 30
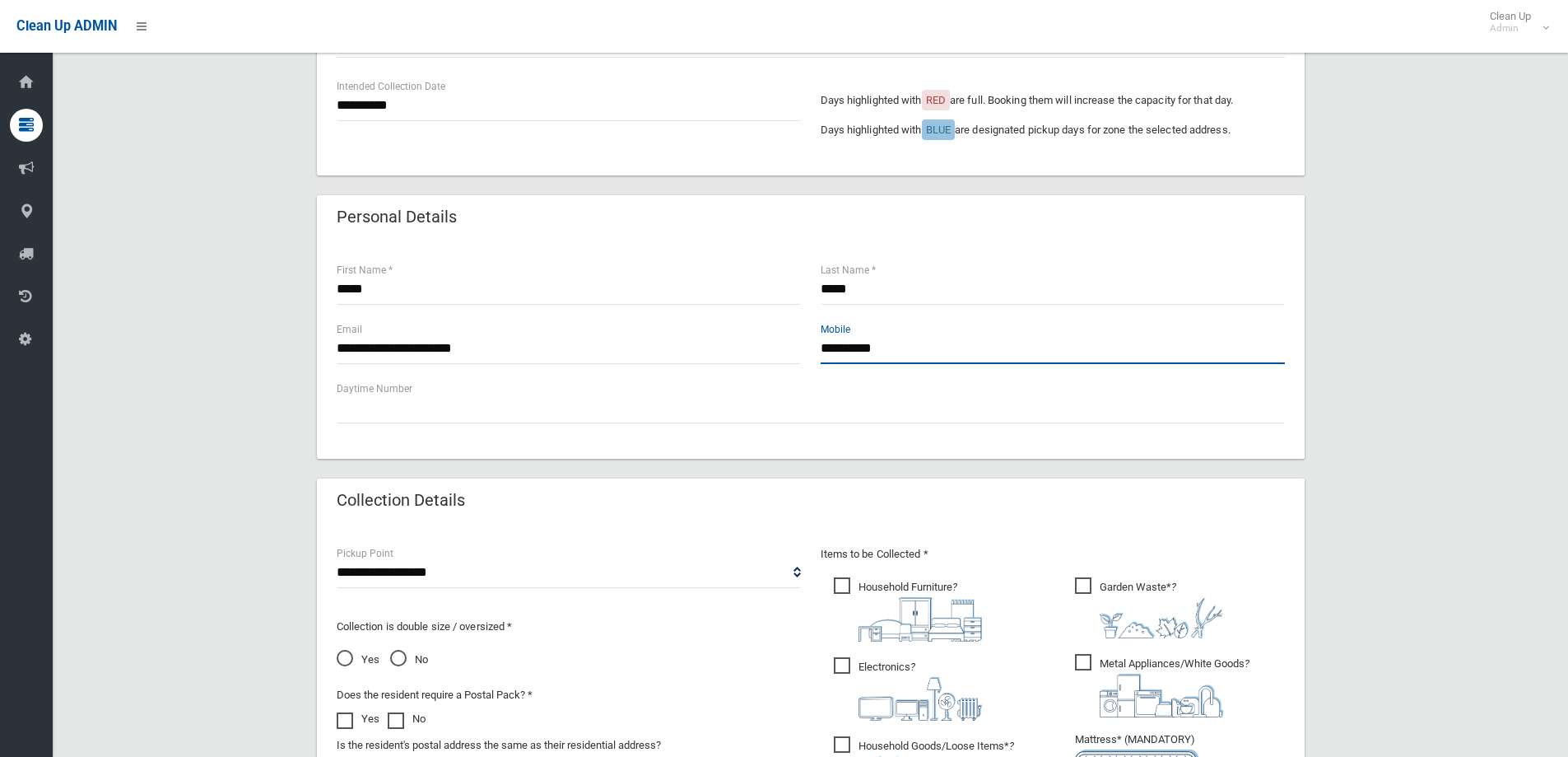
scroll to position [576, 0]
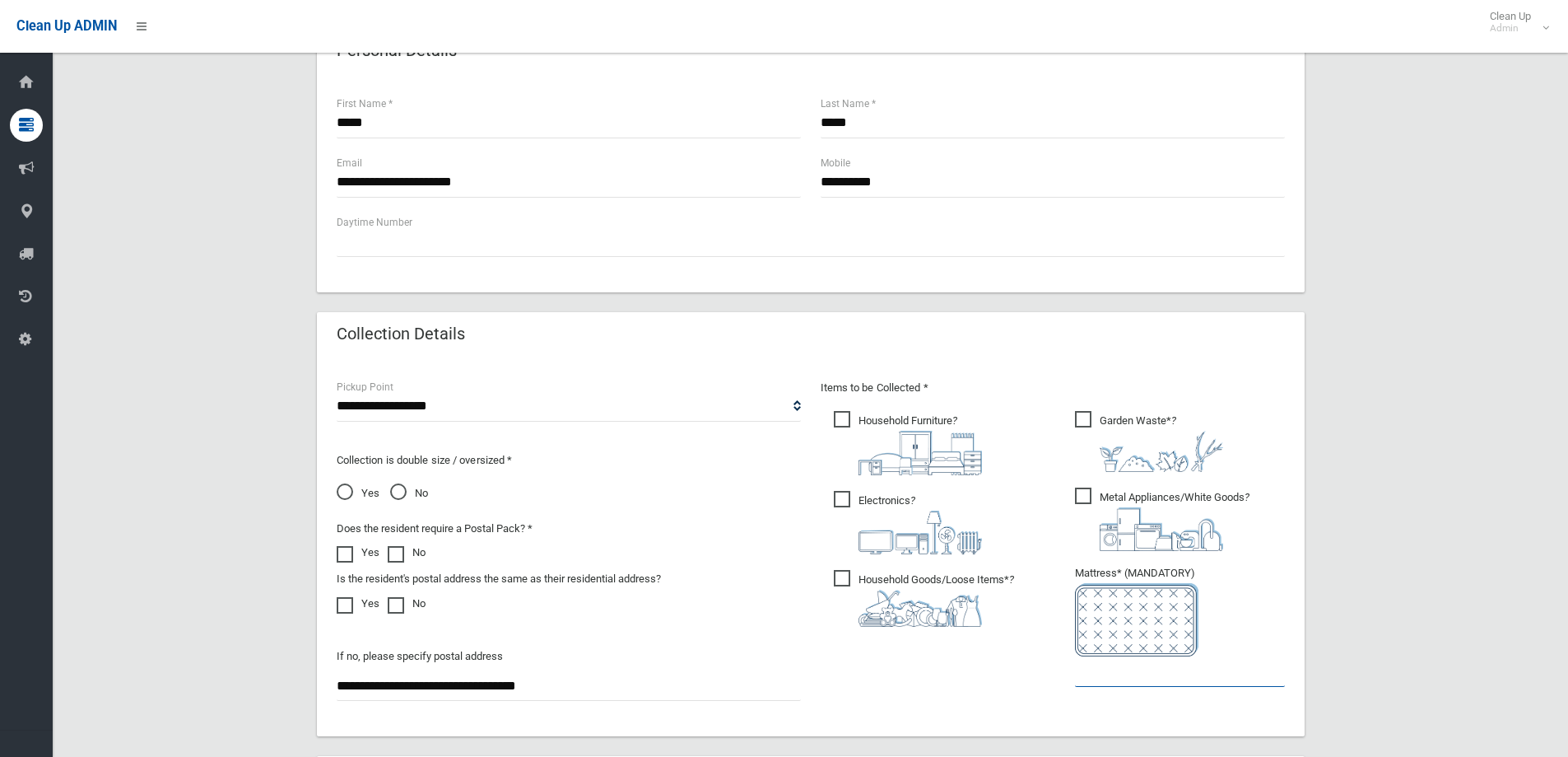
click at [1106, 675] on input "text" at bounding box center [1180, 671] width 210 height 30
click at [1085, 421] on span "Garden Waste* ?" at bounding box center [1149, 441] width 148 height 61
click at [1116, 668] on input "text" at bounding box center [1180, 671] width 210 height 30
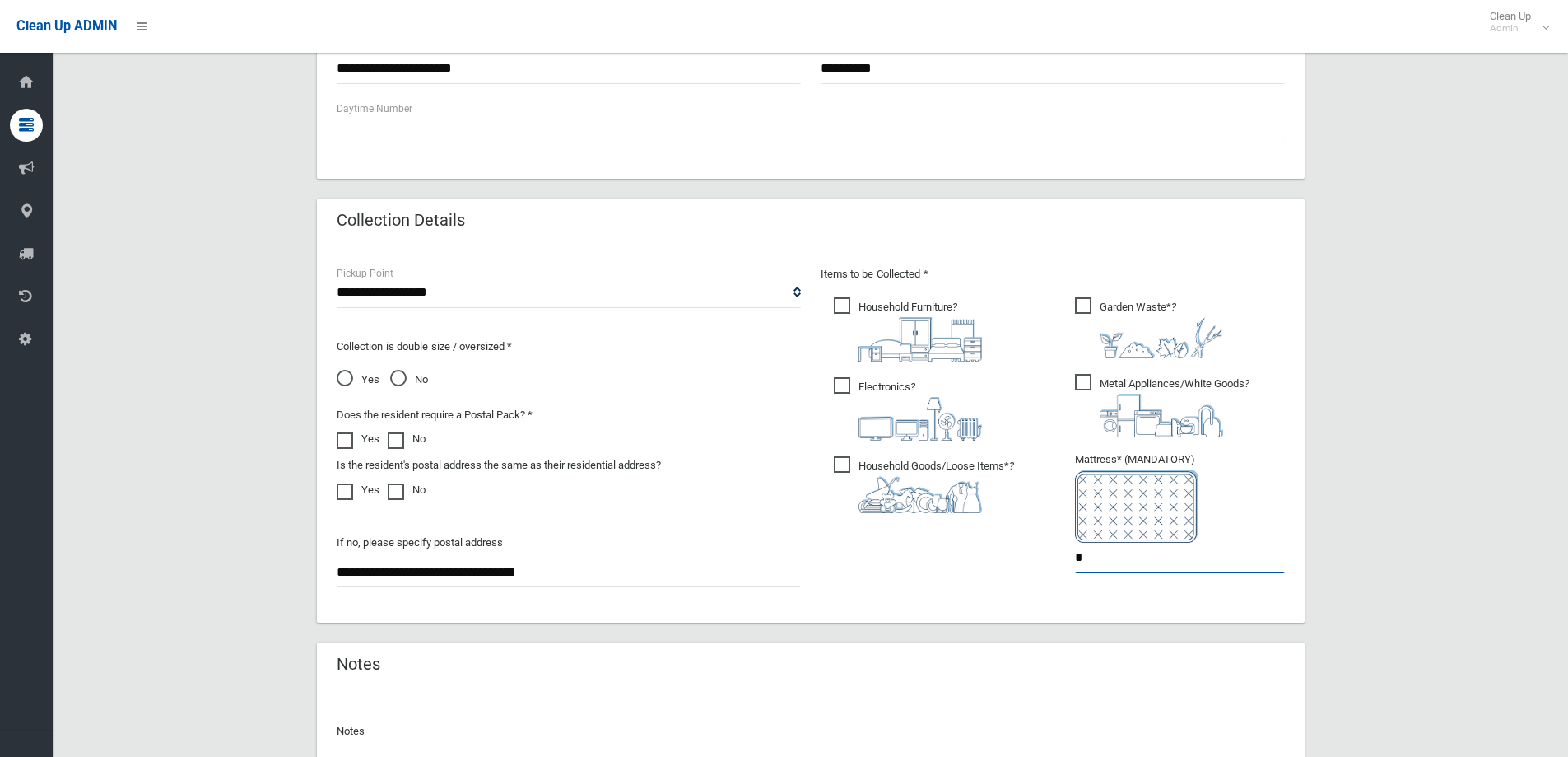
scroll to position [872, 0]
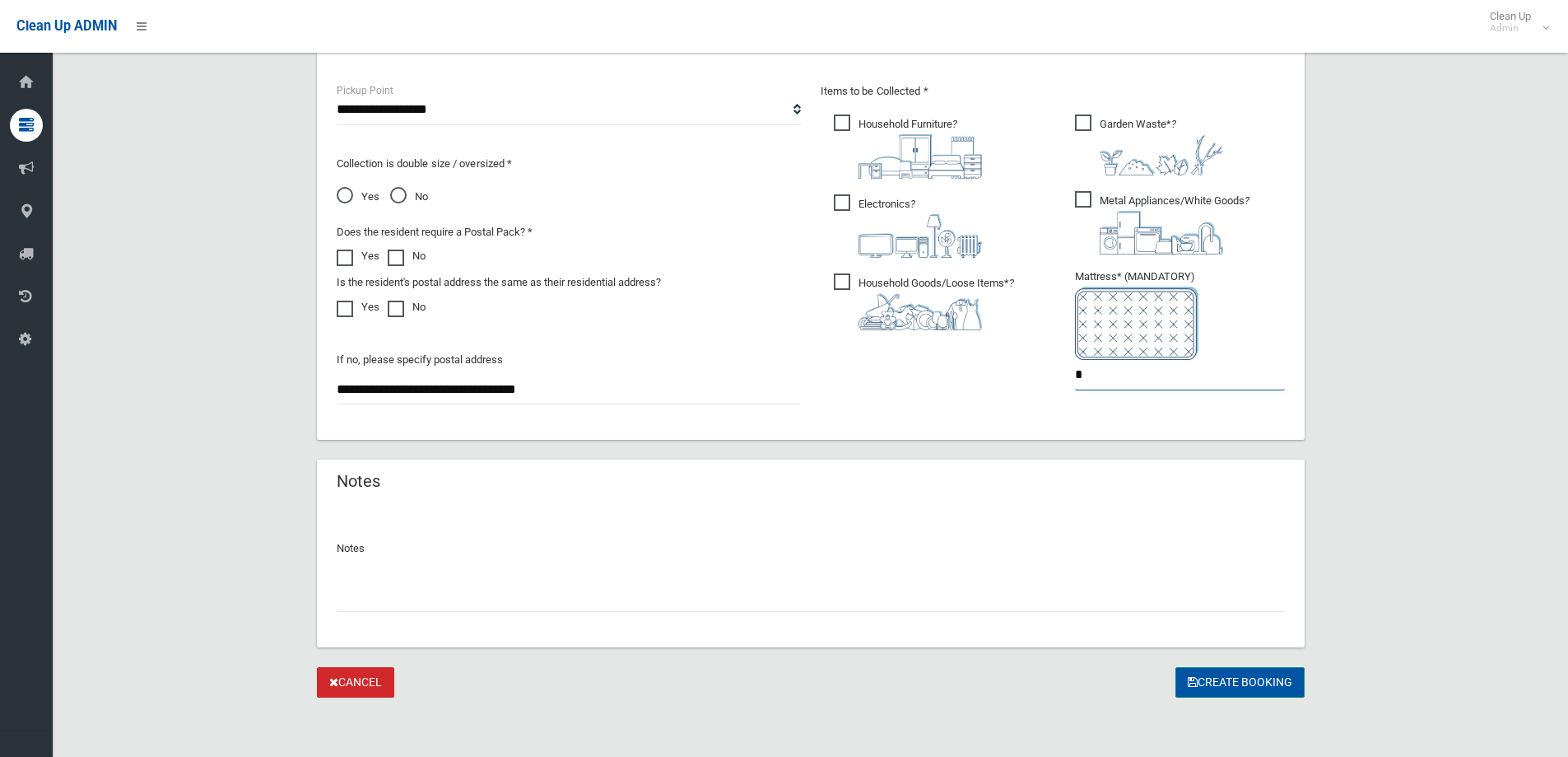
type input "*"
click at [1225, 682] on button "Create Booking" at bounding box center [1240, 682] width 129 height 30
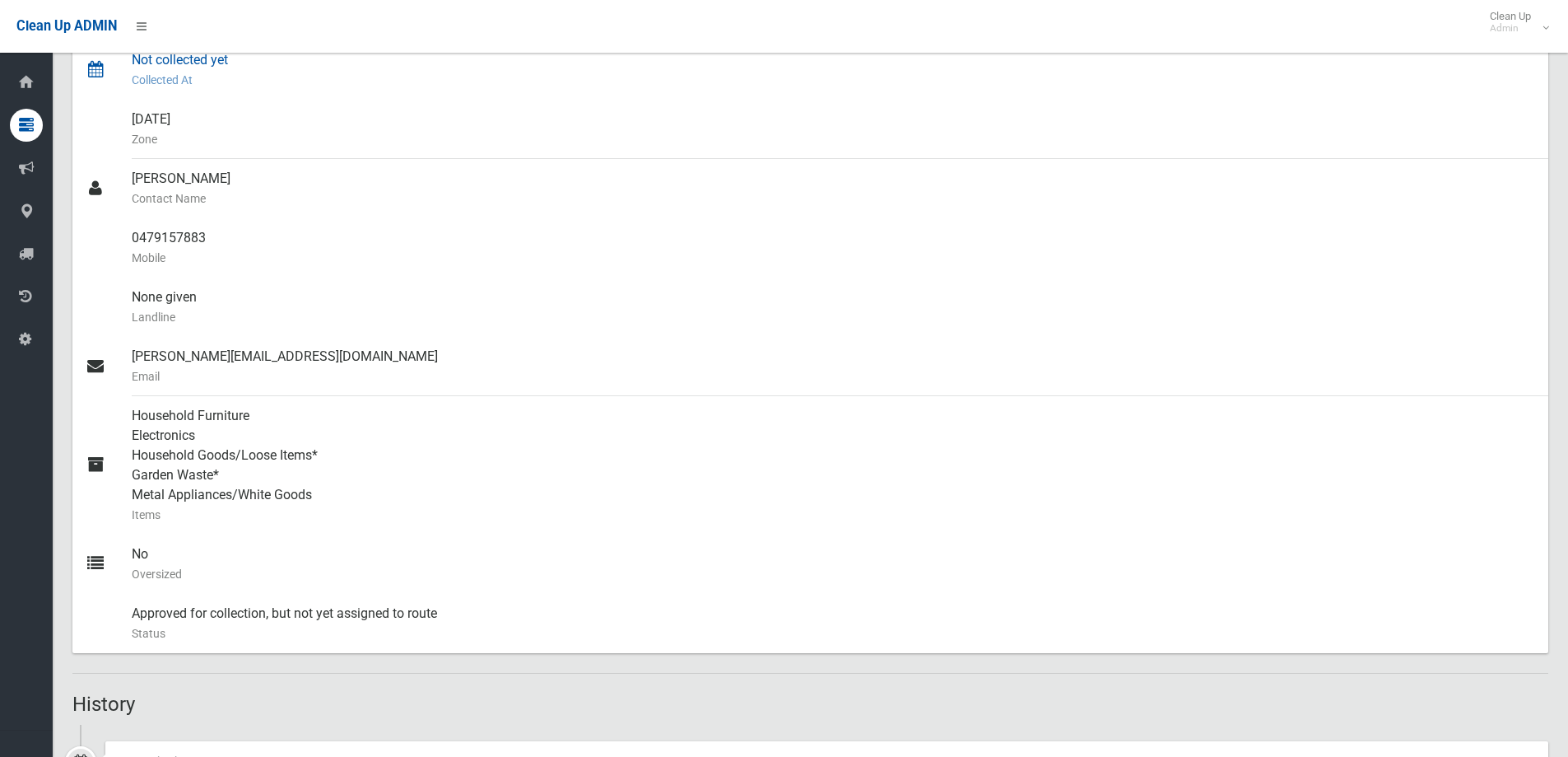
scroll to position [412, 0]
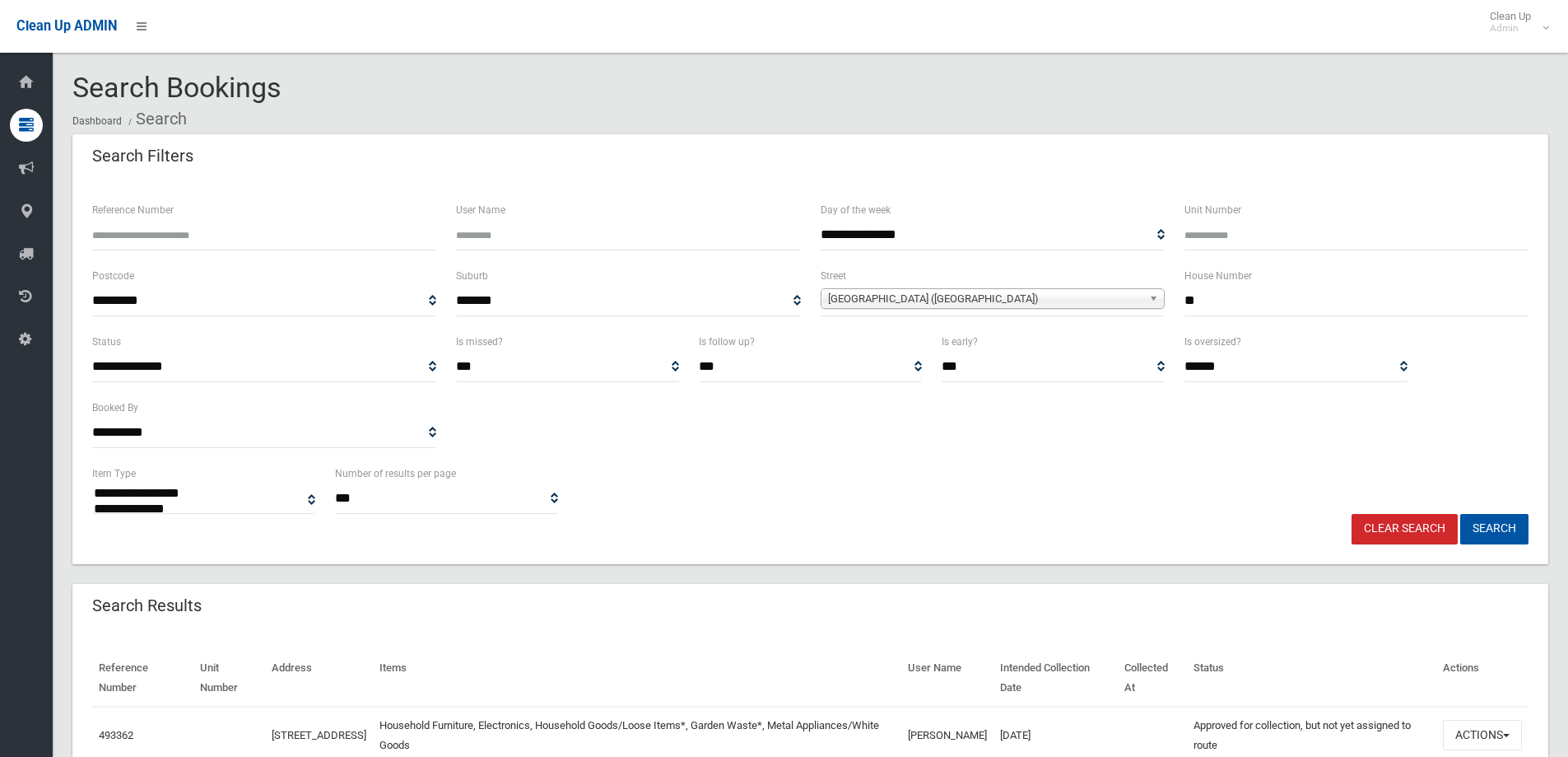
select select
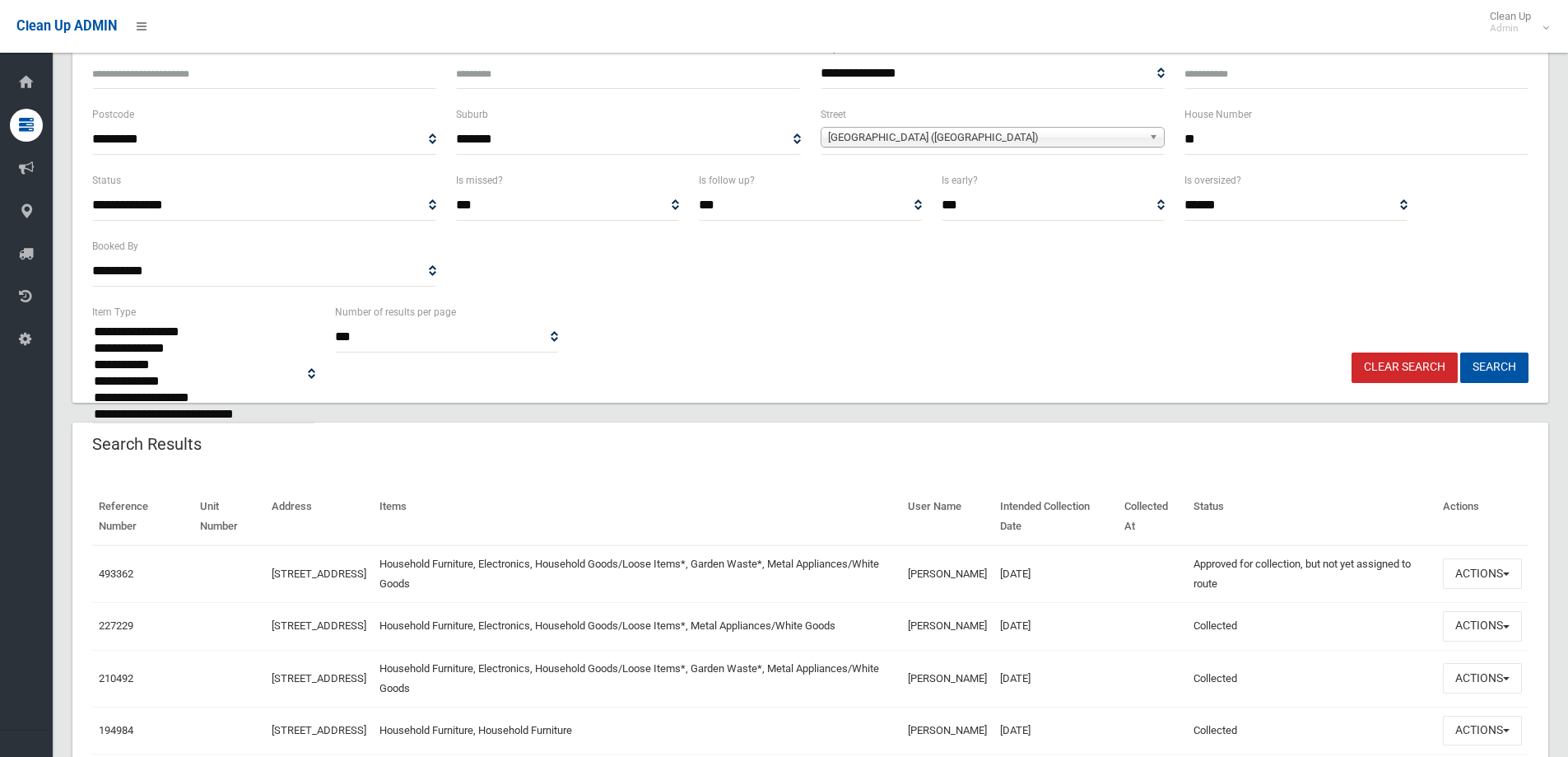
scroll to position [313, 0]
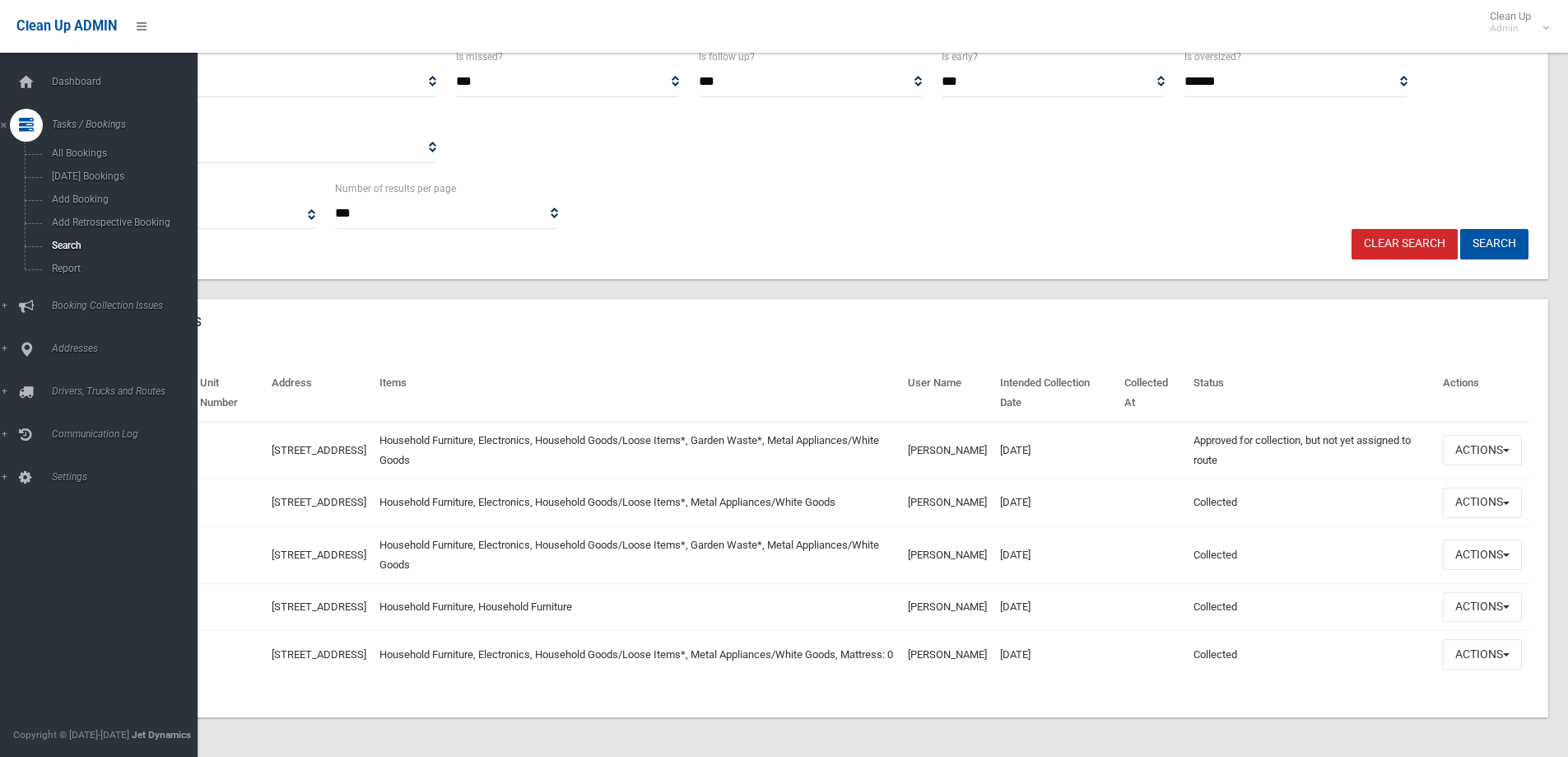
click at [33, 124] on icon at bounding box center [26, 124] width 15 height 33
click at [19, 115] on icon at bounding box center [26, 124] width 15 height 33
click at [61, 242] on span "Search" at bounding box center [121, 245] width 149 height 12
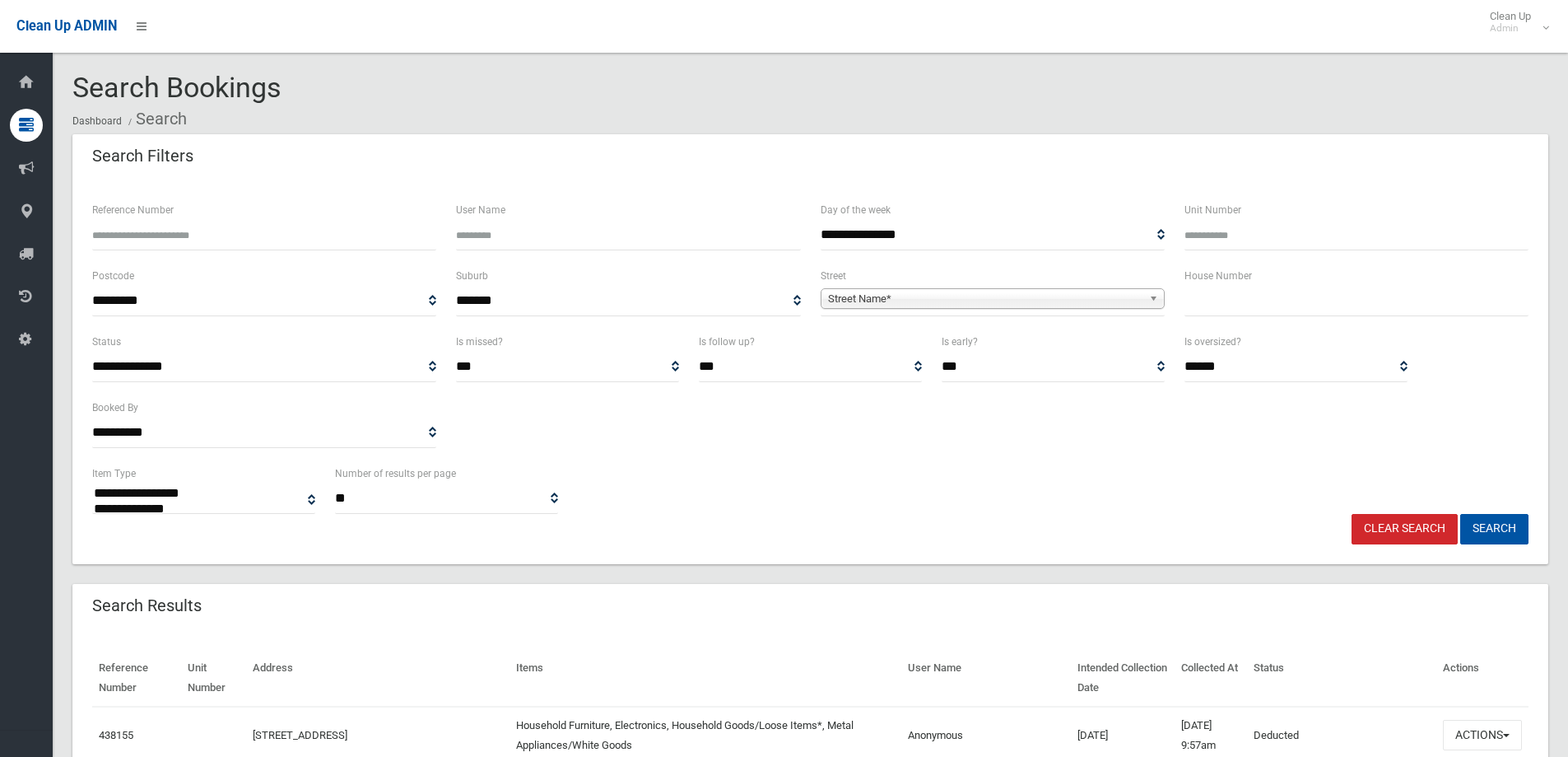
select select
